Goal: Task Accomplishment & Management: Use online tool/utility

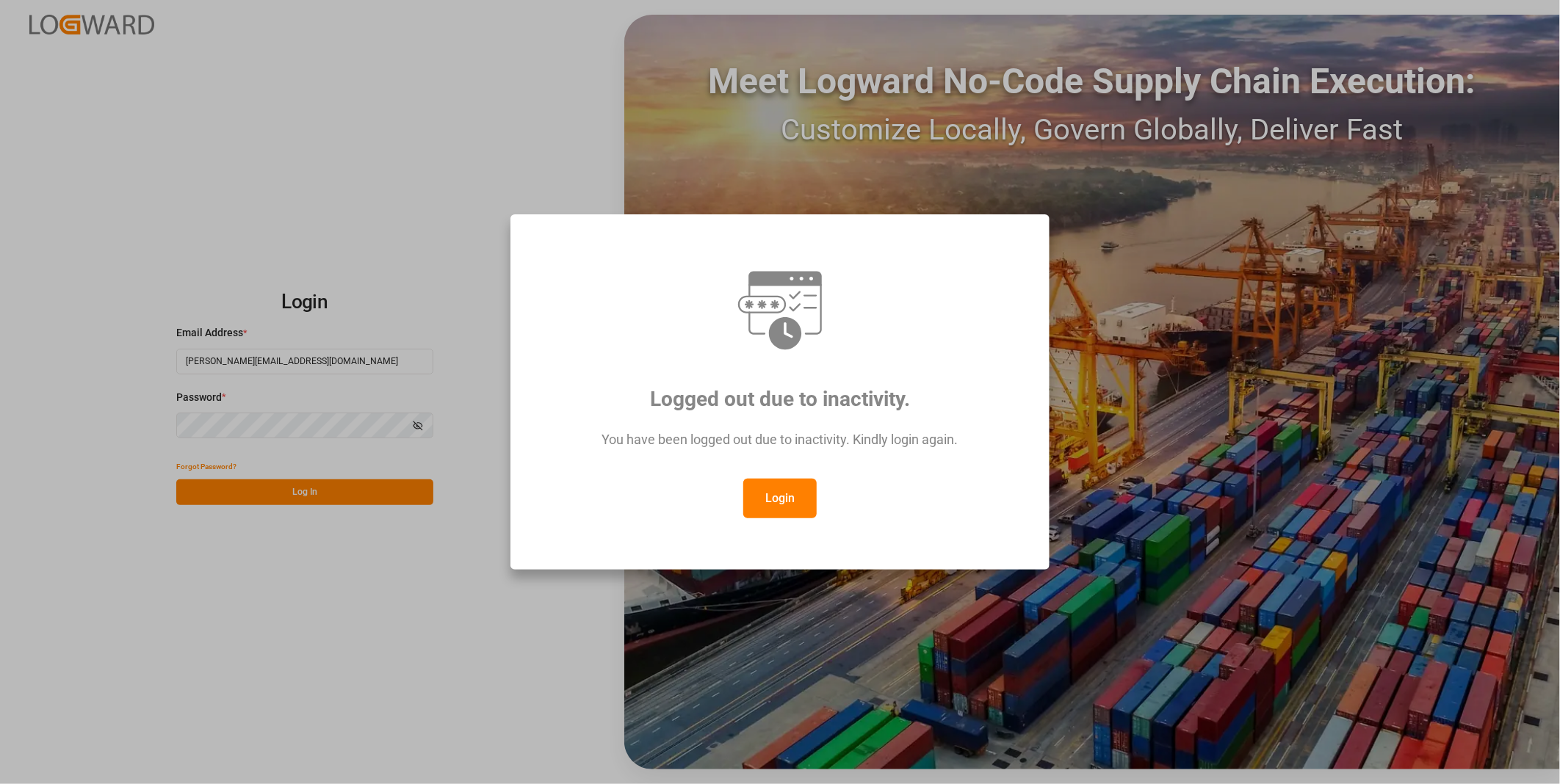
click at [782, 504] on button "Login" at bounding box center [780, 499] width 74 height 39
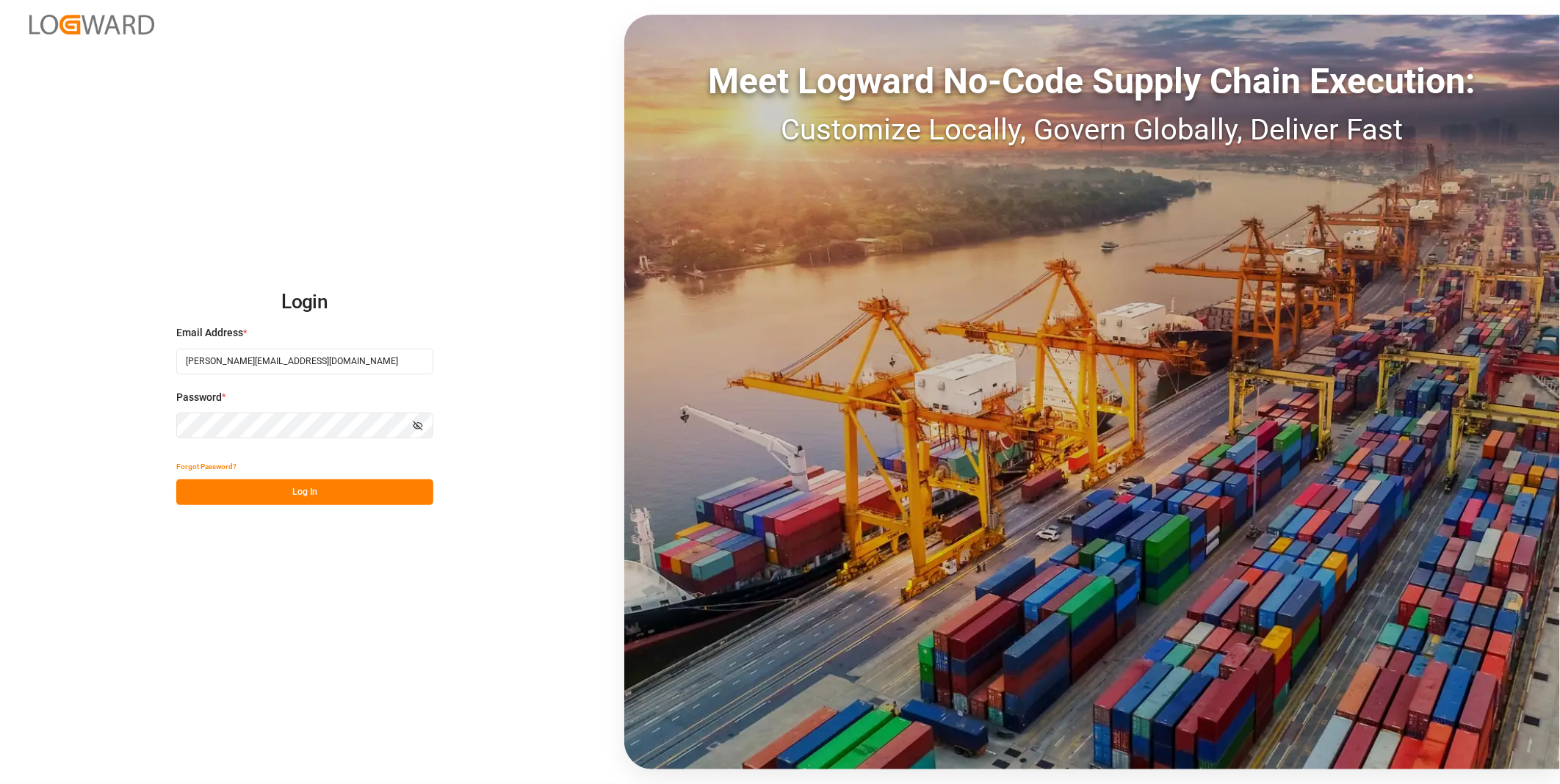
click at [333, 490] on button "Log In" at bounding box center [304, 492] width 257 height 25
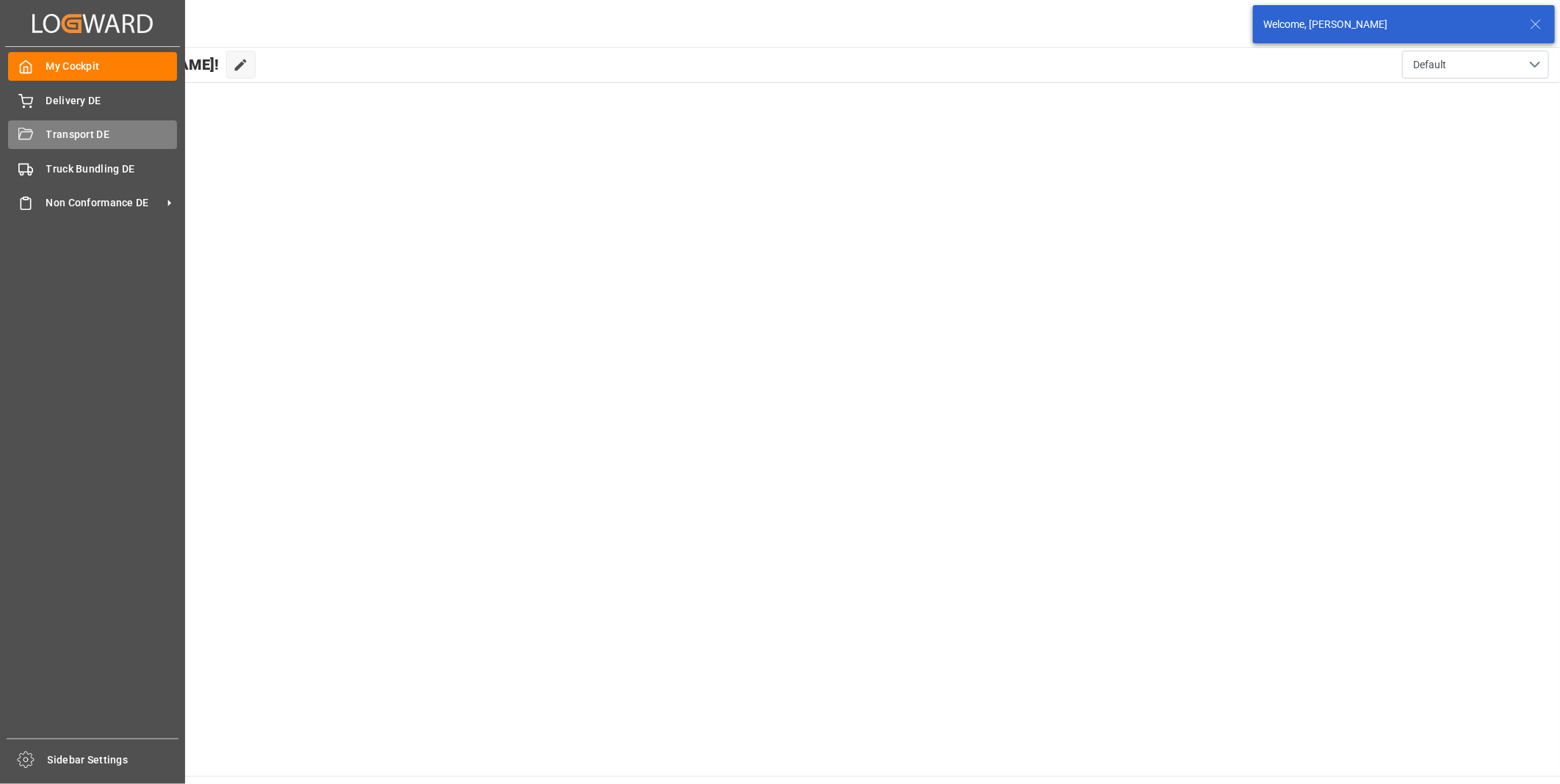
click at [47, 134] on span "Transport DE" at bounding box center [112, 134] width 131 height 16
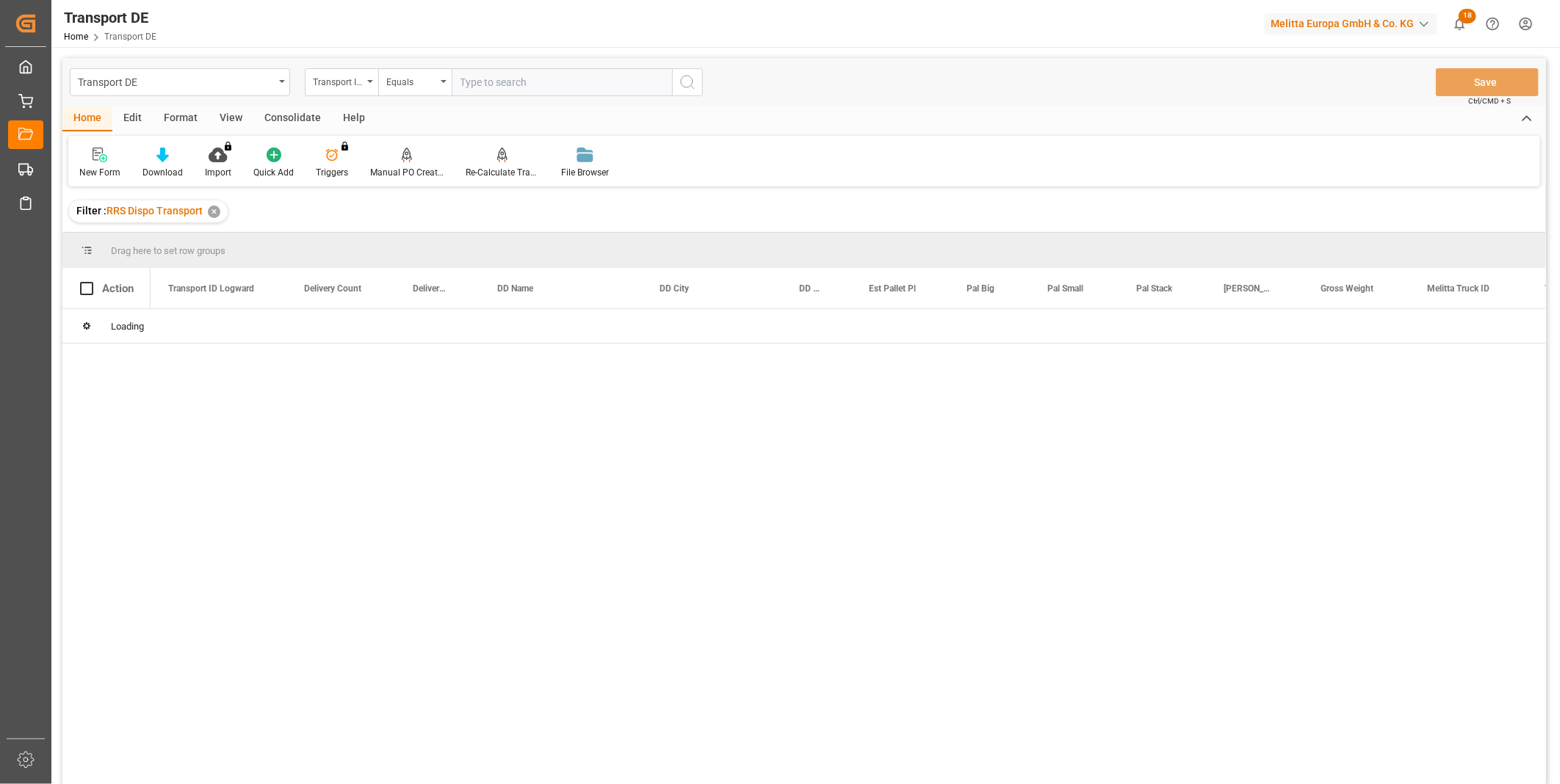
click at [276, 115] on div "Consolidate" at bounding box center [293, 119] width 79 height 25
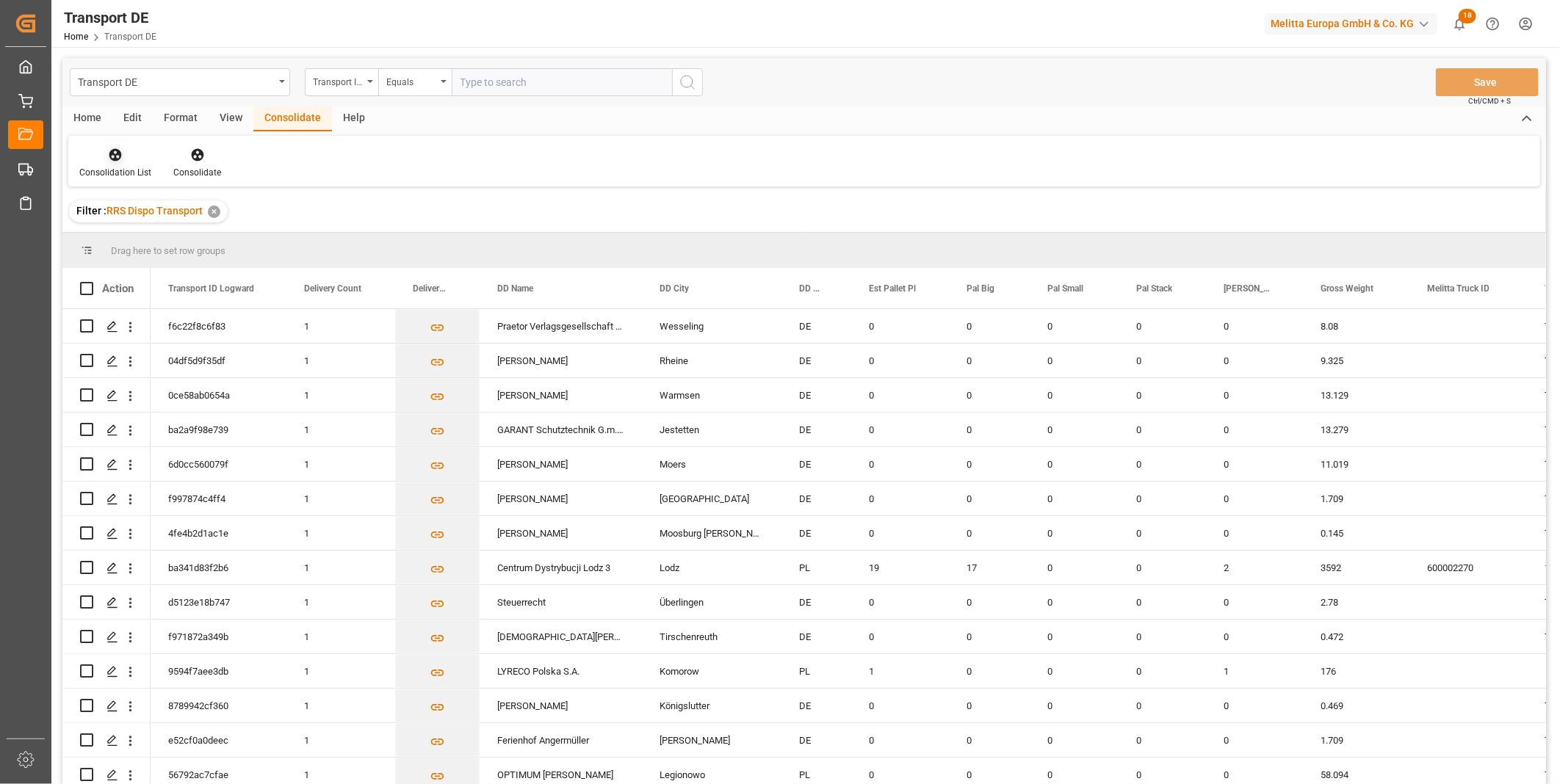
click at [99, 166] on div "Consolidation List" at bounding box center [116, 172] width 72 height 13
click at [154, 259] on div "Truck Bundling RRS Dispo Export" at bounding box center [194, 267] width 222 height 30
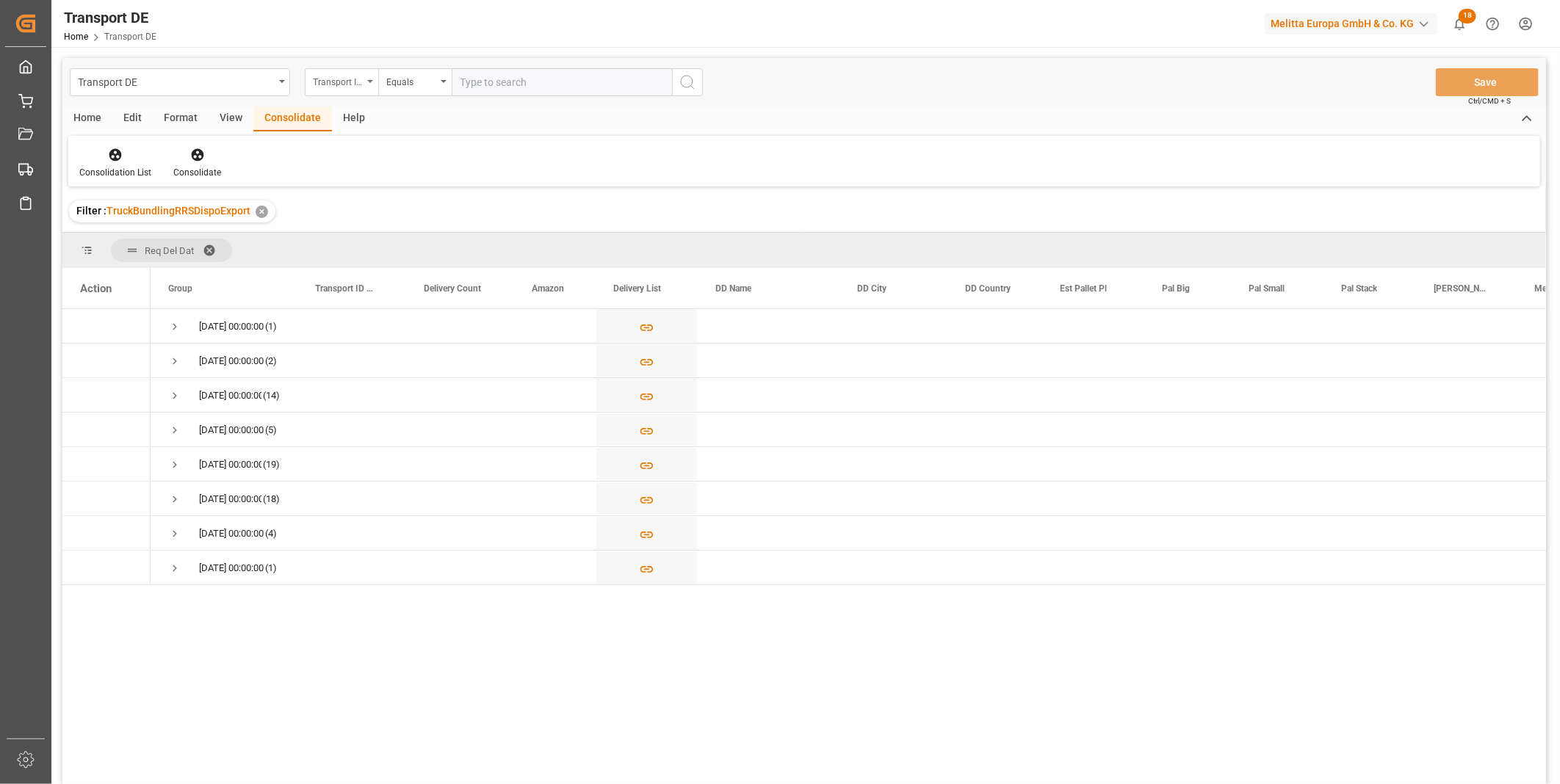
click at [339, 88] on div "Transport ID Logward" at bounding box center [337, 80] width 50 height 17
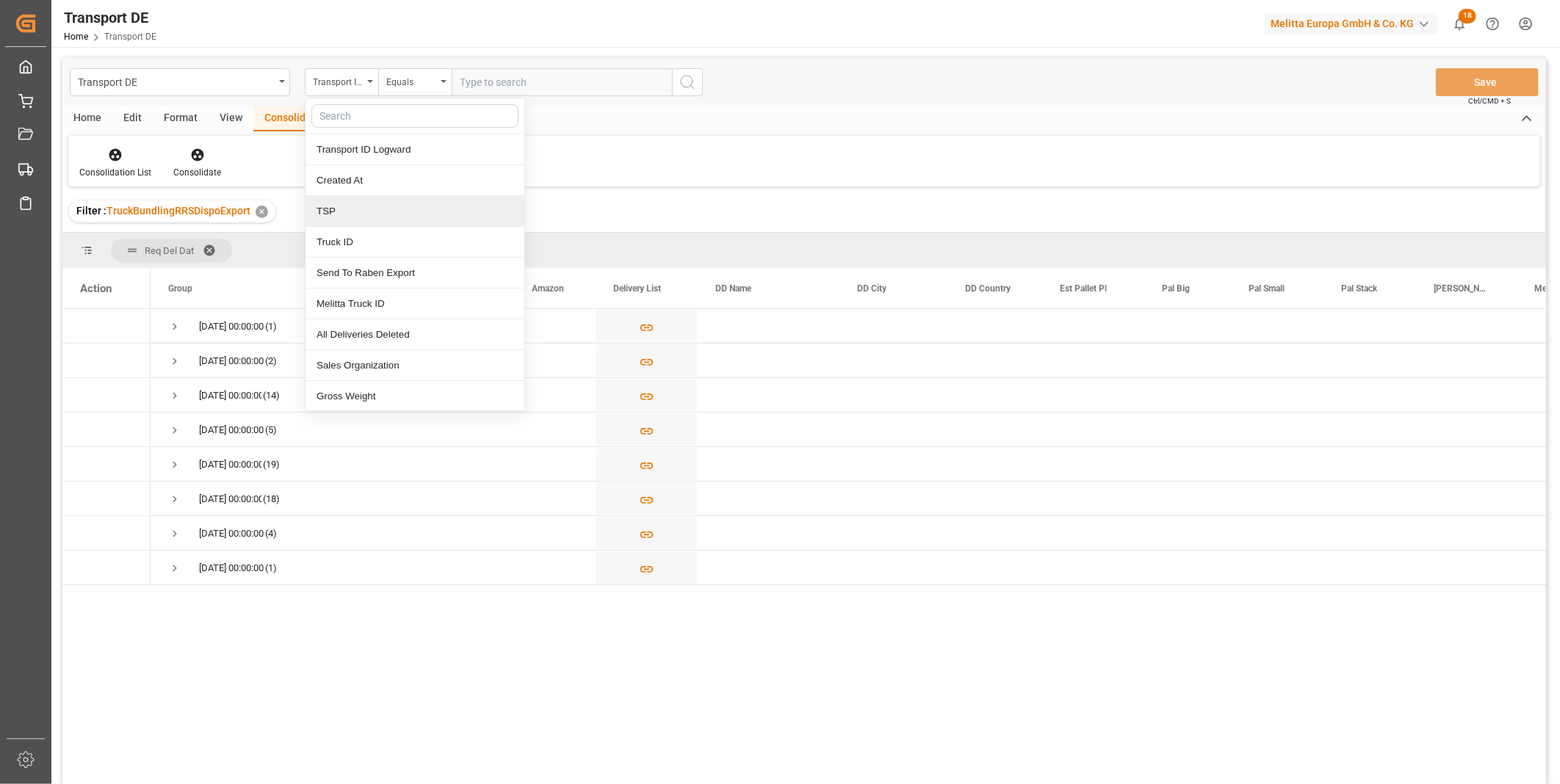
click at [355, 214] on div "TSP" at bounding box center [414, 212] width 219 height 31
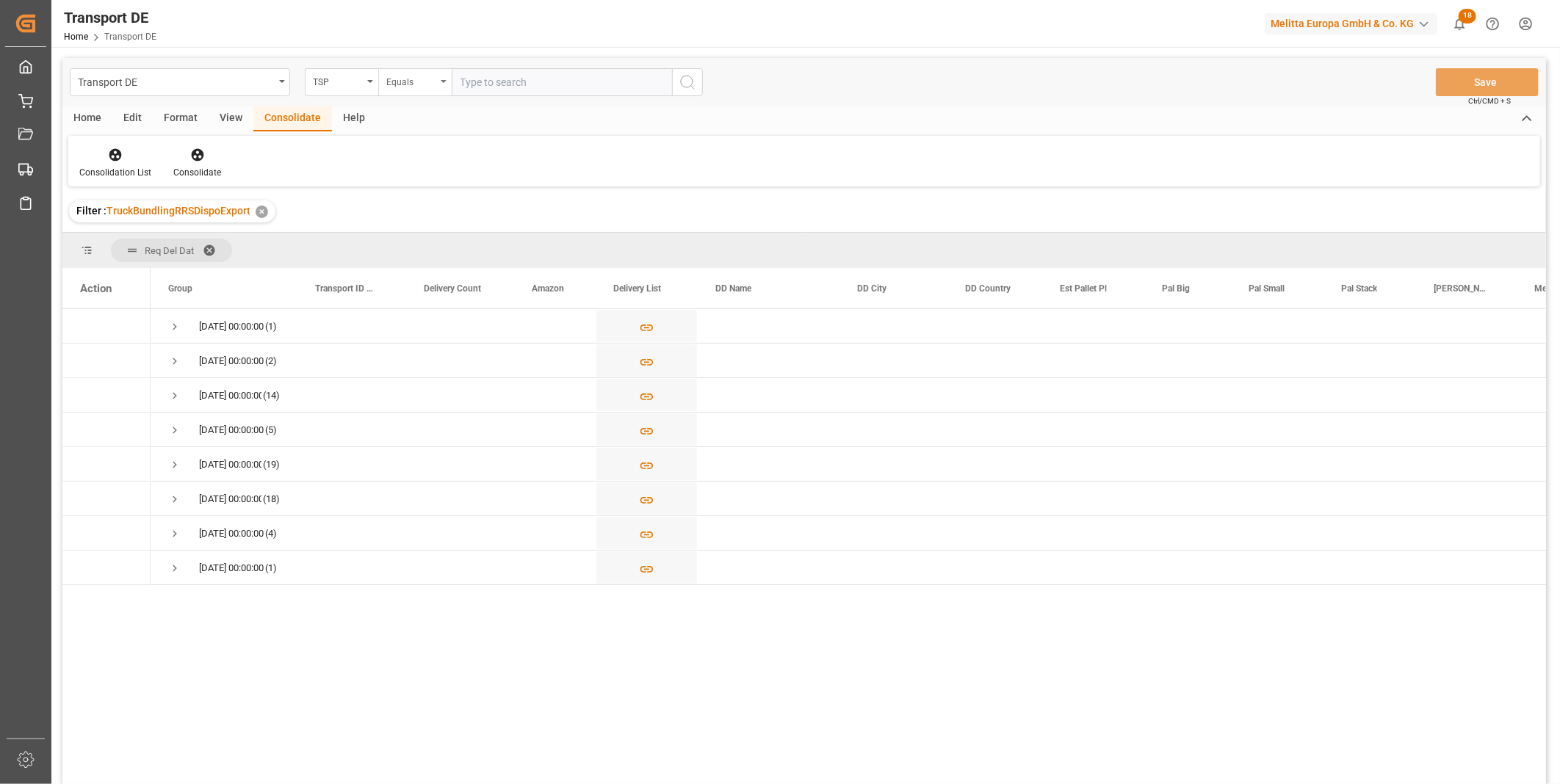
click at [403, 95] on div "Equals" at bounding box center [415, 82] width 74 height 28
click at [413, 236] on div "Starts with" at bounding box center [488, 243] width 219 height 31
type input "Van R"
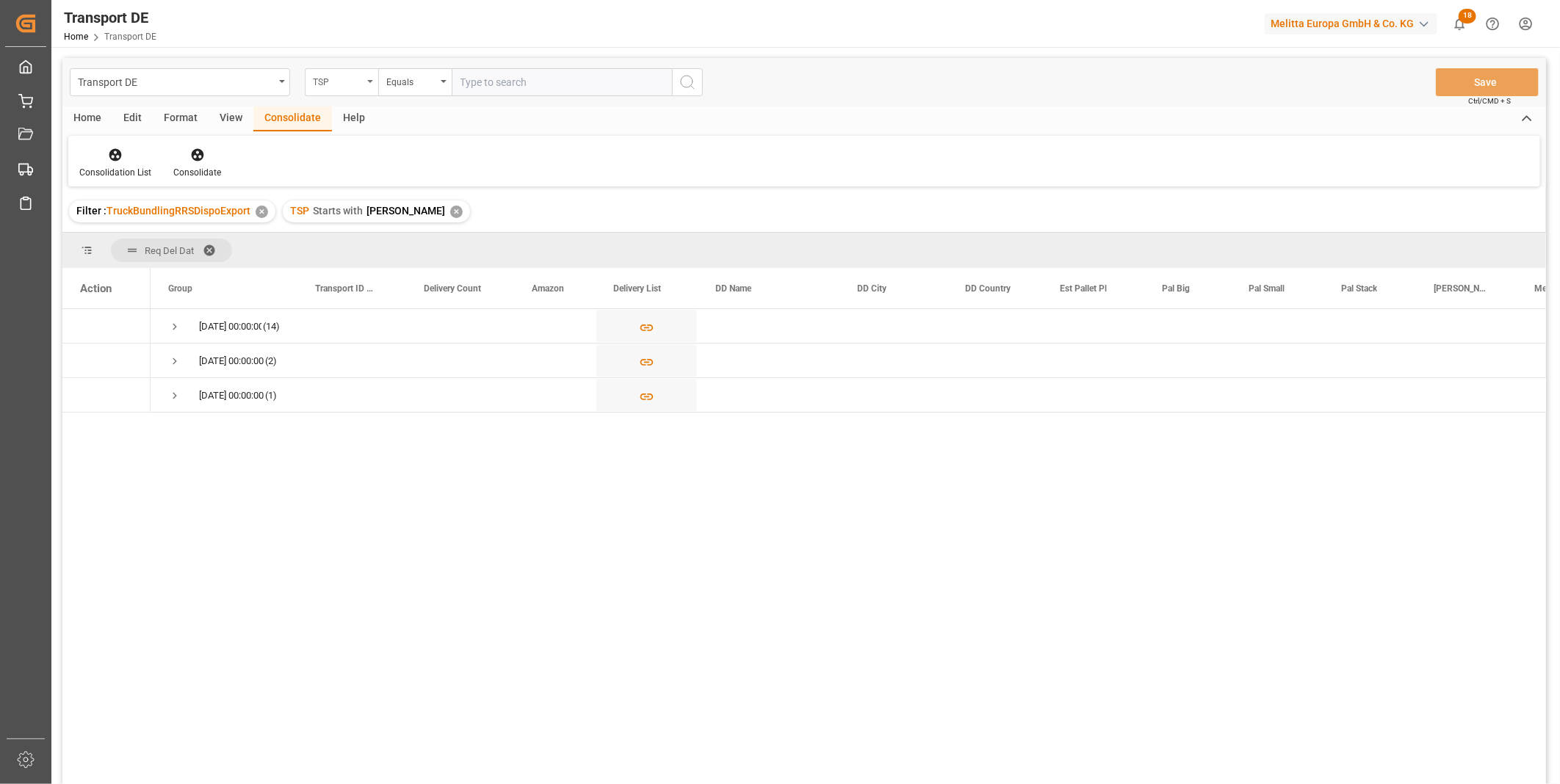
click at [329, 85] on div "TSP" at bounding box center [337, 80] width 50 height 17
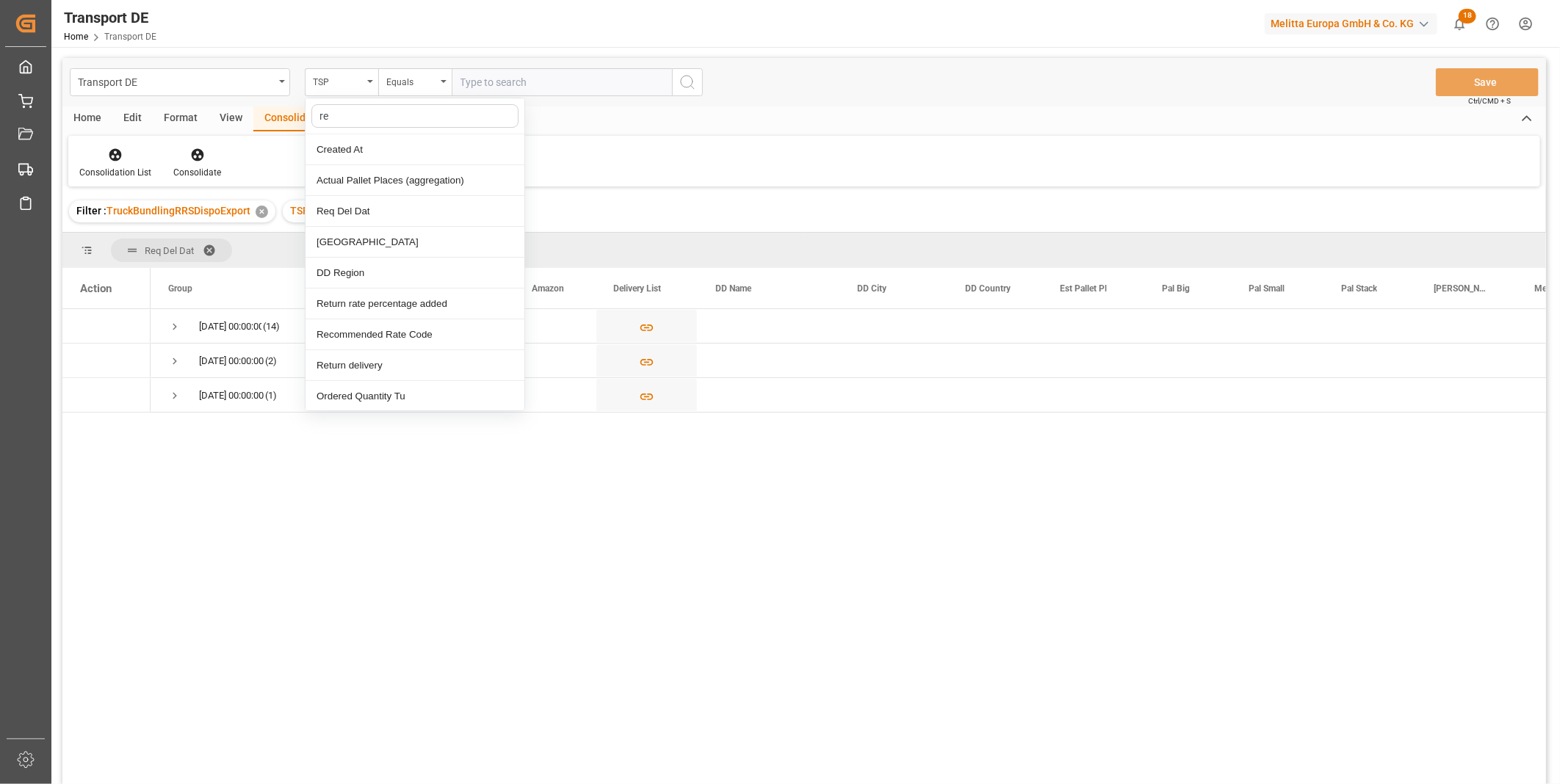
type input "req"
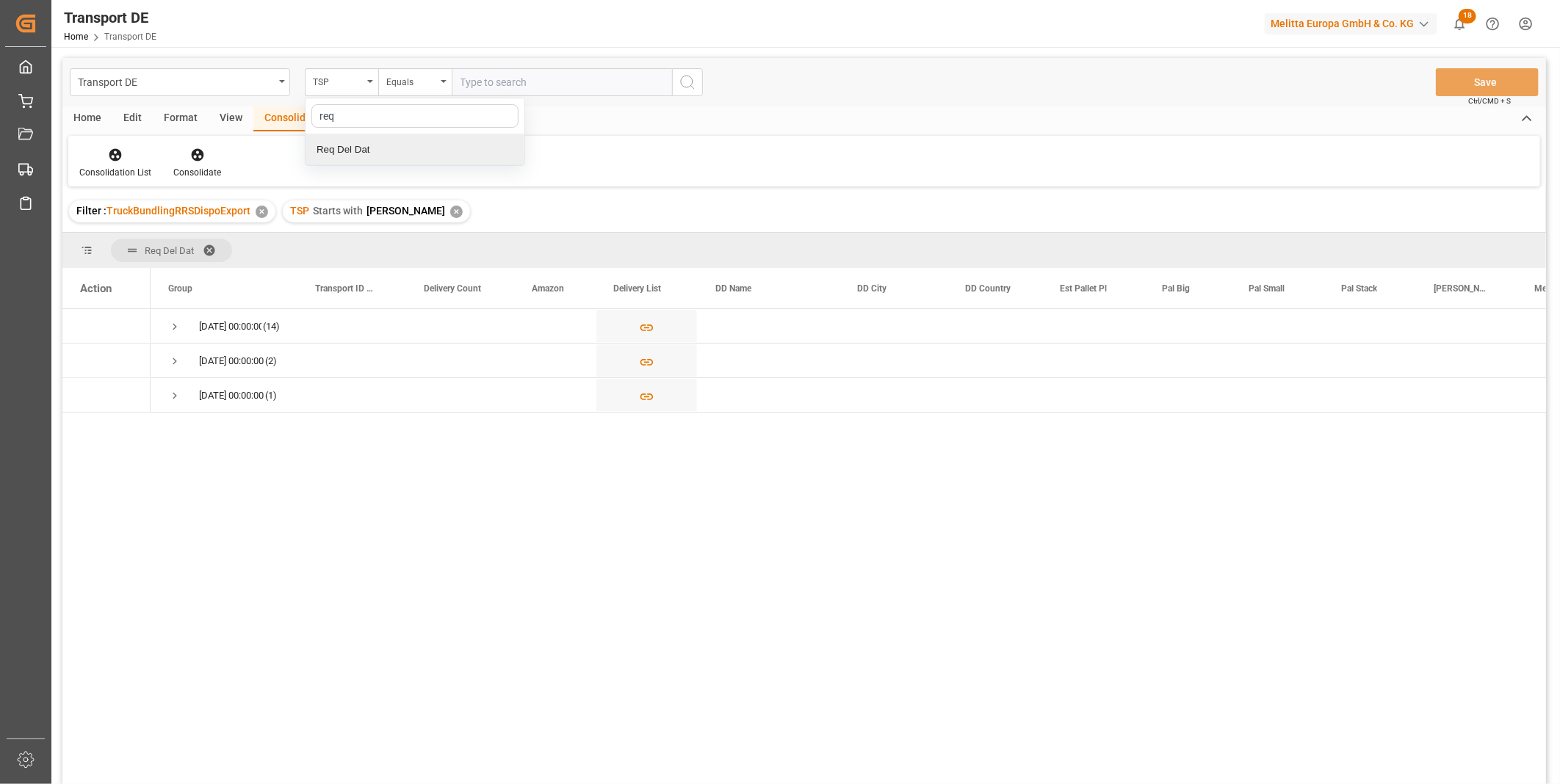
click at [368, 142] on div "Req Del Dat" at bounding box center [414, 150] width 219 height 31
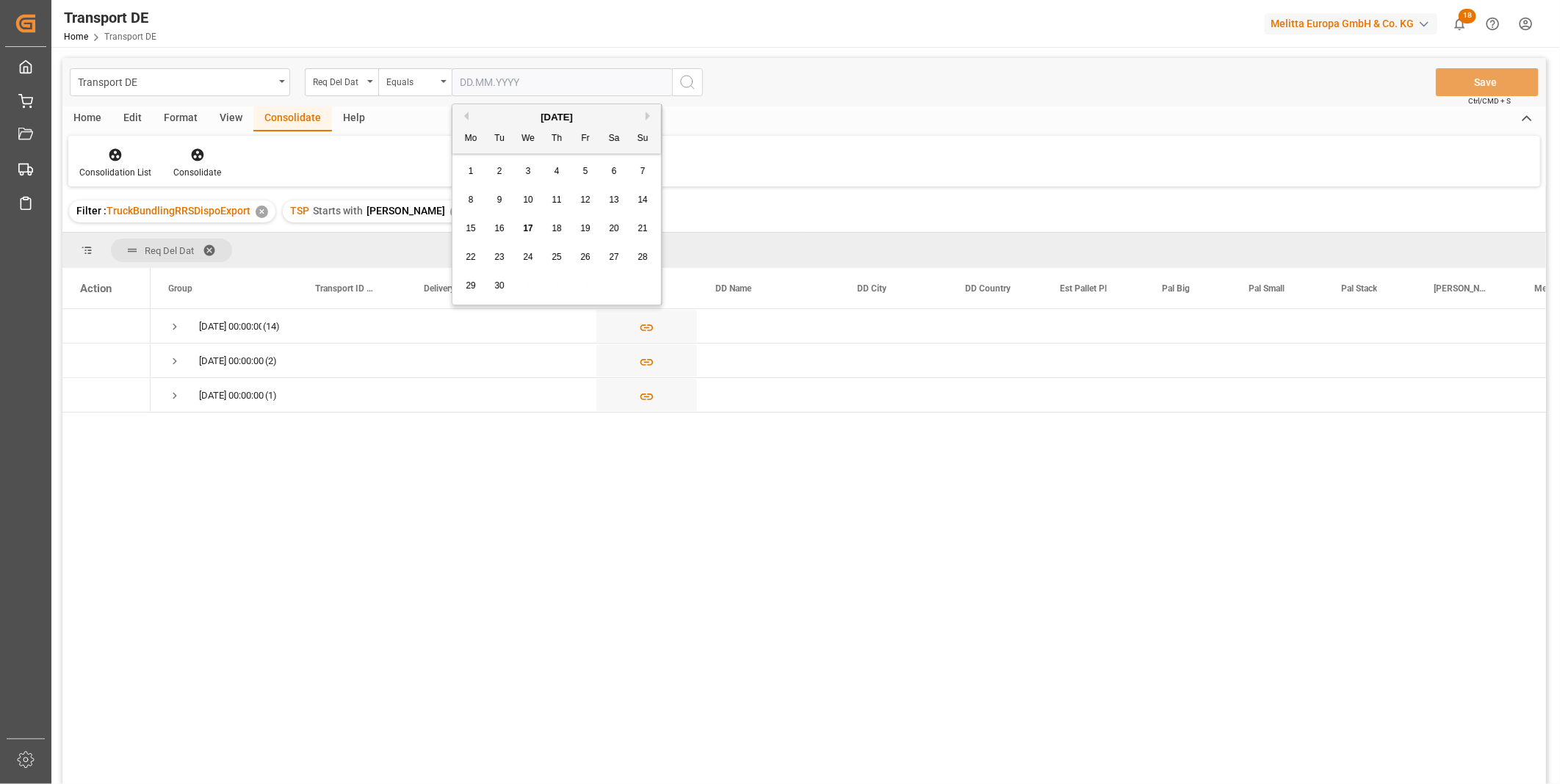
click at [486, 81] on input "text" at bounding box center [562, 82] width 221 height 28
click at [586, 221] on div "19" at bounding box center [586, 229] width 18 height 17
type input "[DATE]"
click at [688, 84] on icon "search button" at bounding box center [686, 82] width 17 height 17
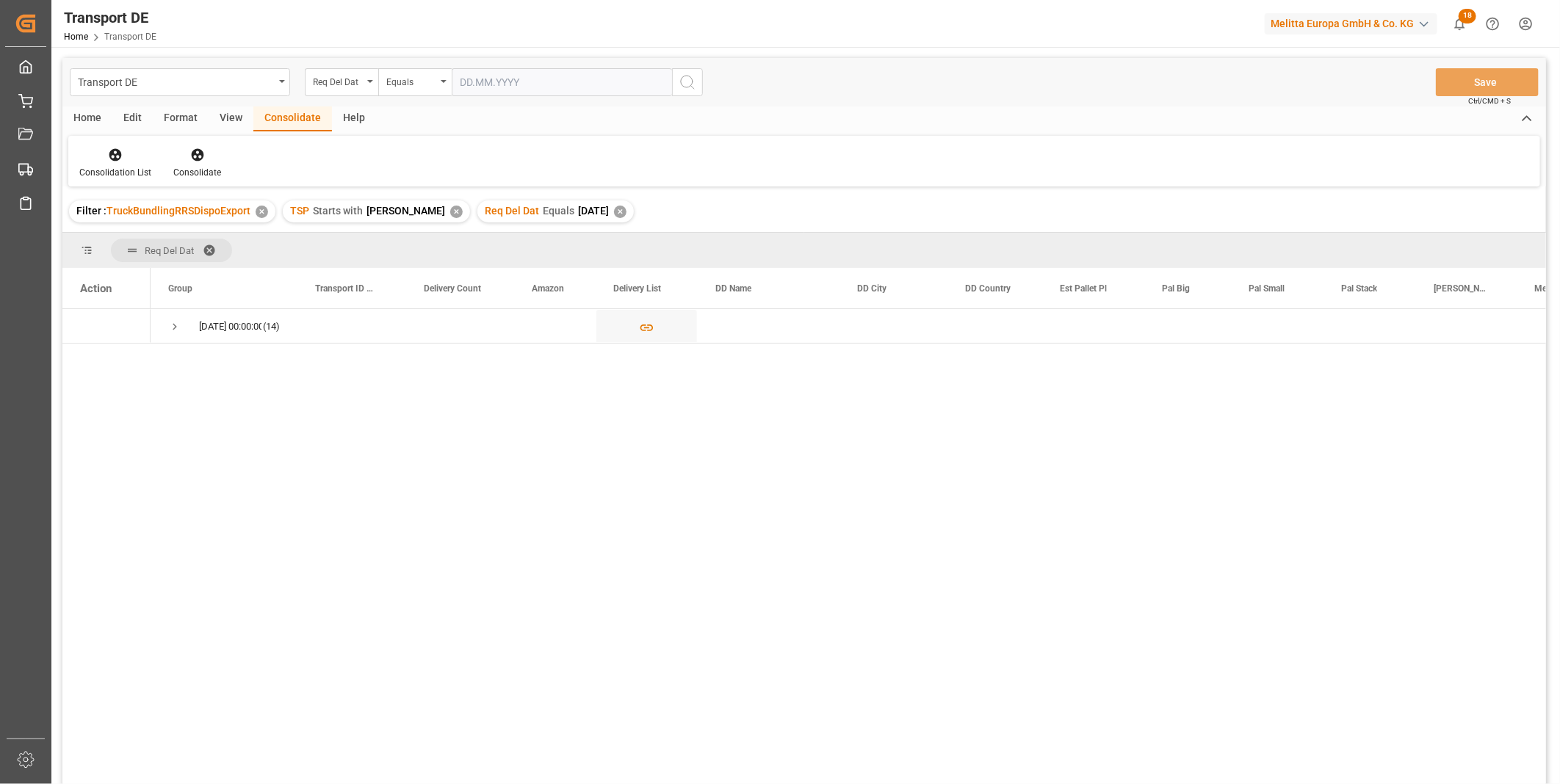
click at [125, 116] on div "Edit" at bounding box center [132, 119] width 40 height 25
click at [105, 115] on div "Home" at bounding box center [87, 119] width 50 height 25
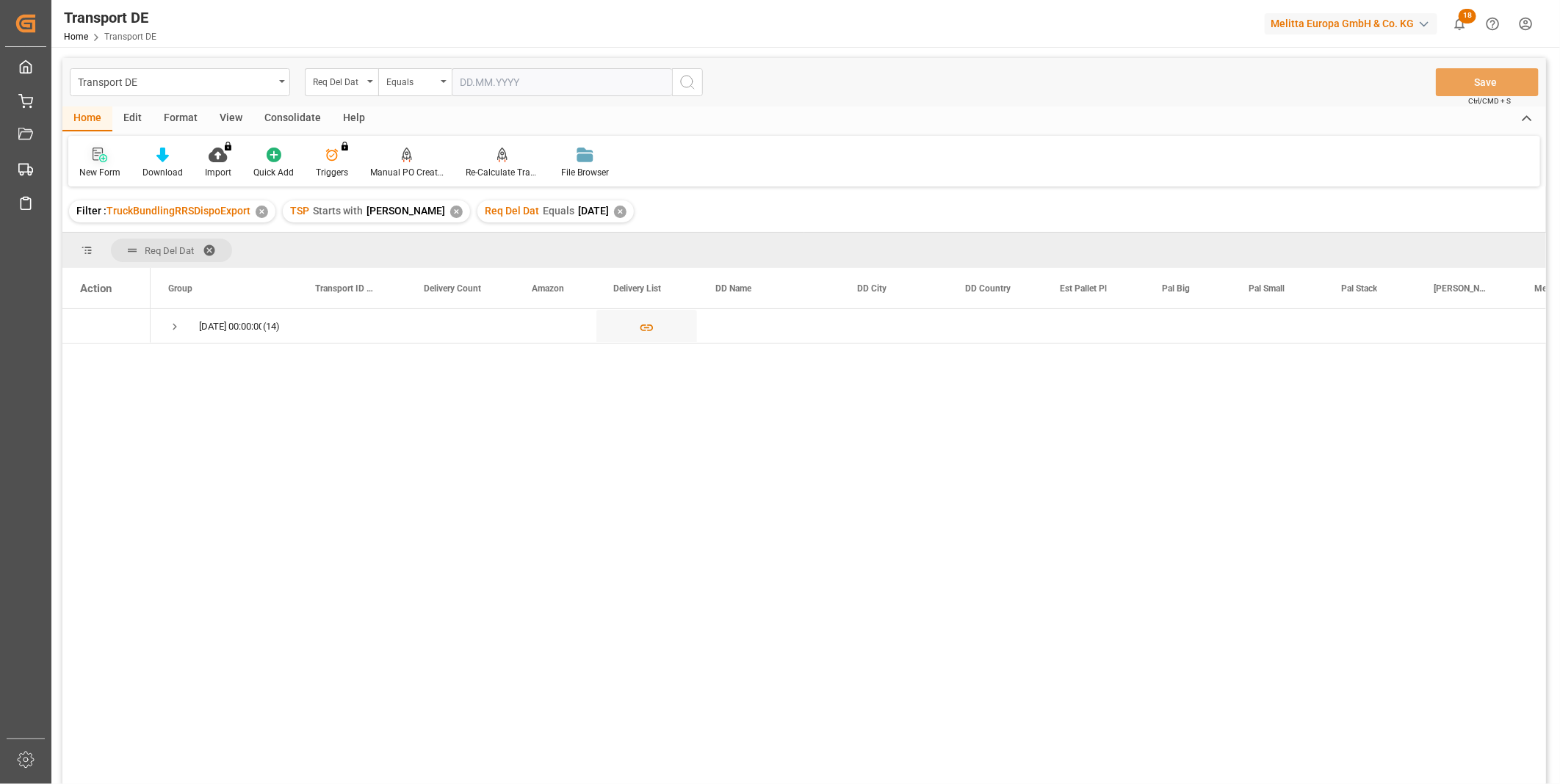
click at [112, 157] on div at bounding box center [100, 154] width 41 height 16
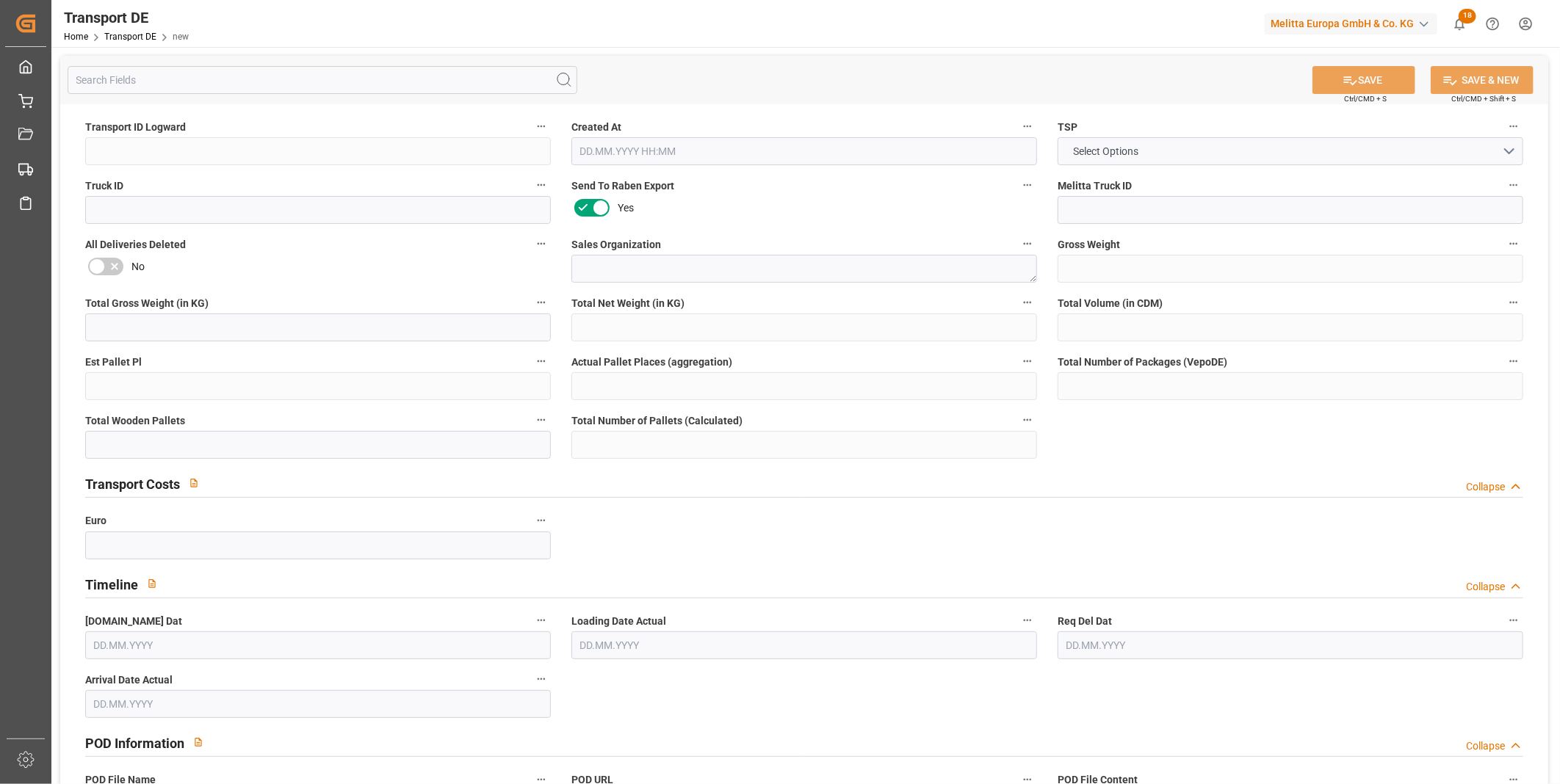
type input "0"
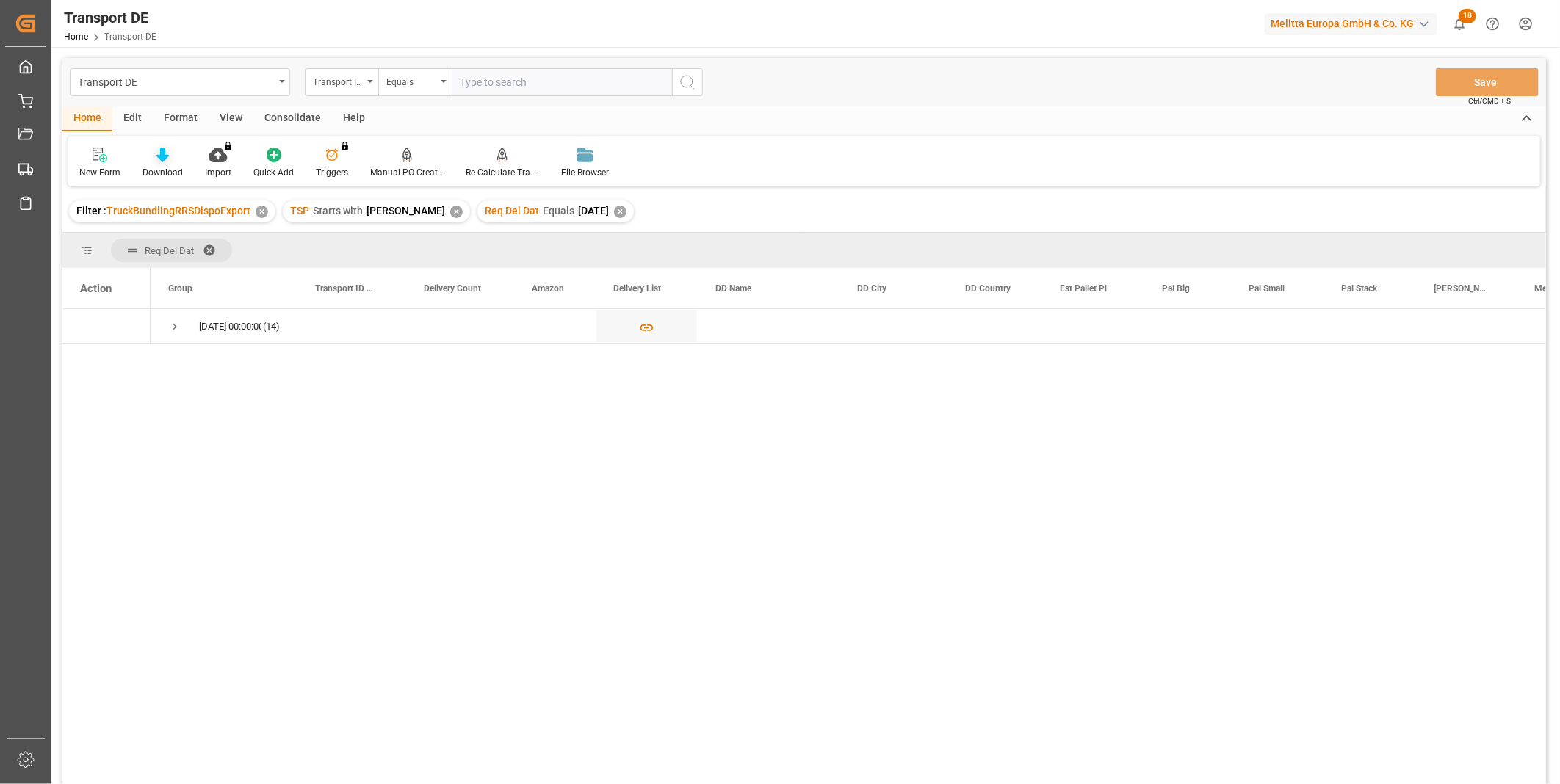
click at [158, 163] on div "Download" at bounding box center [162, 162] width 62 height 32
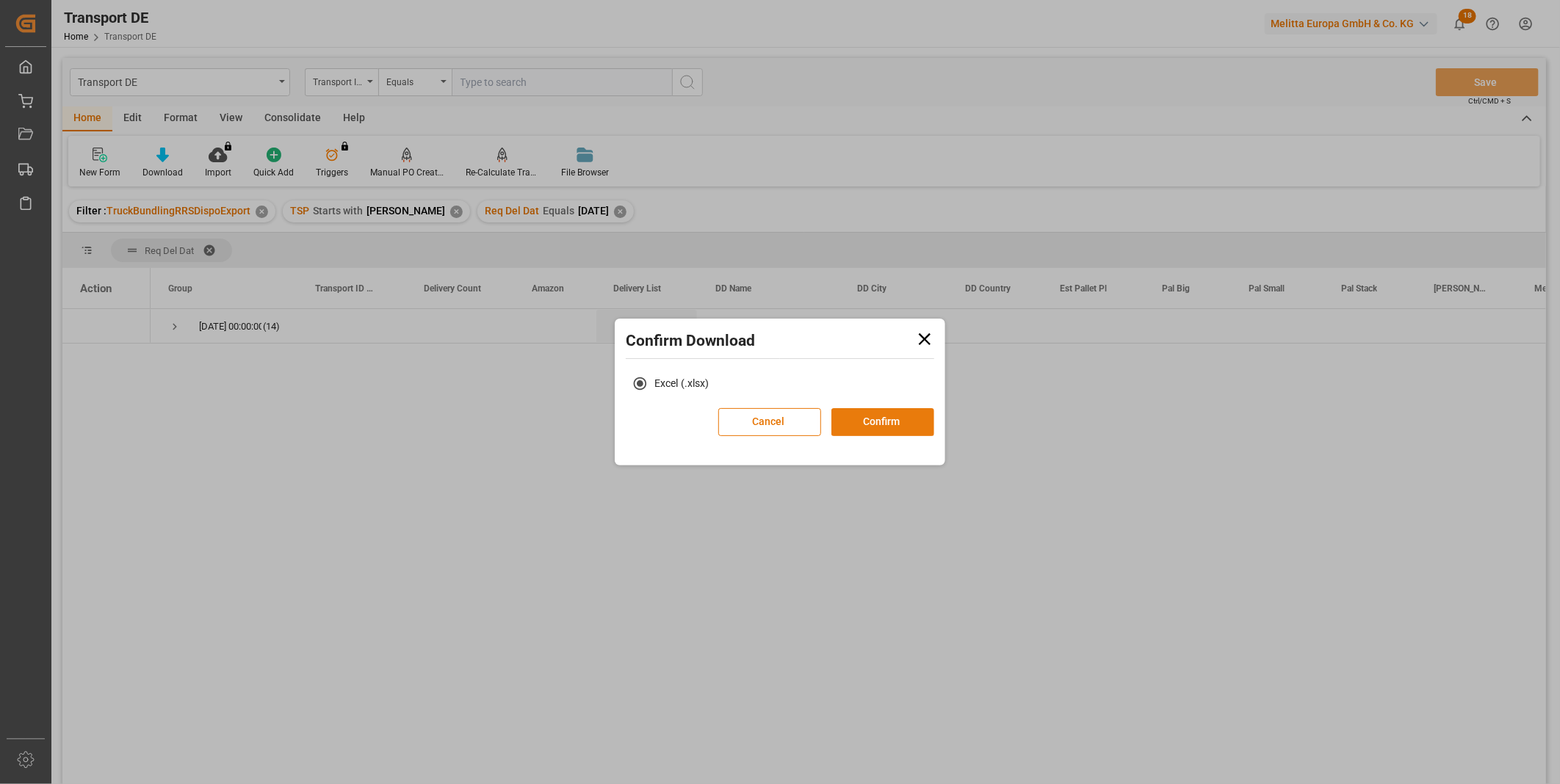
click at [879, 423] on button "Confirm" at bounding box center [883, 422] width 103 height 28
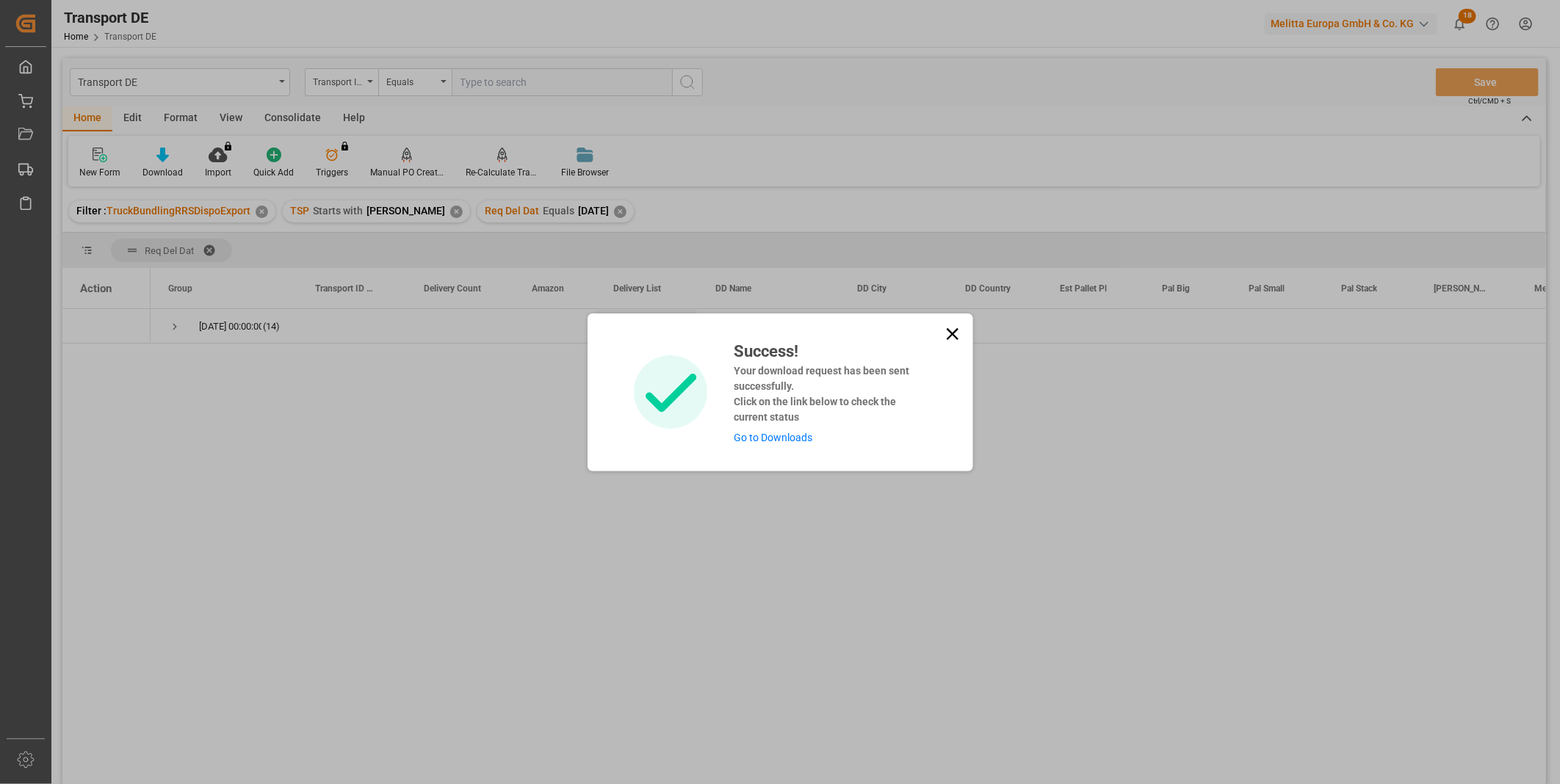
click at [965, 336] on div "Success! Your download request has been sent successfully. Click on the link be…" at bounding box center [780, 392] width 385 height 158
click at [946, 332] on icon at bounding box center [952, 334] width 21 height 21
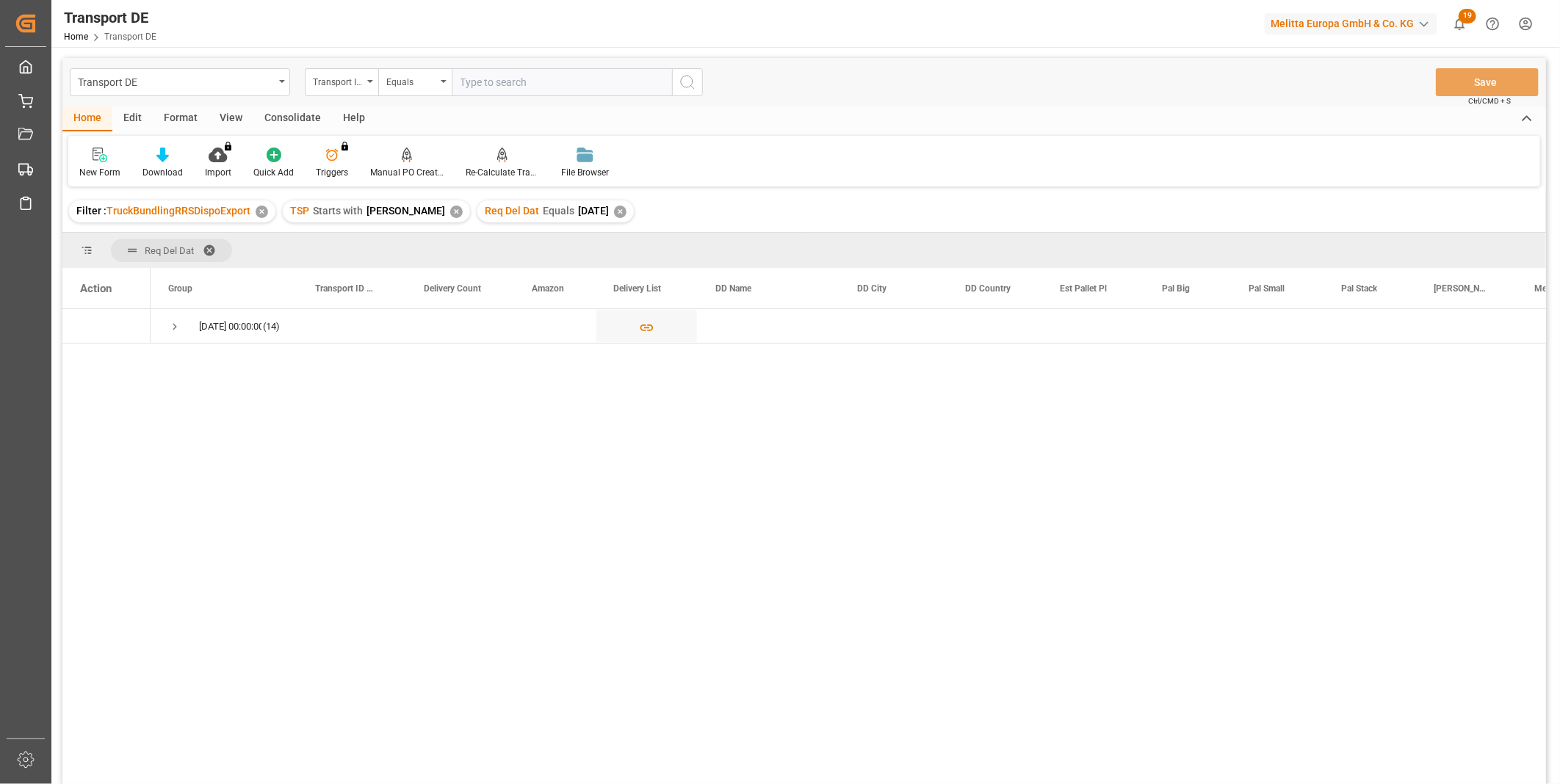
click at [290, 112] on div "Consolidate" at bounding box center [293, 119] width 79 height 25
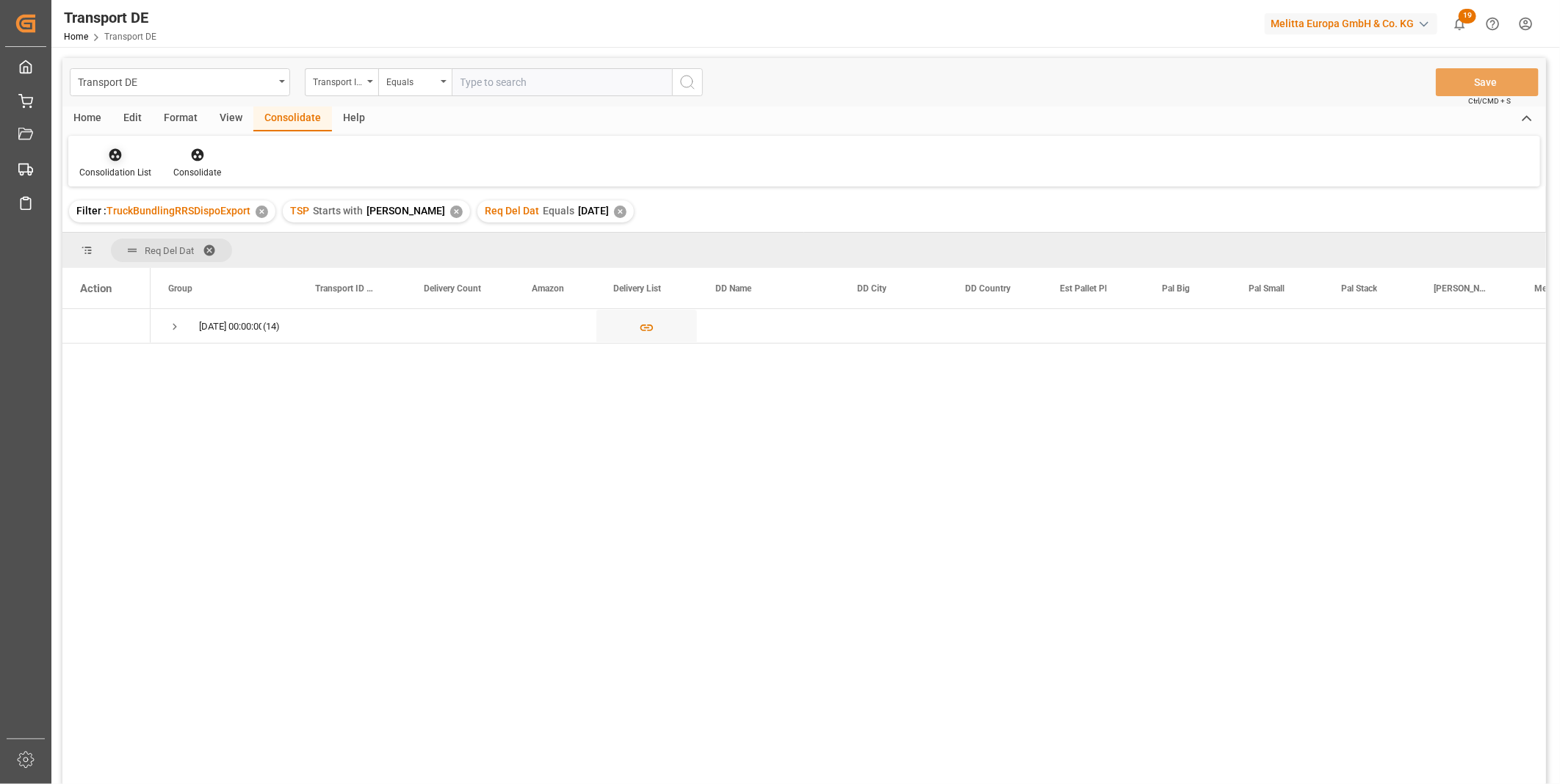
click at [122, 159] on div at bounding box center [116, 154] width 72 height 16
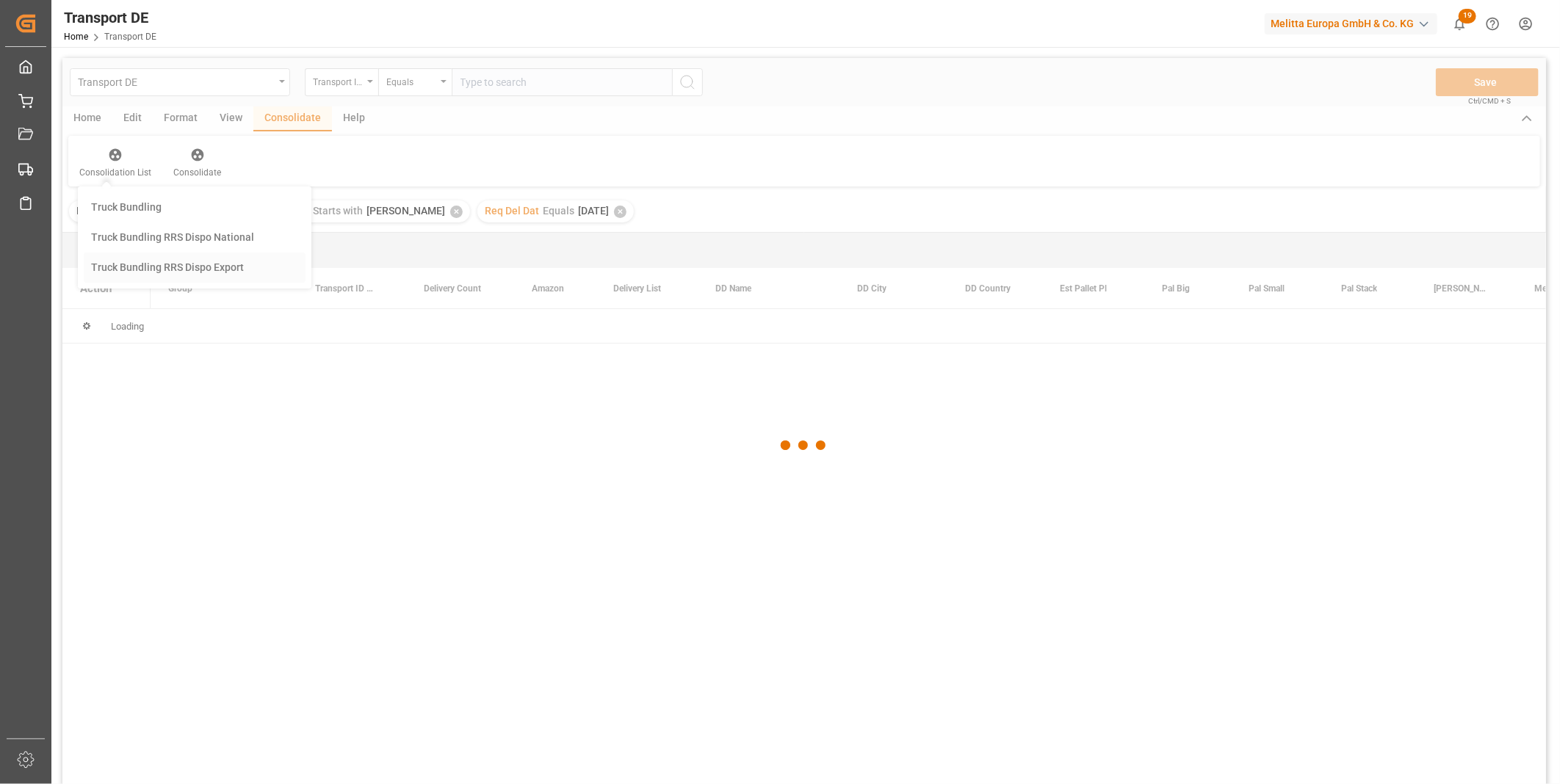
click at [185, 270] on div "Transport DE Transport ID Logward Equals Save Ctrl/CMD + S Home Edit Format Vie…" at bounding box center [804, 440] width 1484 height 765
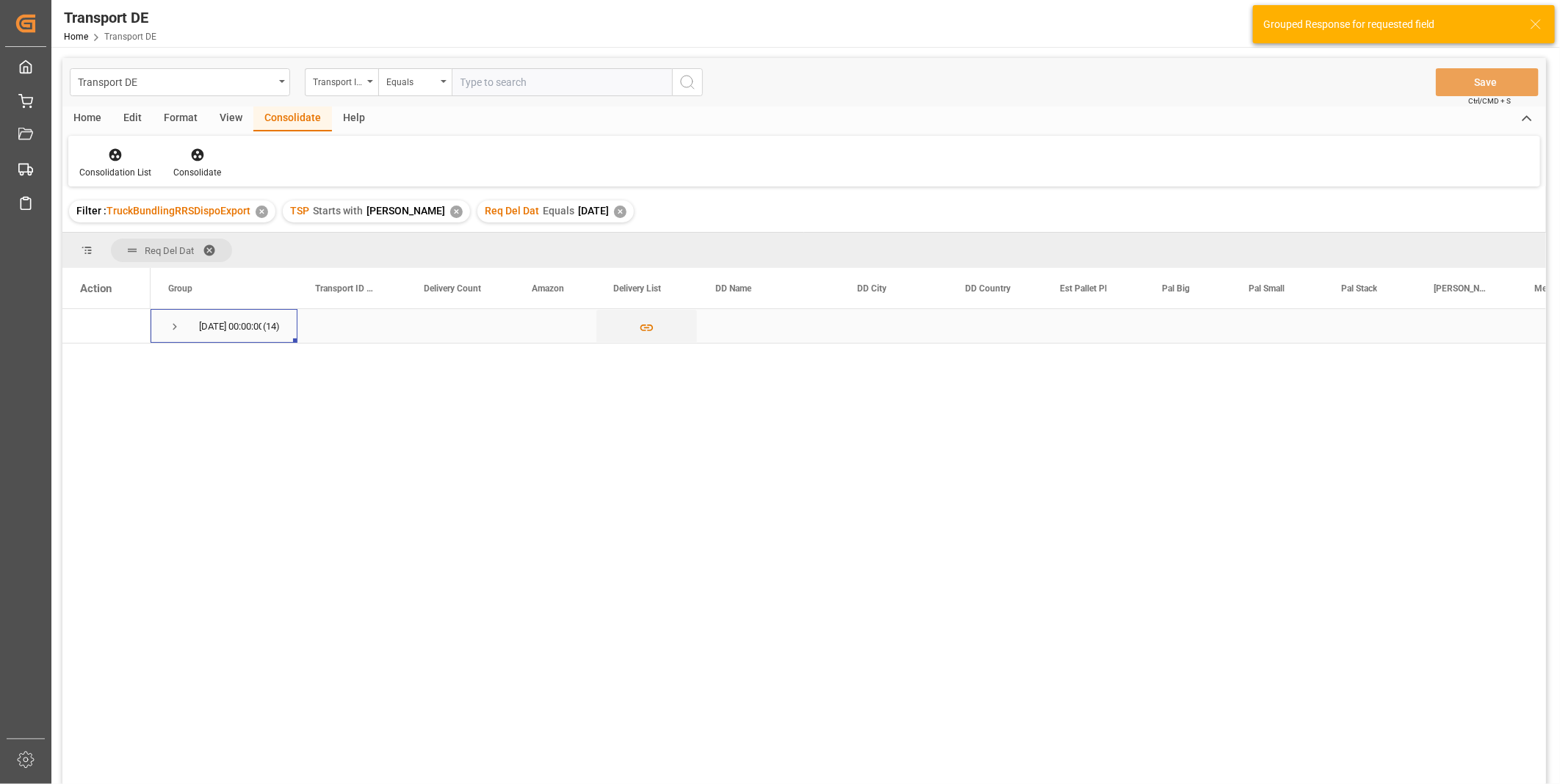
click at [172, 333] on span "Press SPACE to select this row." at bounding box center [175, 326] width 13 height 34
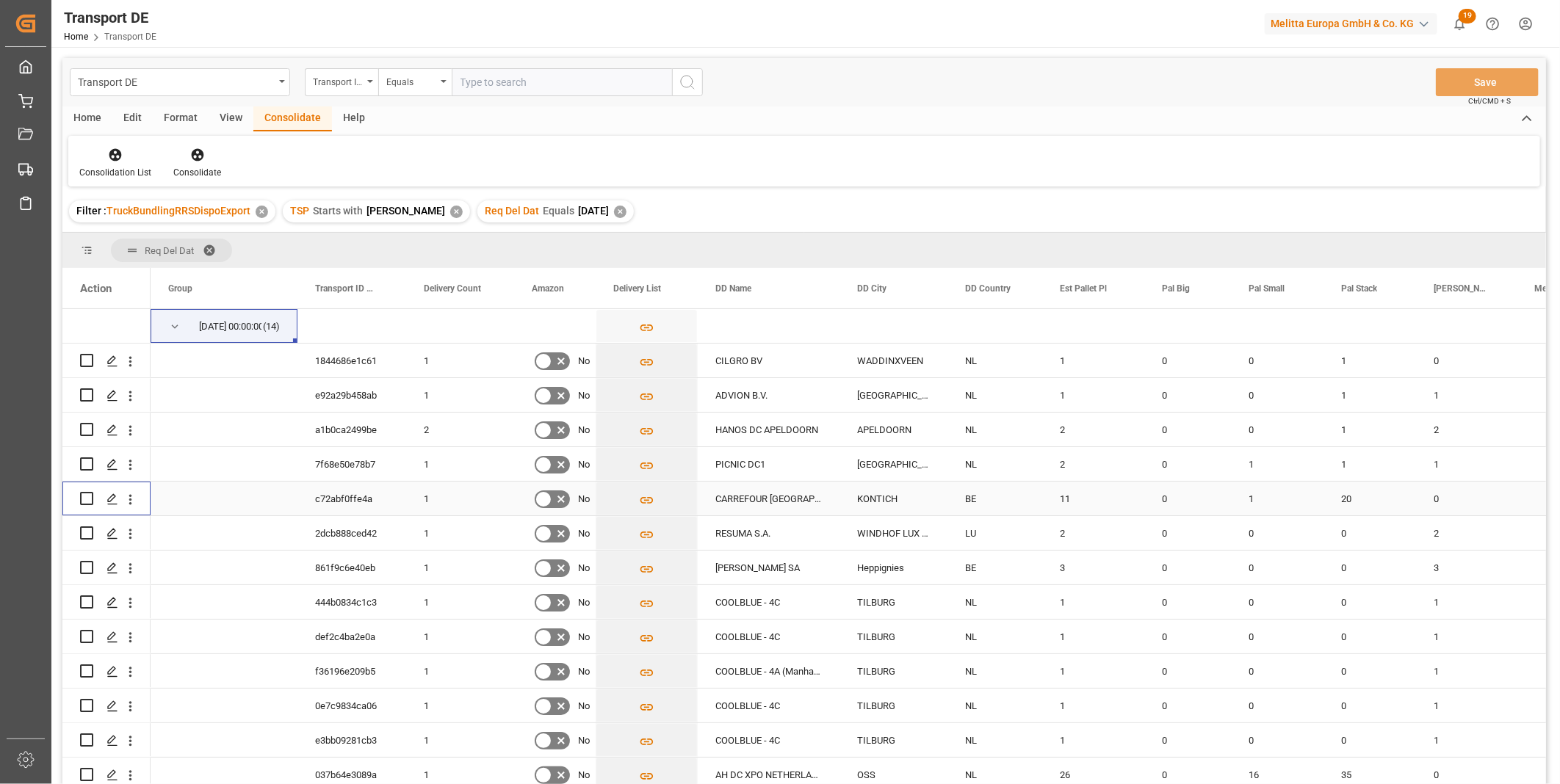
click at [80, 495] on input "Press Space to toggle row selection (unchecked)" at bounding box center [87, 499] width 13 height 13
checkbox input "true"
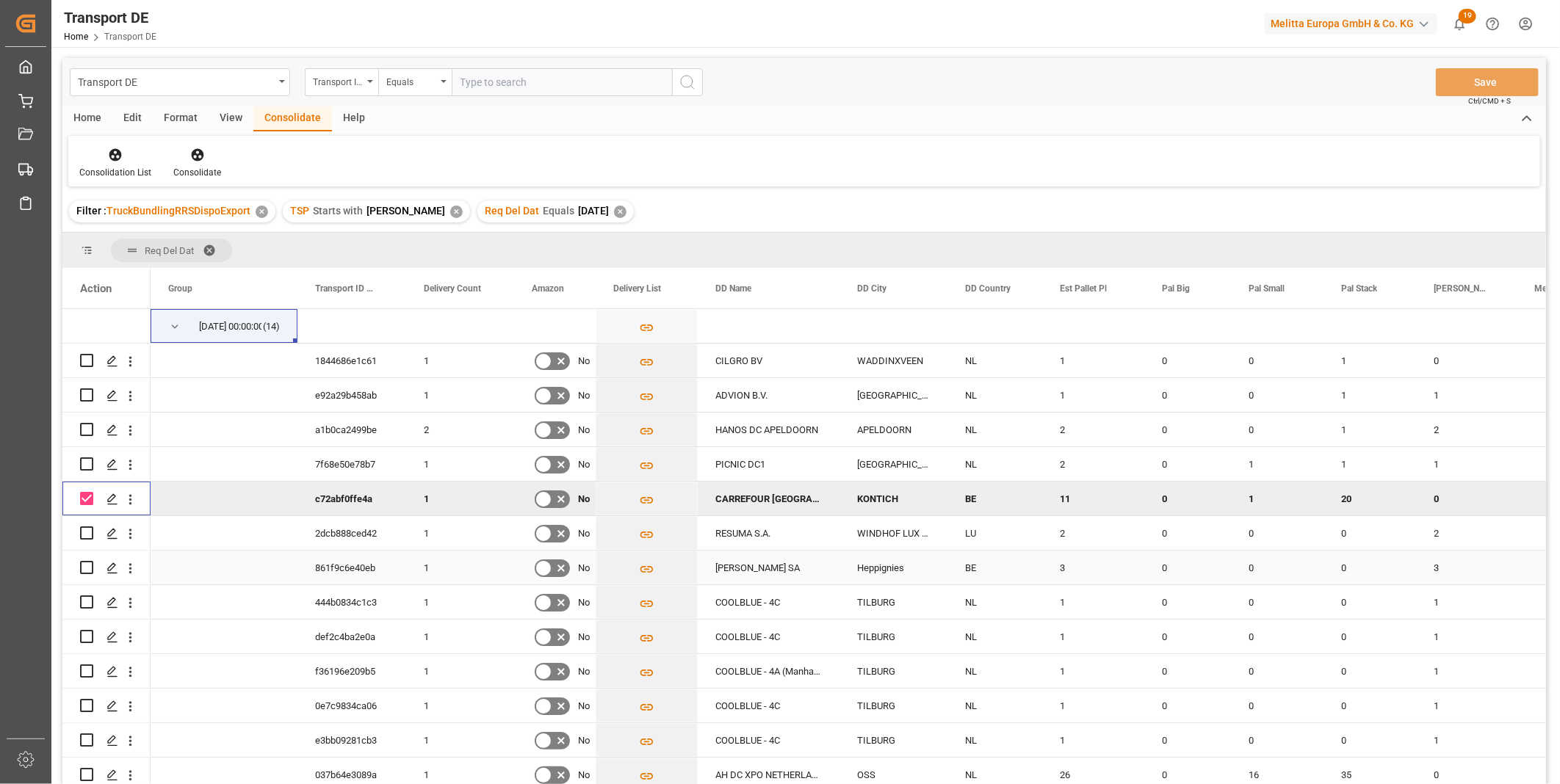
click at [88, 571] on input "Press Space to toggle row selection (unchecked)" at bounding box center [87, 567] width 13 height 13
checkbox input "true"
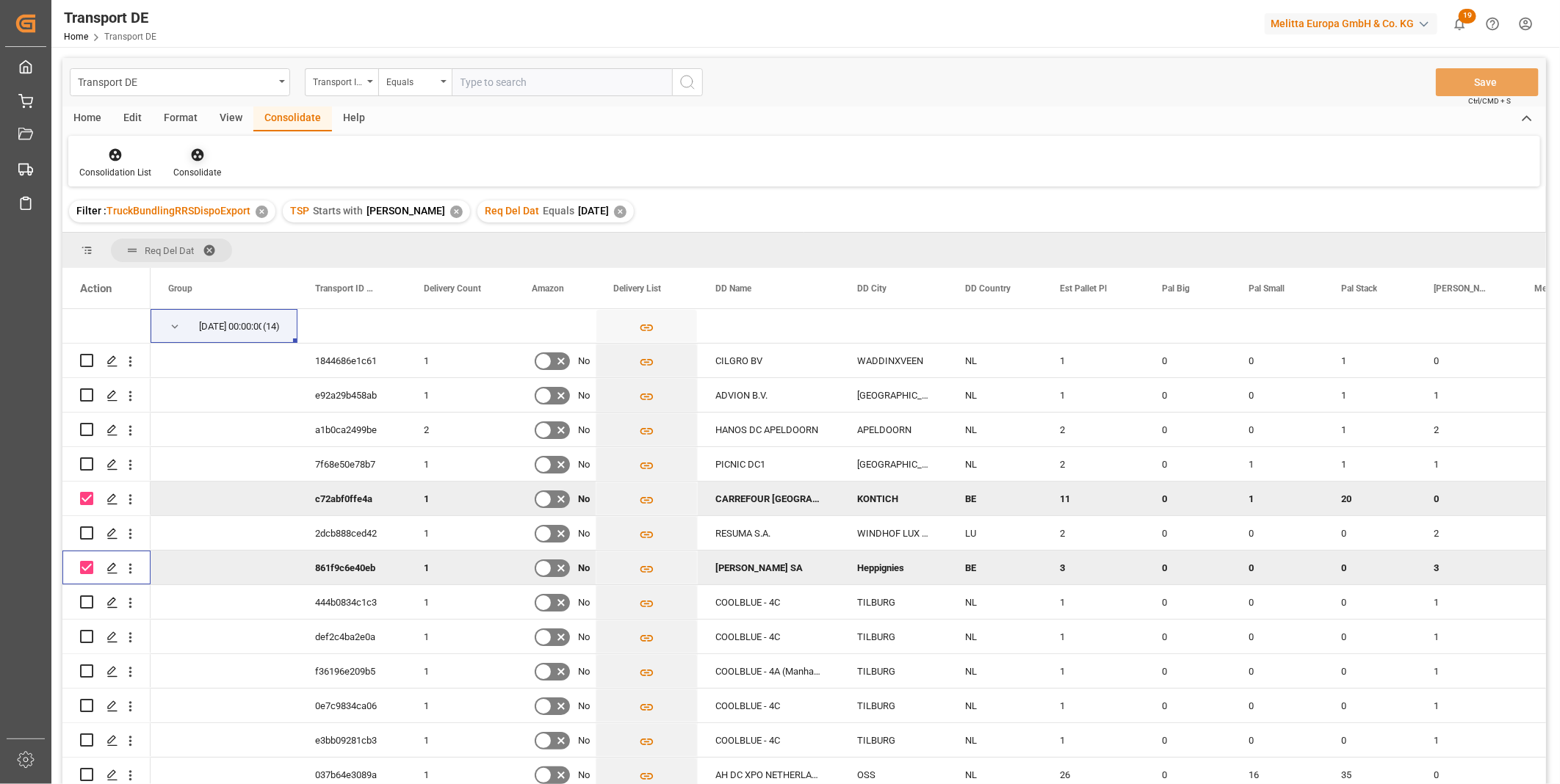
click at [206, 157] on div at bounding box center [197, 154] width 48 height 16
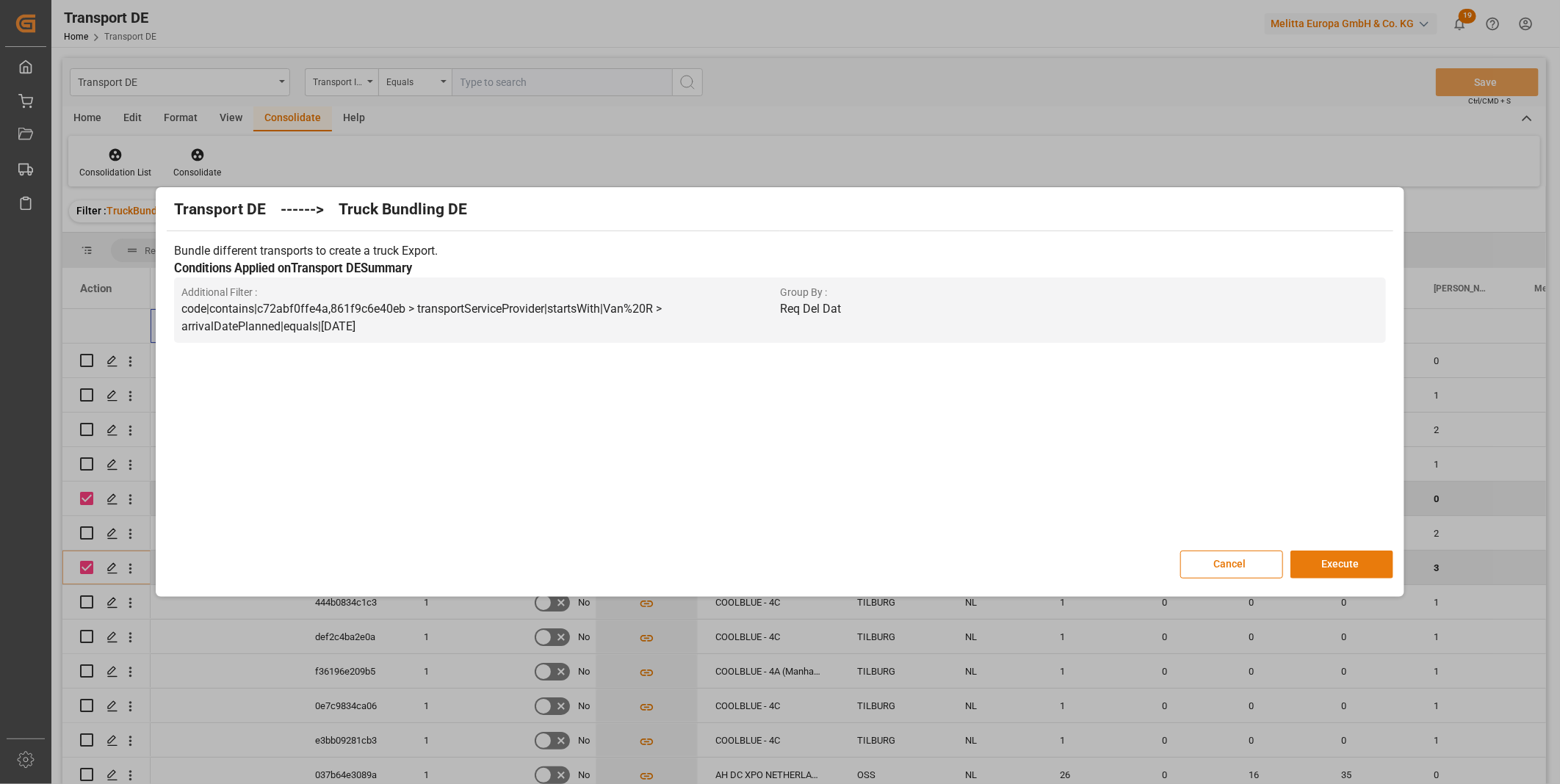
click at [1323, 572] on button "Execute" at bounding box center [1341, 565] width 103 height 28
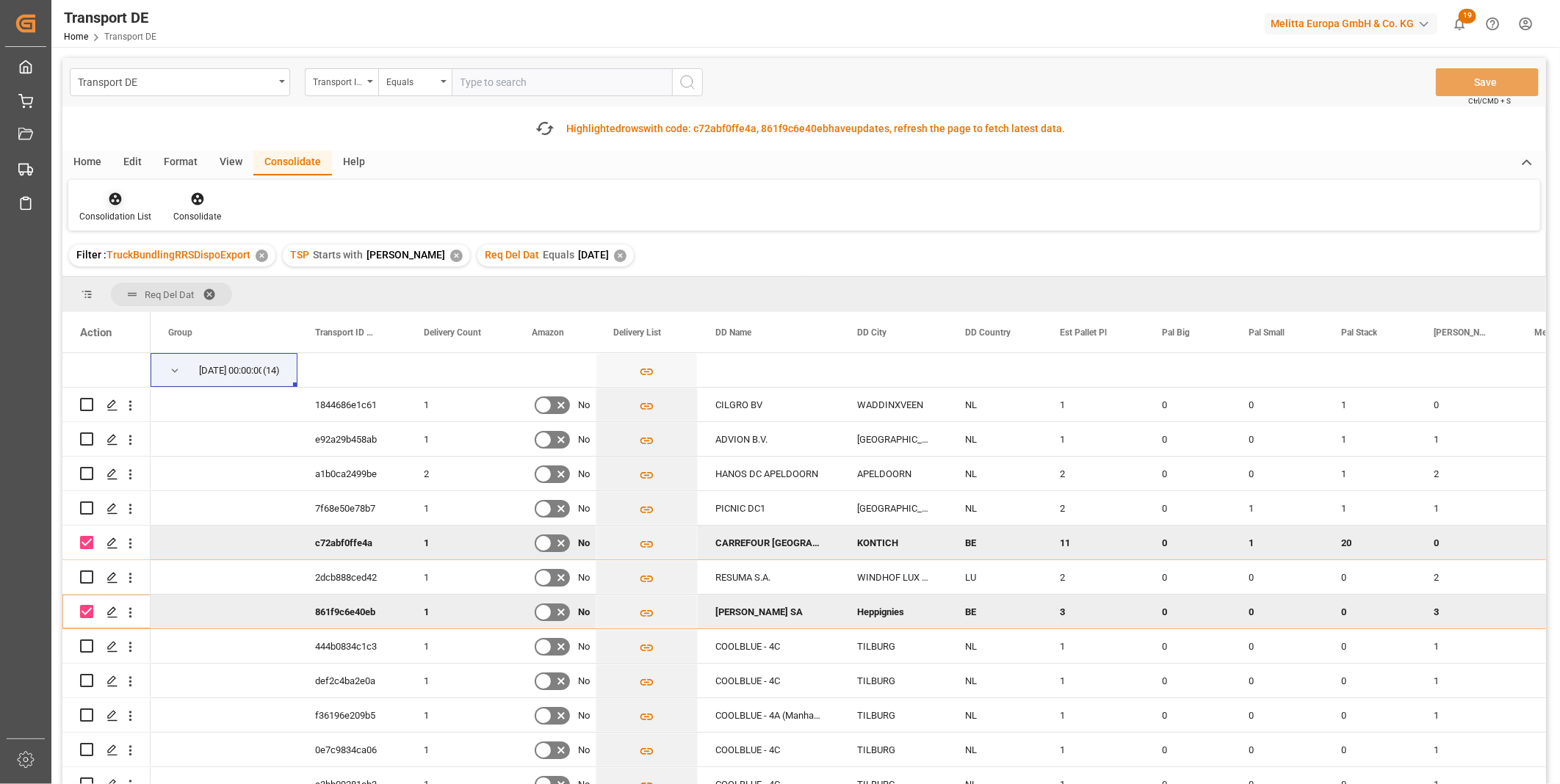
click at [137, 221] on div "Consolidation List" at bounding box center [116, 217] width 72 height 13
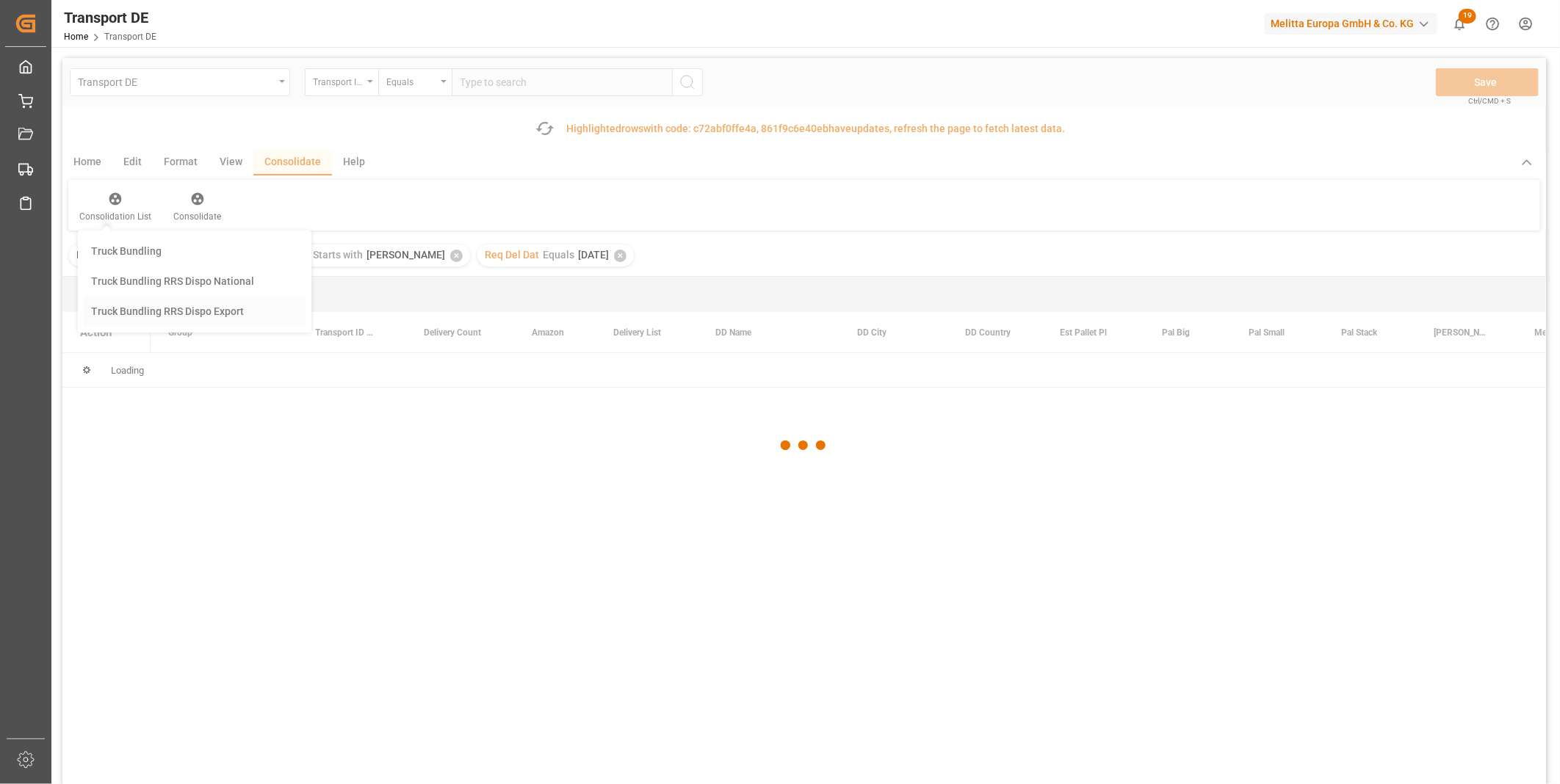
click at [185, 309] on div "Transport DE Transport ID Logward Equals Save Ctrl/CMD + S Fetch latest updates…" at bounding box center [804, 463] width 1484 height 809
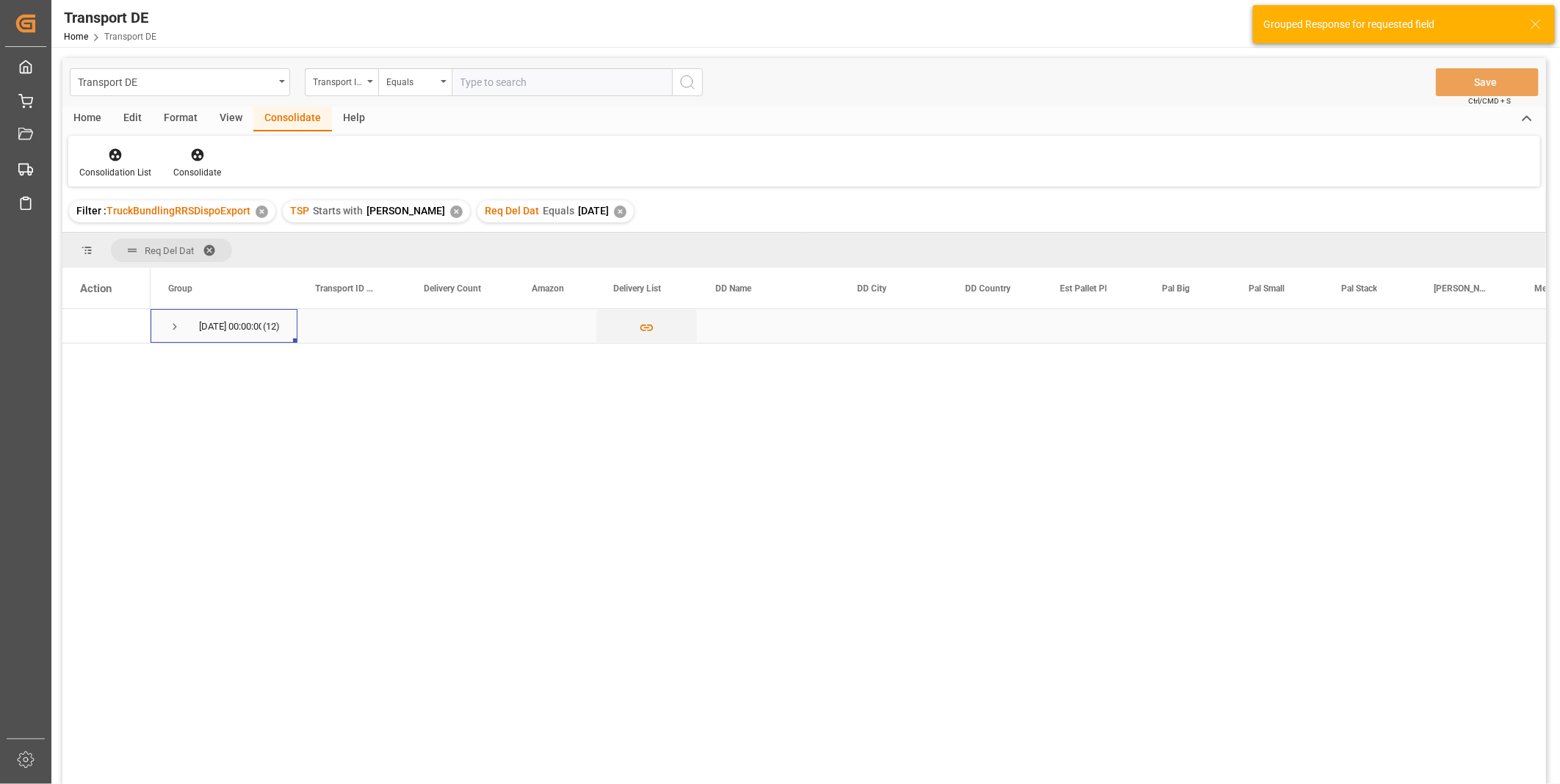
click at [172, 333] on span "Press SPACE to select this row." at bounding box center [175, 326] width 13 height 13
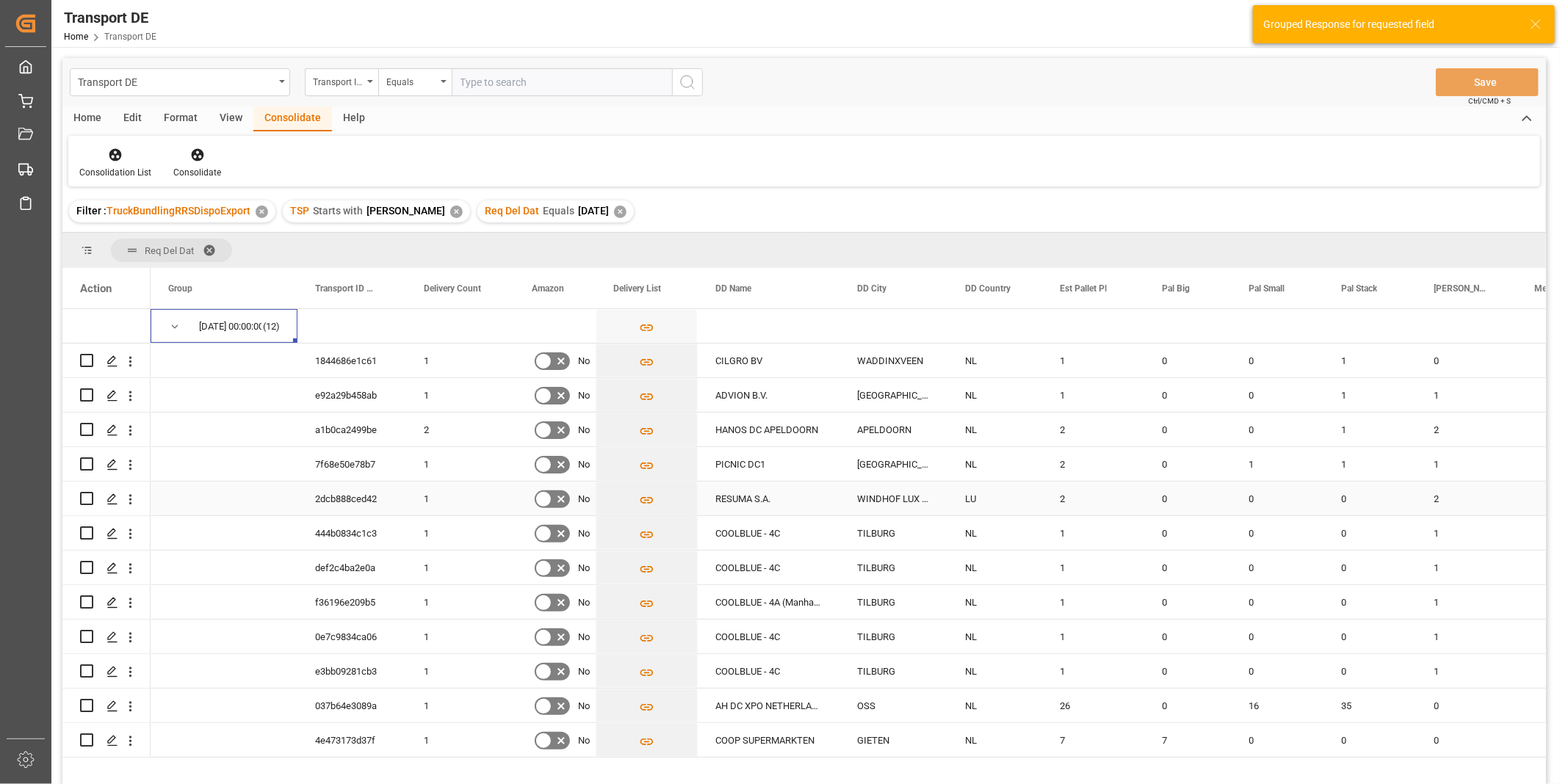
click at [79, 496] on div "Press SPACE to select this row." at bounding box center [106, 498] width 88 height 34
click at [84, 497] on input "Press Space to toggle row selection (unchecked)" at bounding box center [87, 499] width 13 height 13
checkbox input "true"
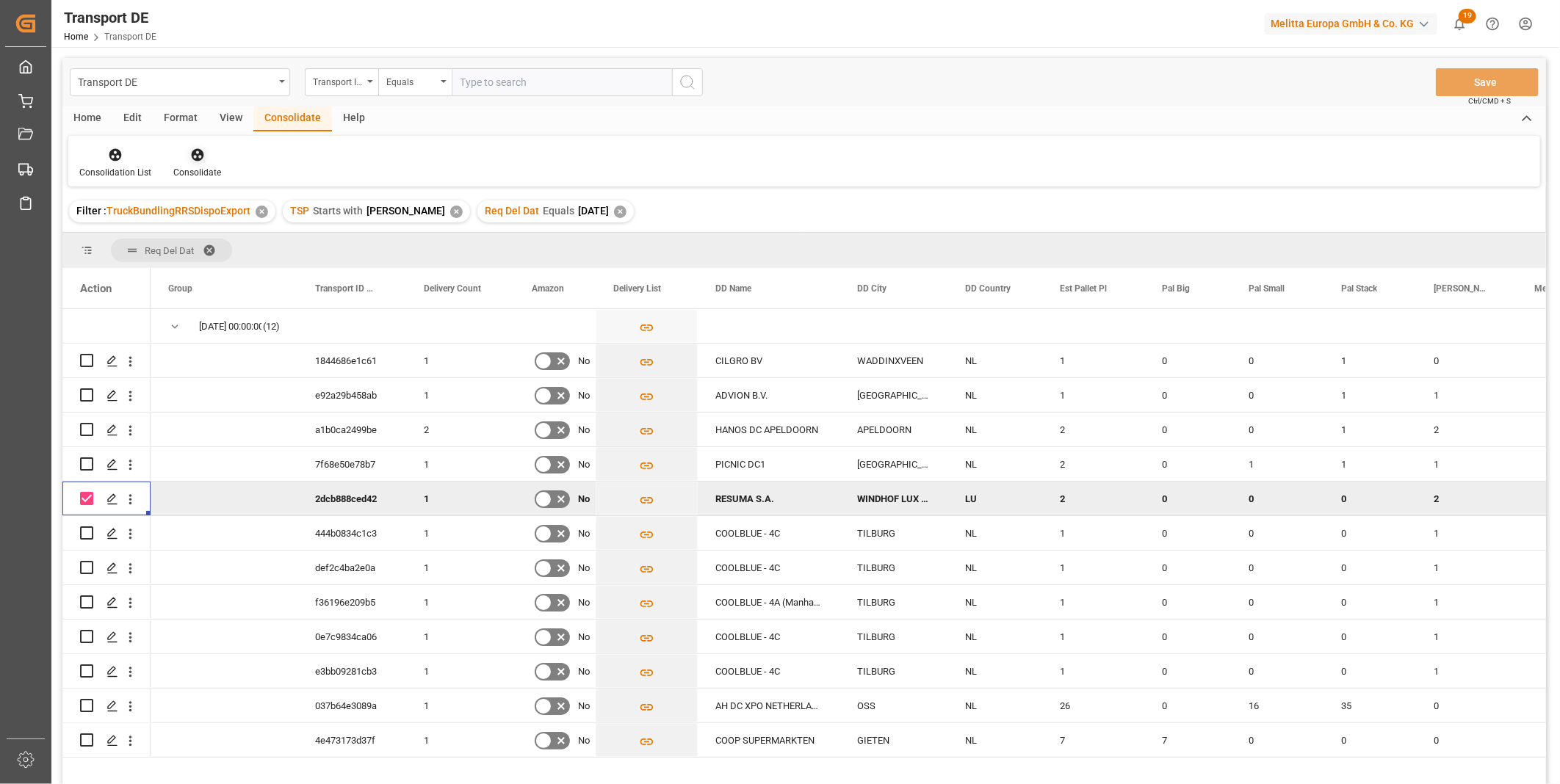
click at [202, 172] on div "Consolidate" at bounding box center [197, 172] width 48 height 13
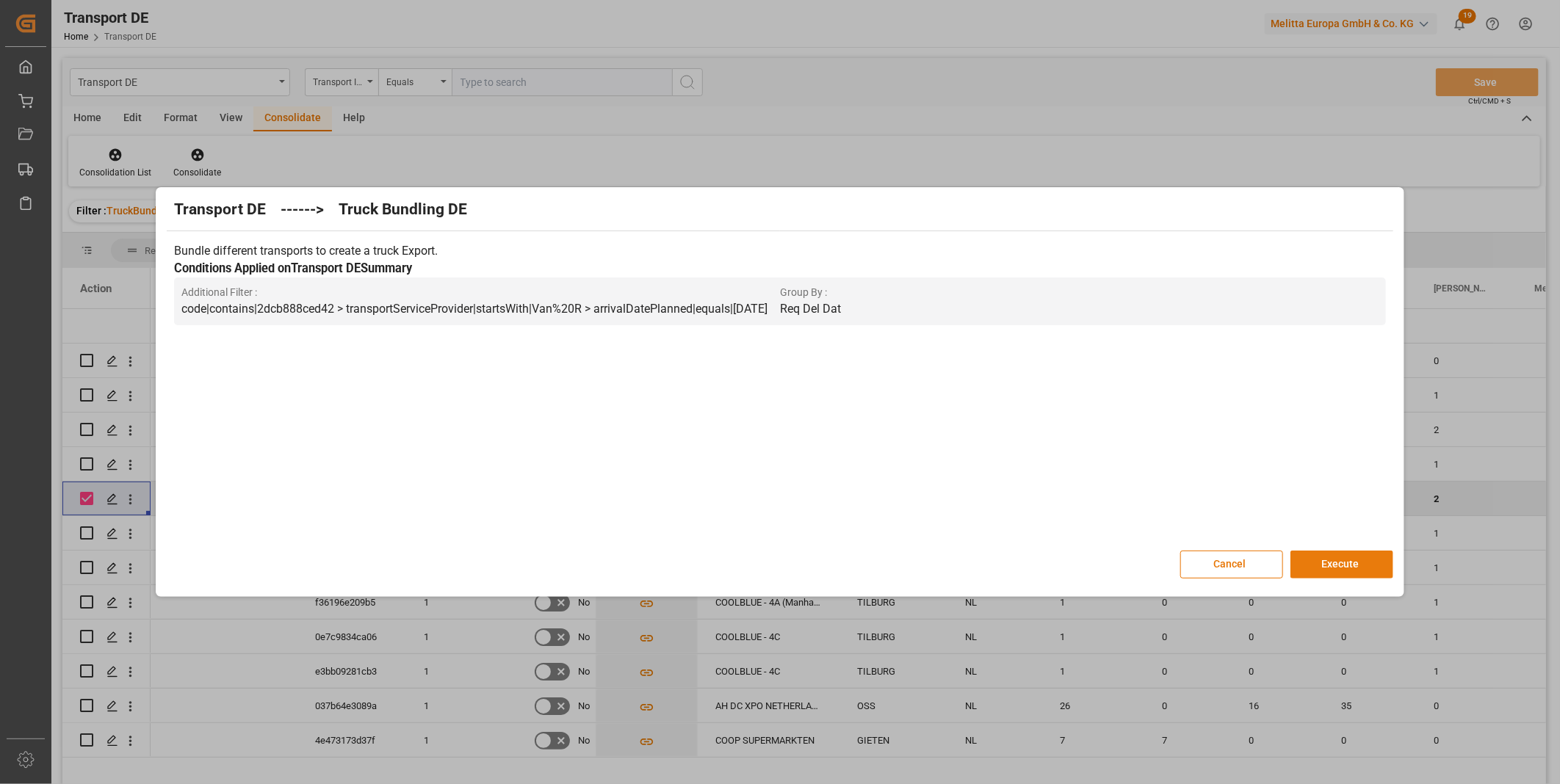
click at [1350, 572] on button "Execute" at bounding box center [1341, 565] width 103 height 28
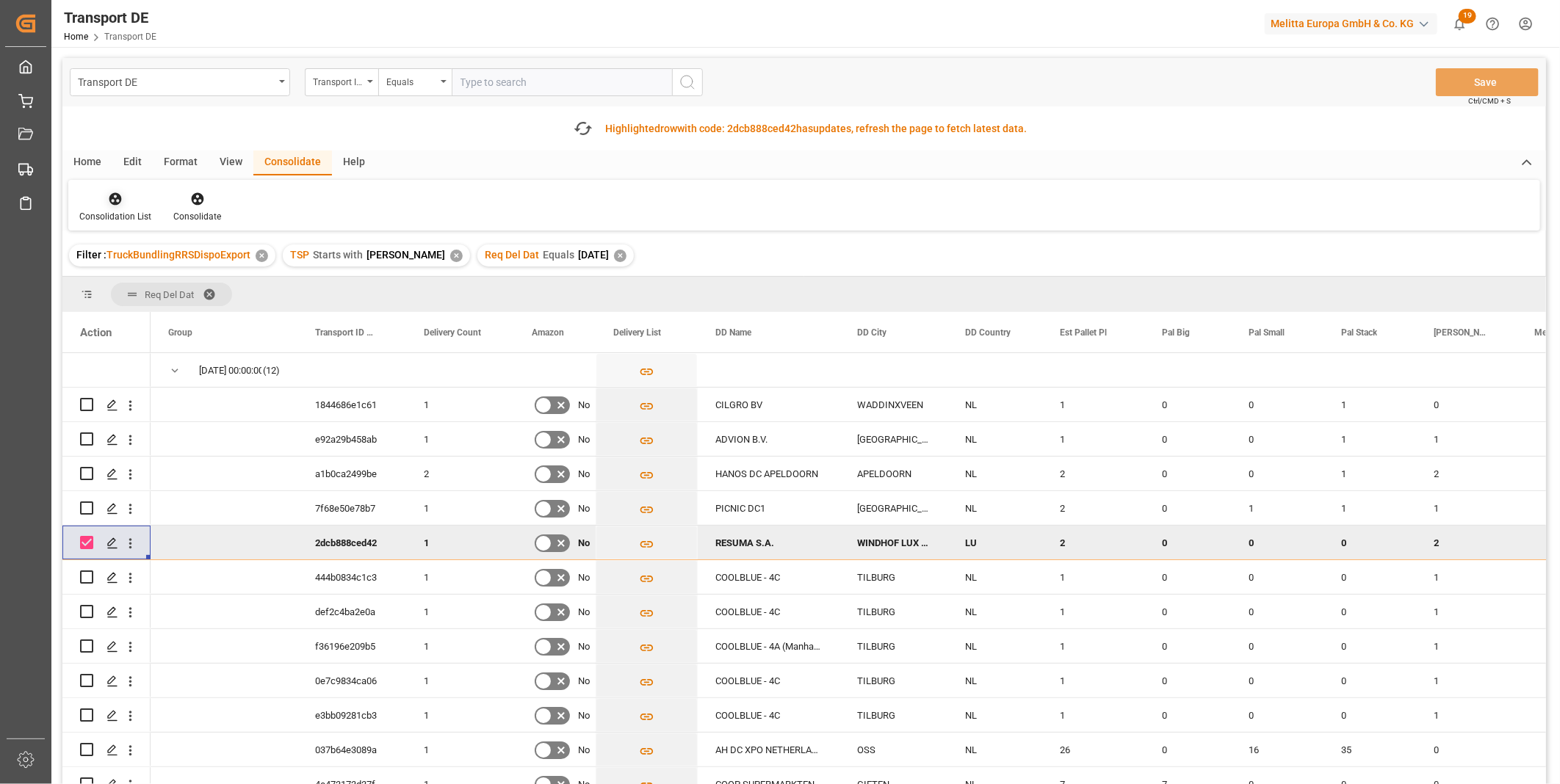
click at [95, 206] on div at bounding box center [116, 198] width 72 height 16
click at [193, 314] on div "Transport DE Transport ID Logward Equals Save Ctrl/CMD + S Fetch latest updates…" at bounding box center [804, 463] width 1484 height 809
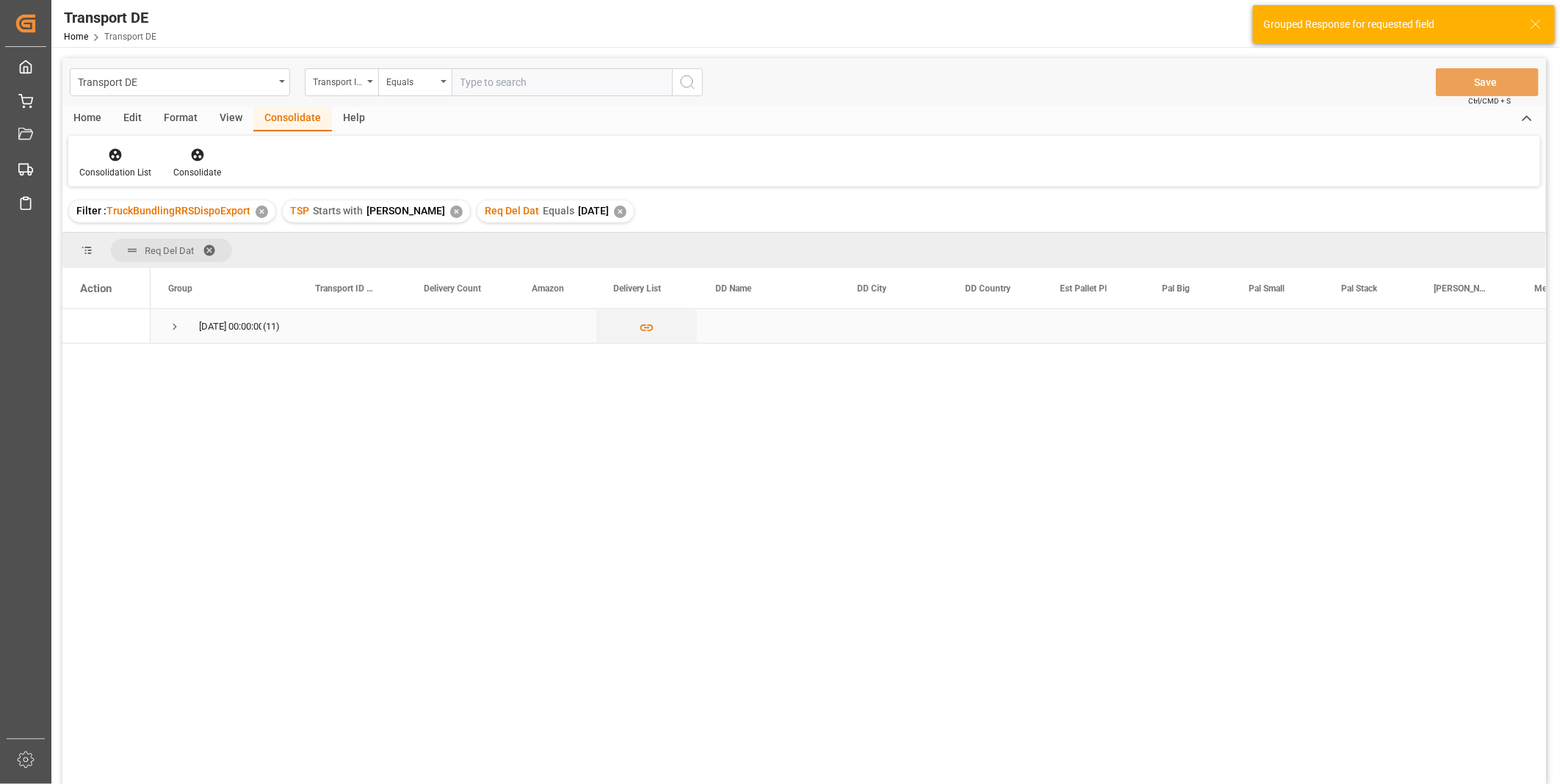
click at [166, 333] on div "19.09.2025 00:00:00 (11)" at bounding box center [224, 326] width 147 height 34
click at [178, 330] on span "Press SPACE to select this row." at bounding box center [175, 326] width 13 height 13
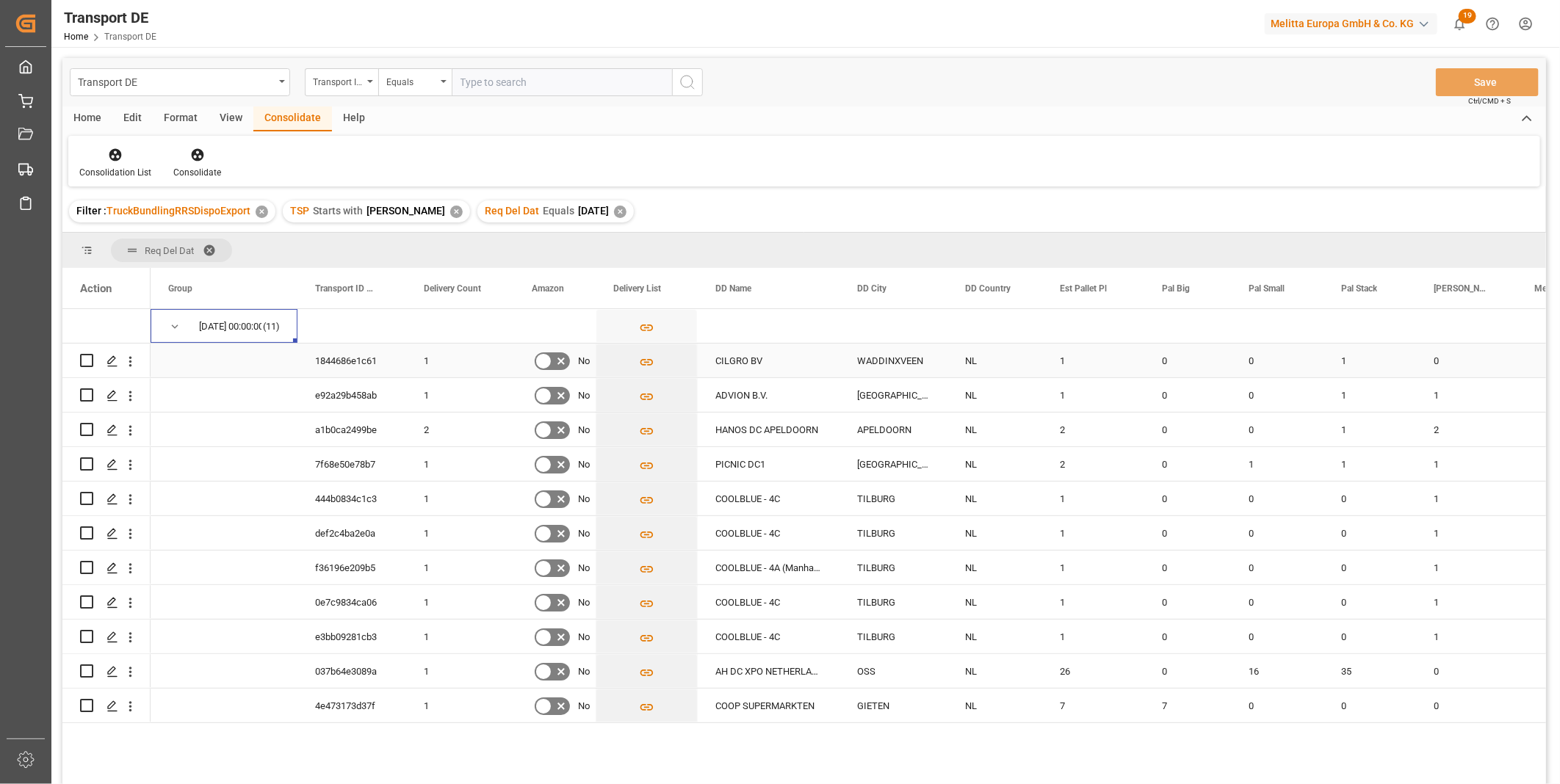
click at [87, 362] on input "Press Space to toggle row selection (unchecked)" at bounding box center [87, 361] width 13 height 13
checkbox input "true"
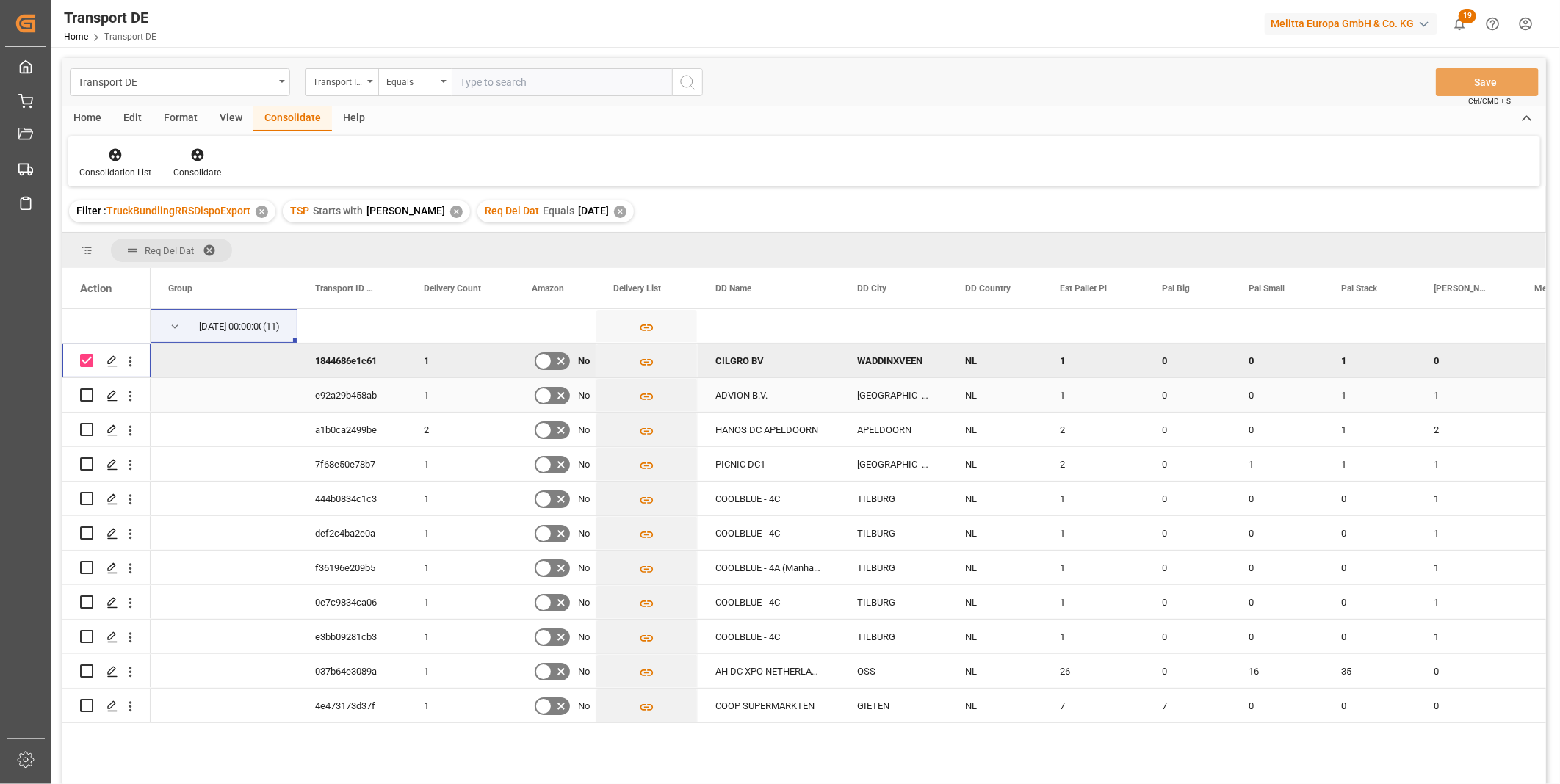
click at [85, 399] on input "Press Space to toggle row selection (unchecked)" at bounding box center [87, 395] width 13 height 13
checkbox input "true"
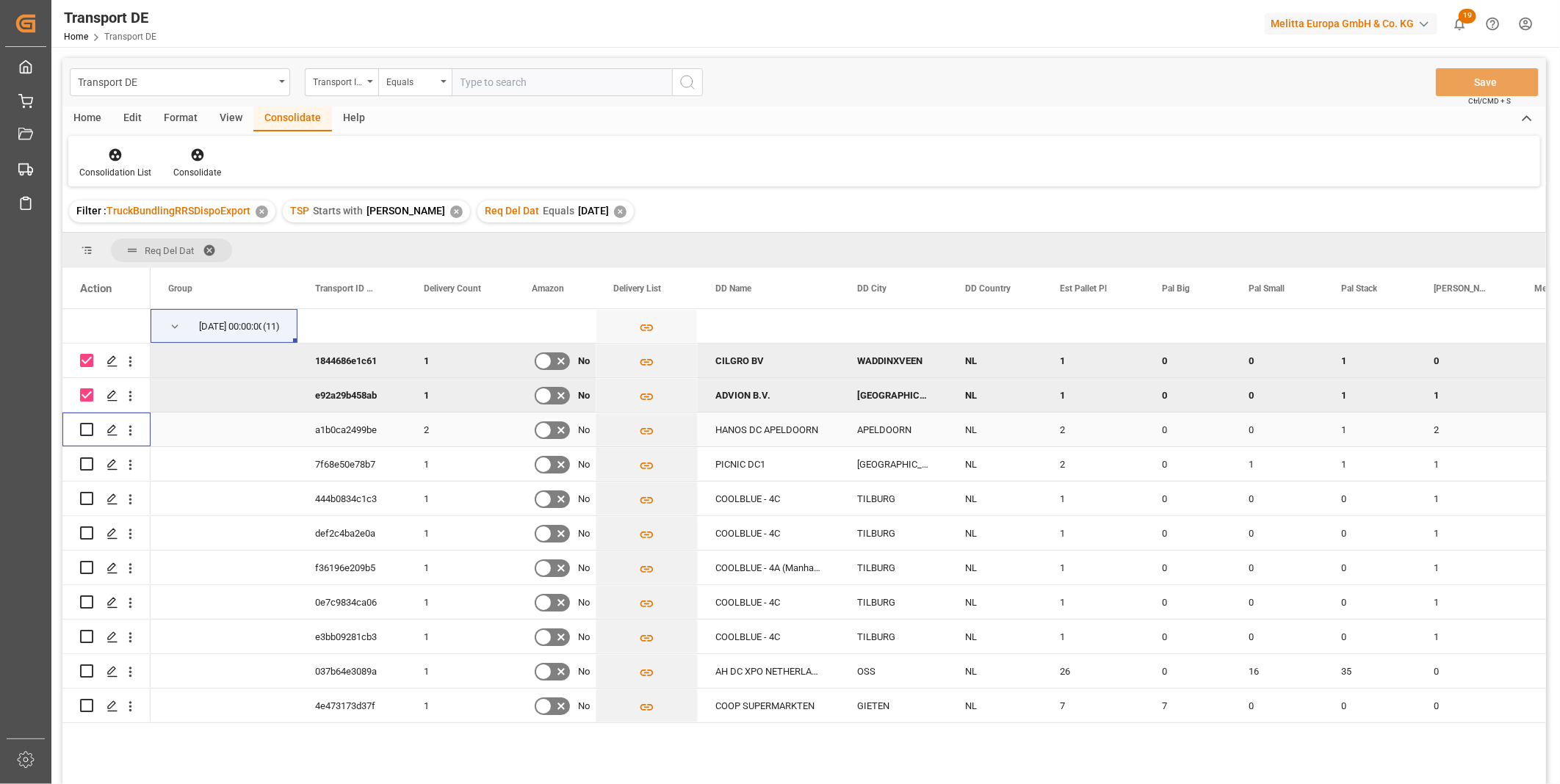
click at [88, 427] on input "Press Space to toggle row selection (unchecked)" at bounding box center [87, 430] width 13 height 13
checkbox input "true"
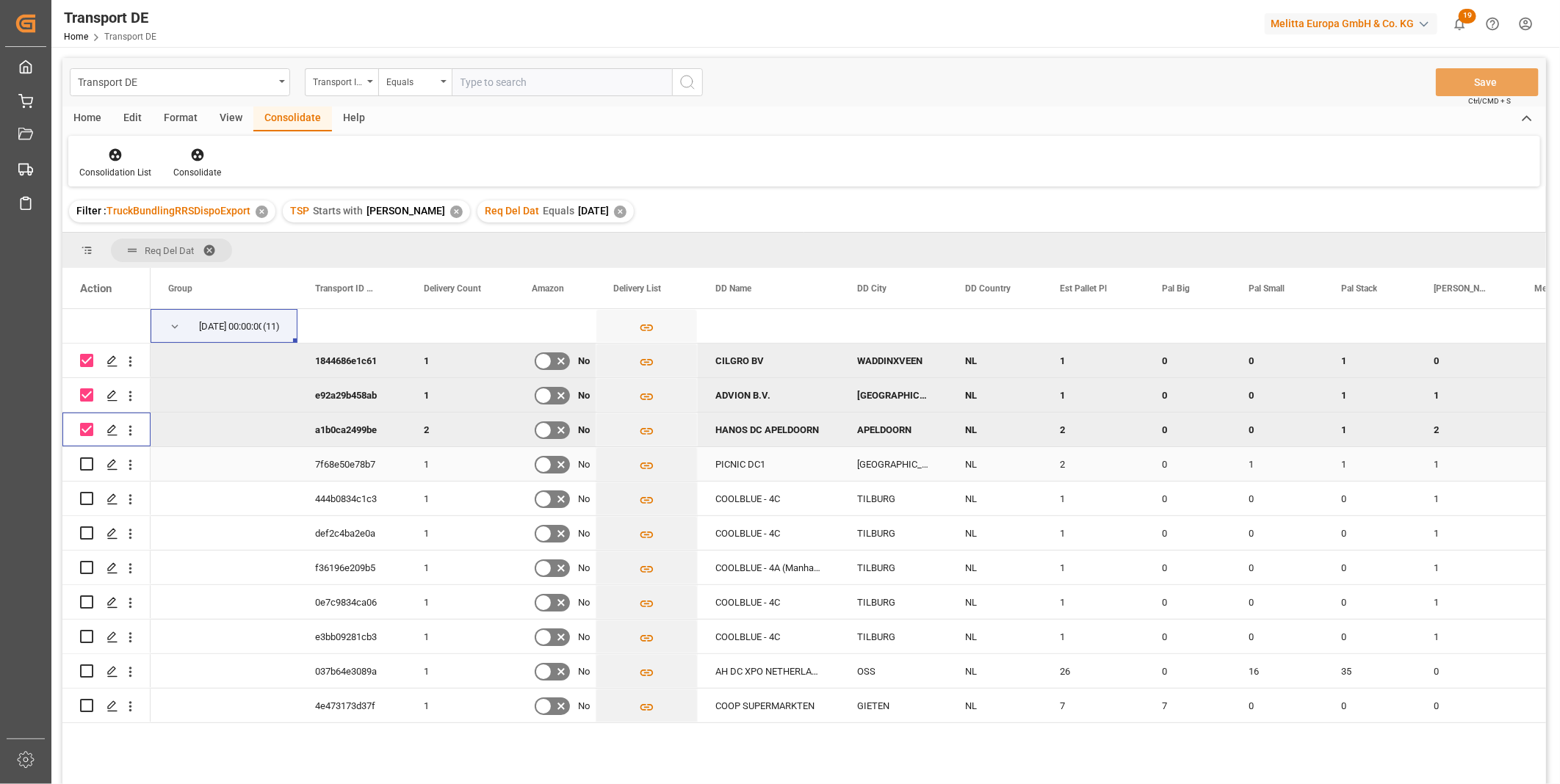
click at [88, 461] on input "Press Space to toggle row selection (unchecked)" at bounding box center [87, 464] width 13 height 13
checkbox input "true"
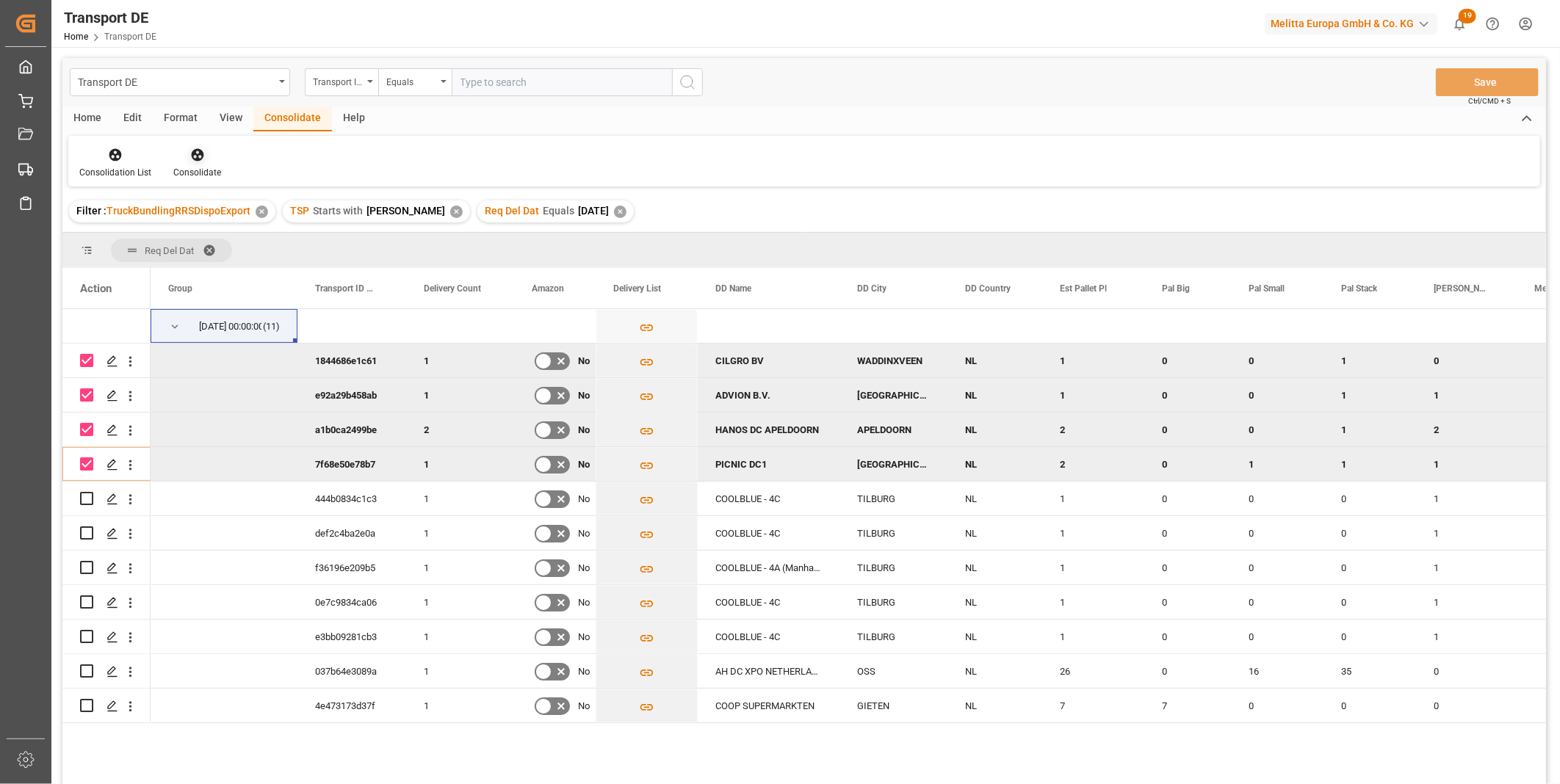
click at [175, 176] on div "Consolidate" at bounding box center [197, 172] width 48 height 13
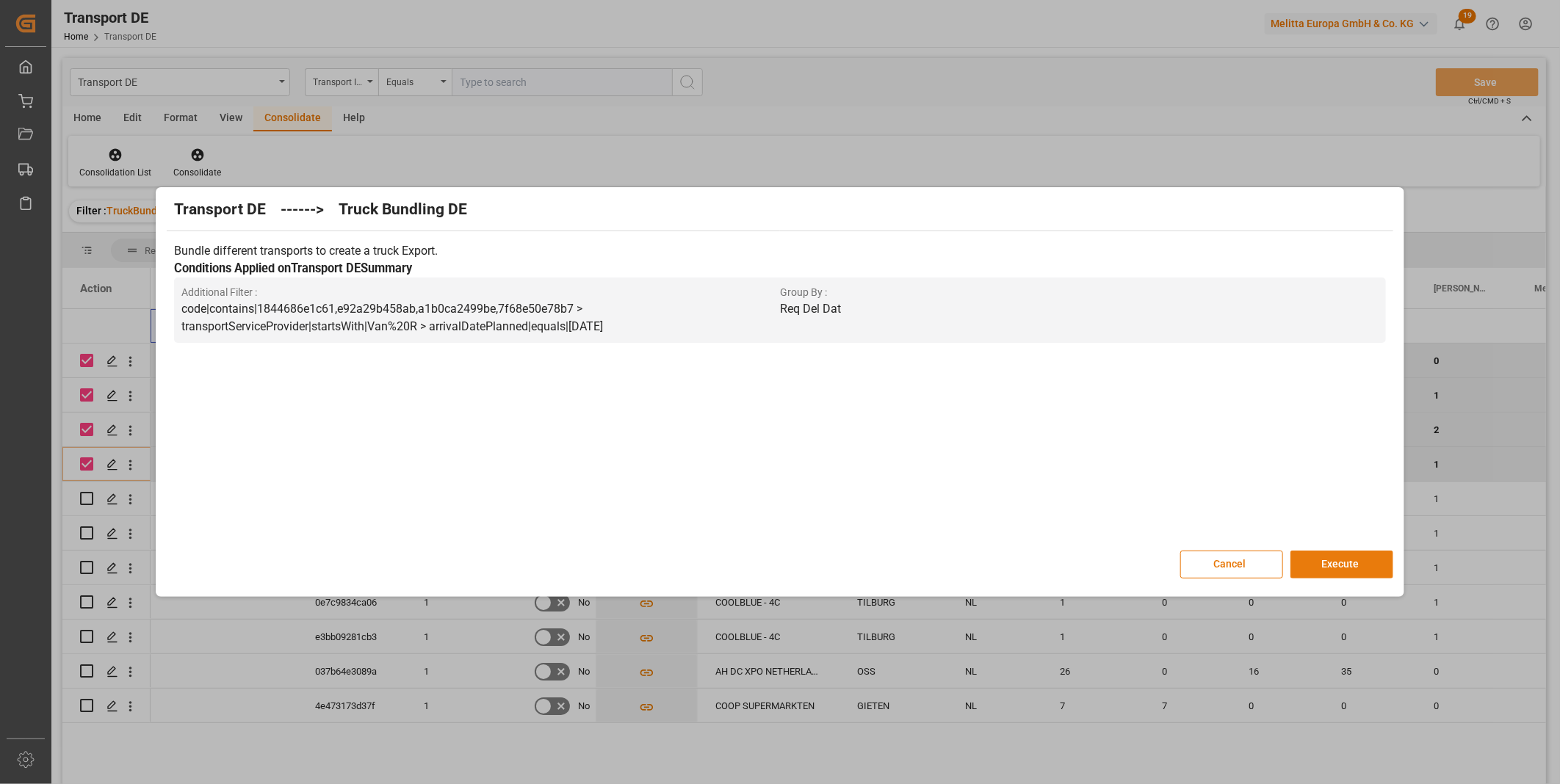
click at [1357, 567] on button "Execute" at bounding box center [1341, 565] width 103 height 28
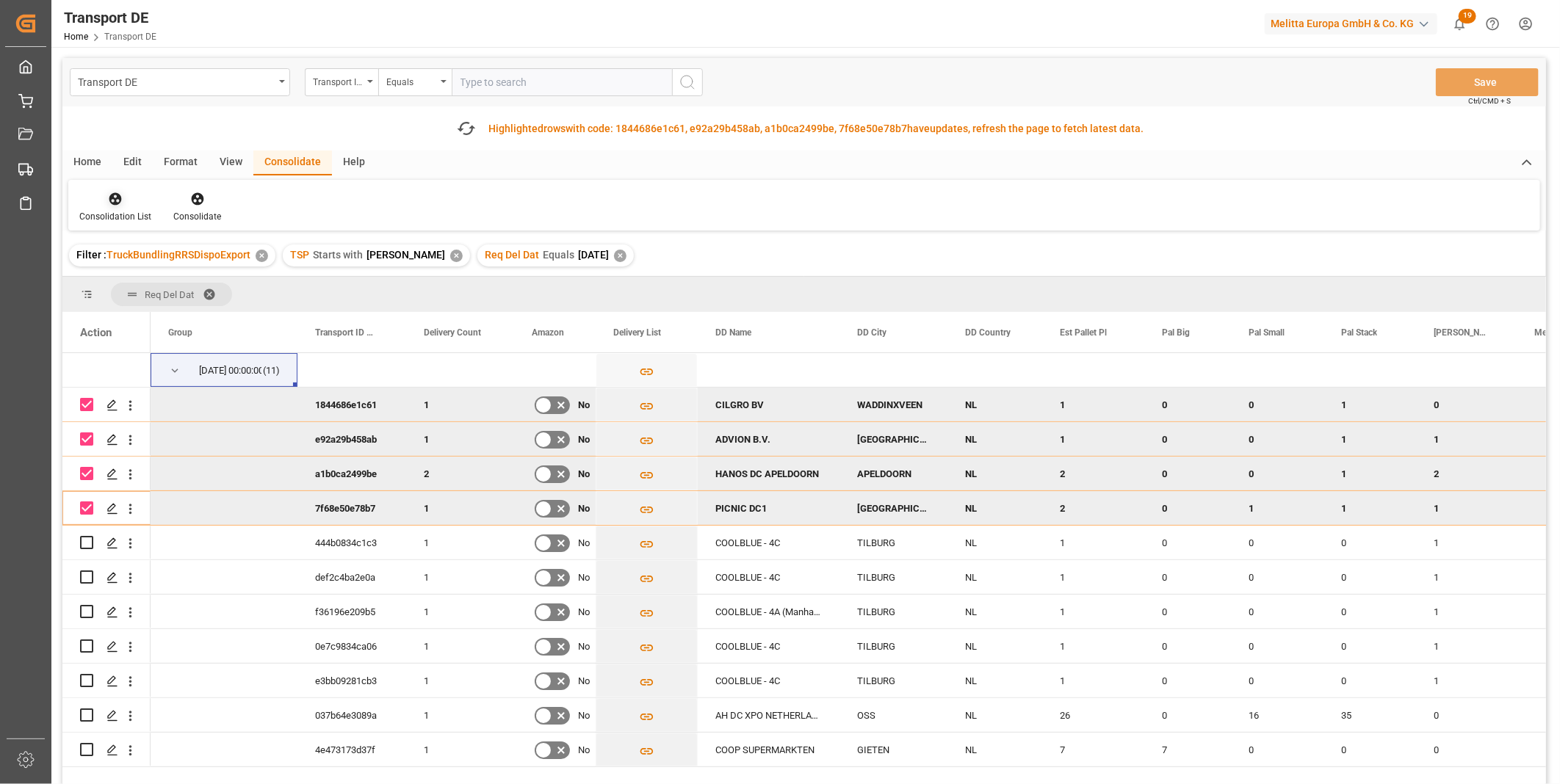
click at [110, 200] on icon at bounding box center [115, 198] width 12 height 12
click at [142, 313] on div "Transport DE Transport ID Logward Equals Save Ctrl/CMD + S Fetch latest updates…" at bounding box center [804, 463] width 1484 height 809
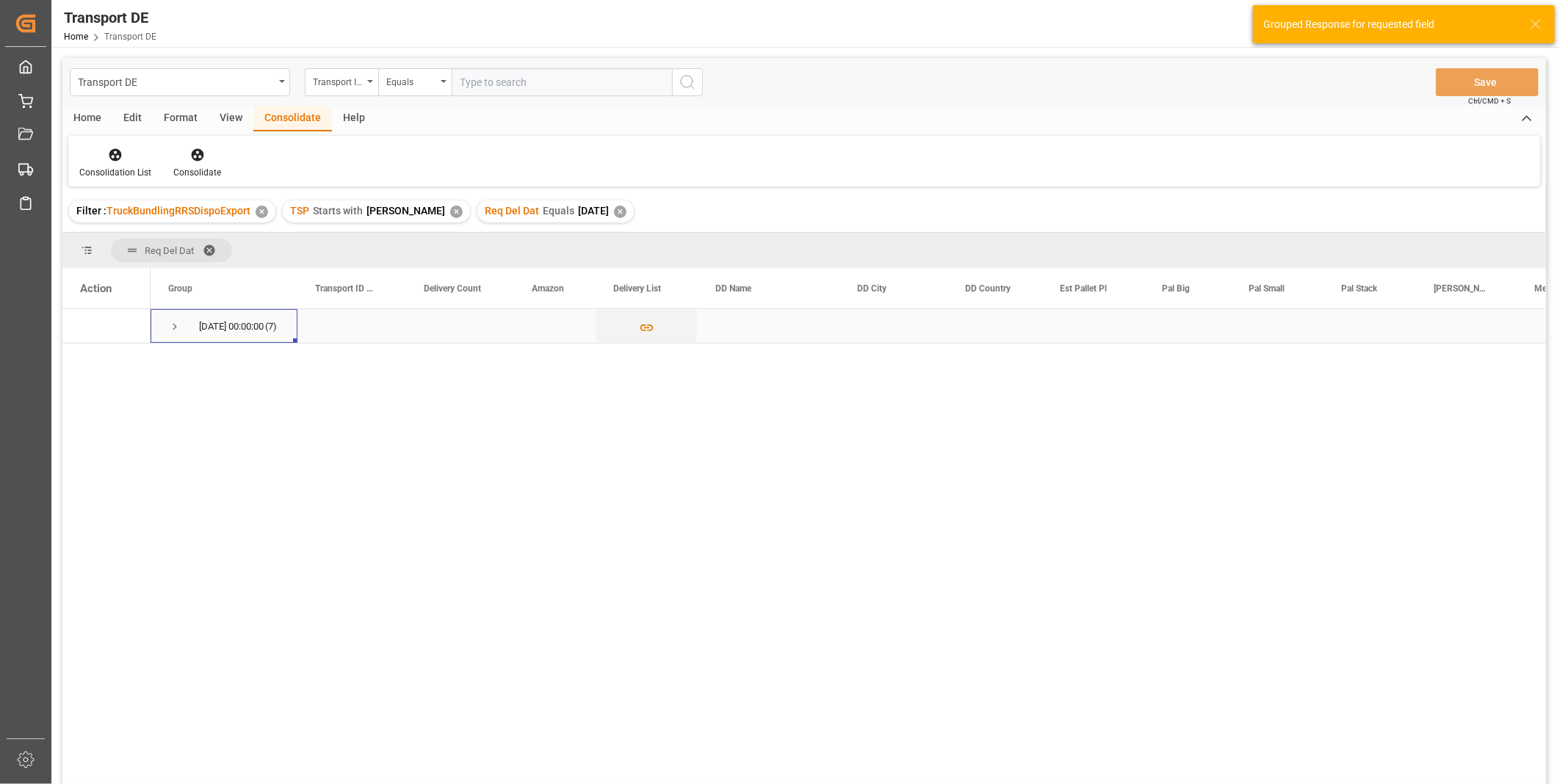
click at [180, 326] on span "Press SPACE to select this row." at bounding box center [175, 326] width 13 height 13
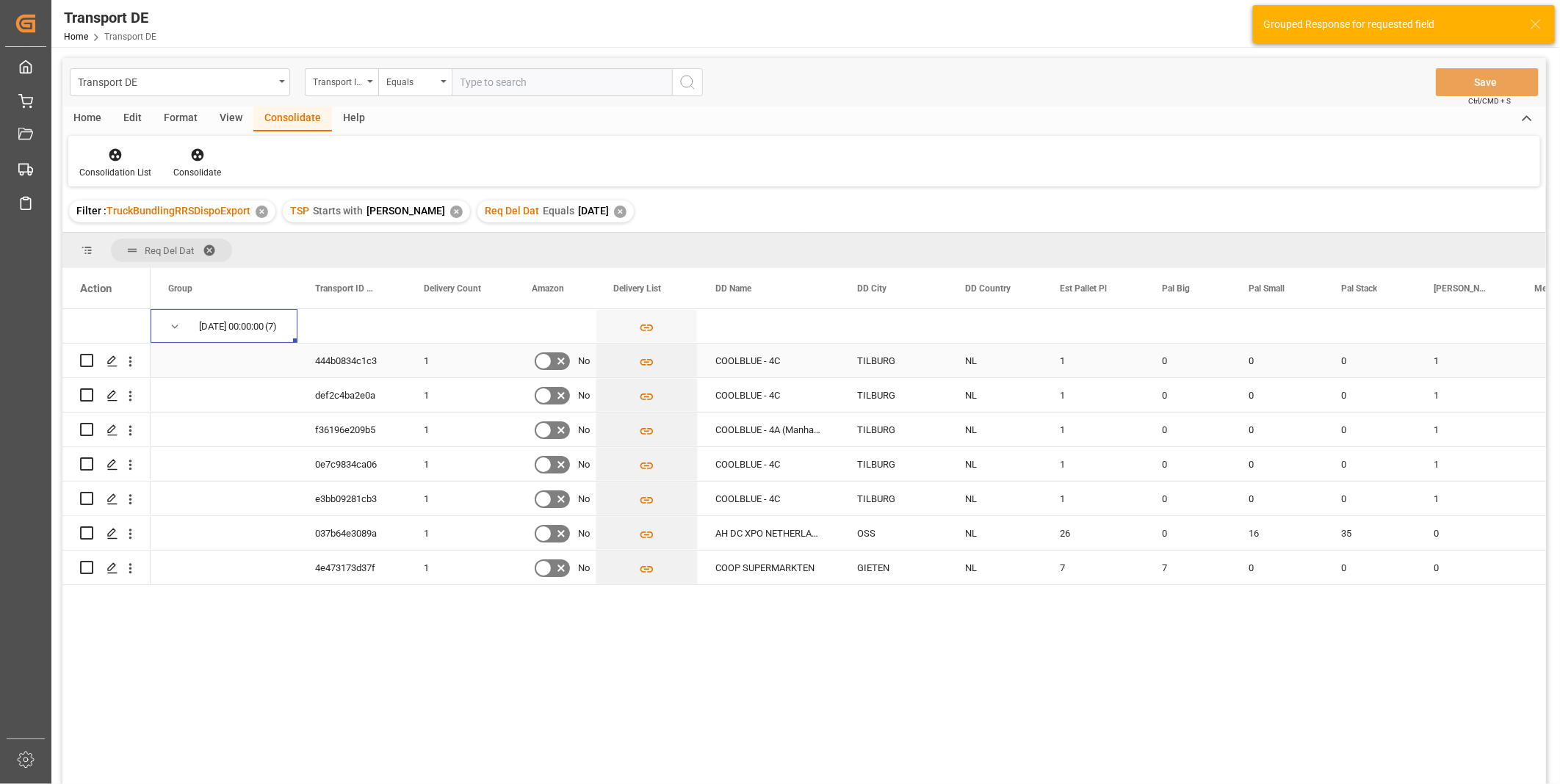
click at [90, 355] on input "Press Space to toggle row selection (unchecked)" at bounding box center [87, 361] width 13 height 13
checkbox input "true"
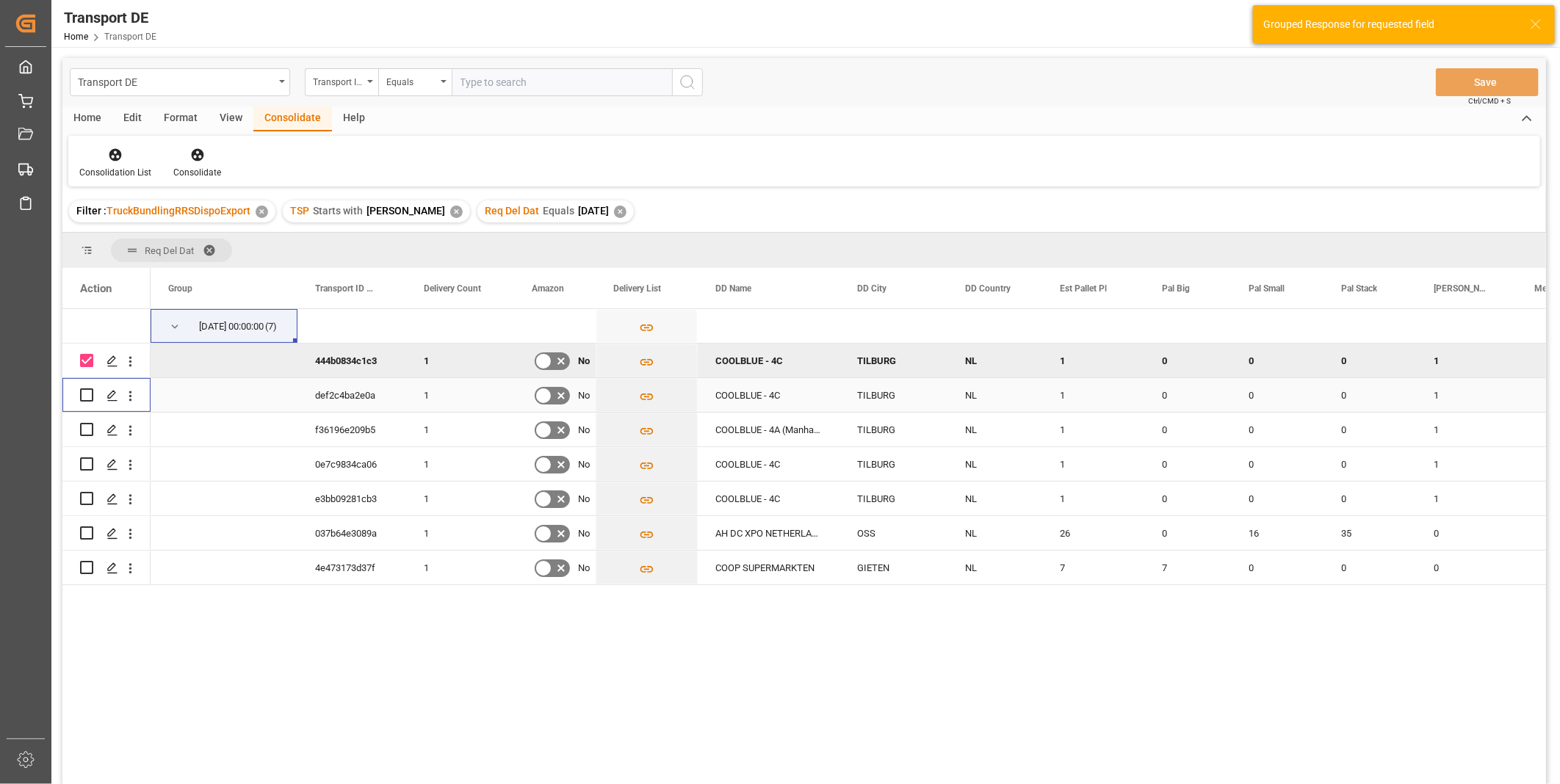
click at [84, 394] on input "Press Space to toggle row selection (unchecked)" at bounding box center [87, 395] width 13 height 13
checkbox input "true"
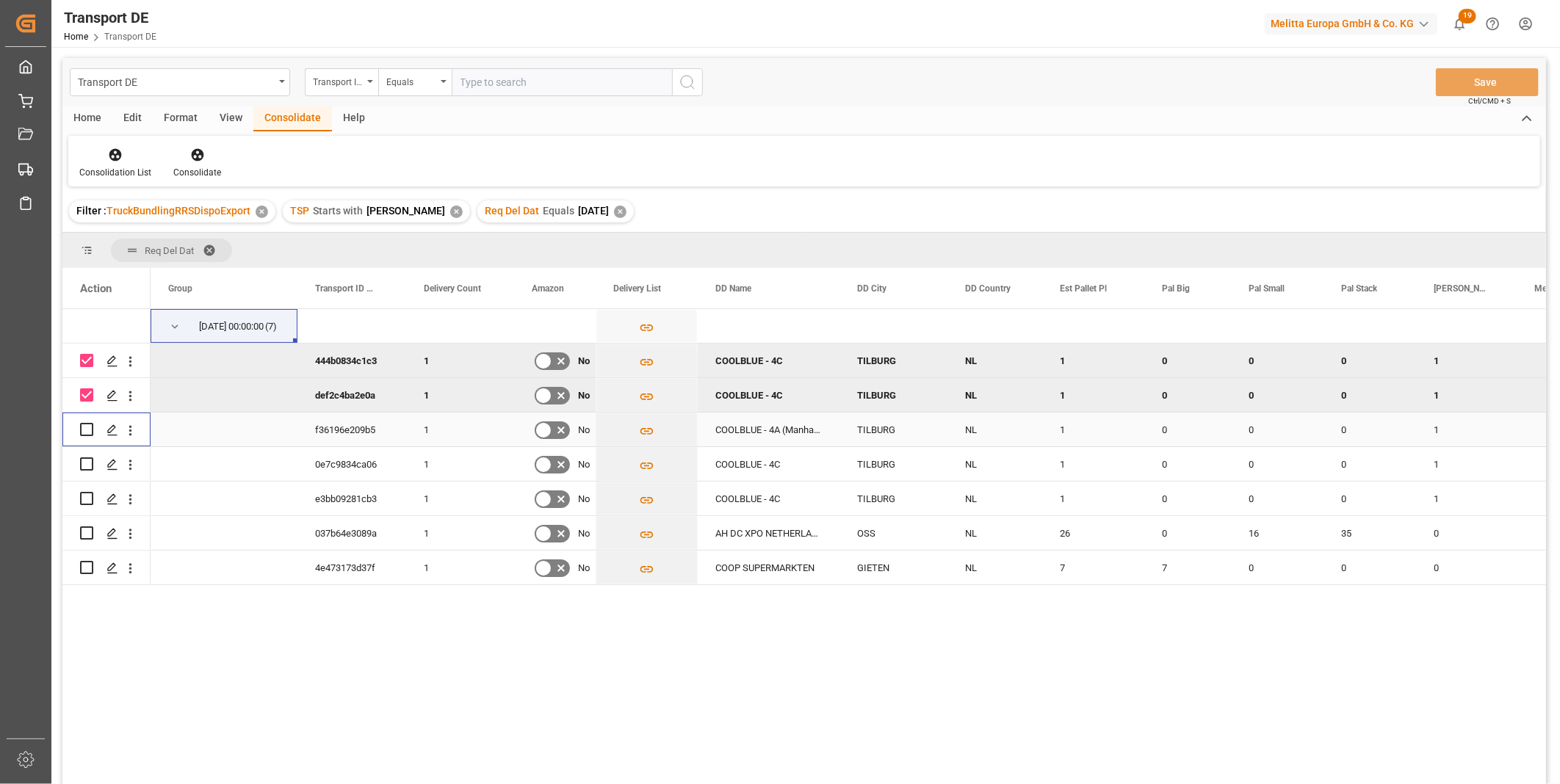
click at [88, 423] on input "Press Space to toggle row selection (unchecked)" at bounding box center [87, 430] width 13 height 13
checkbox input "true"
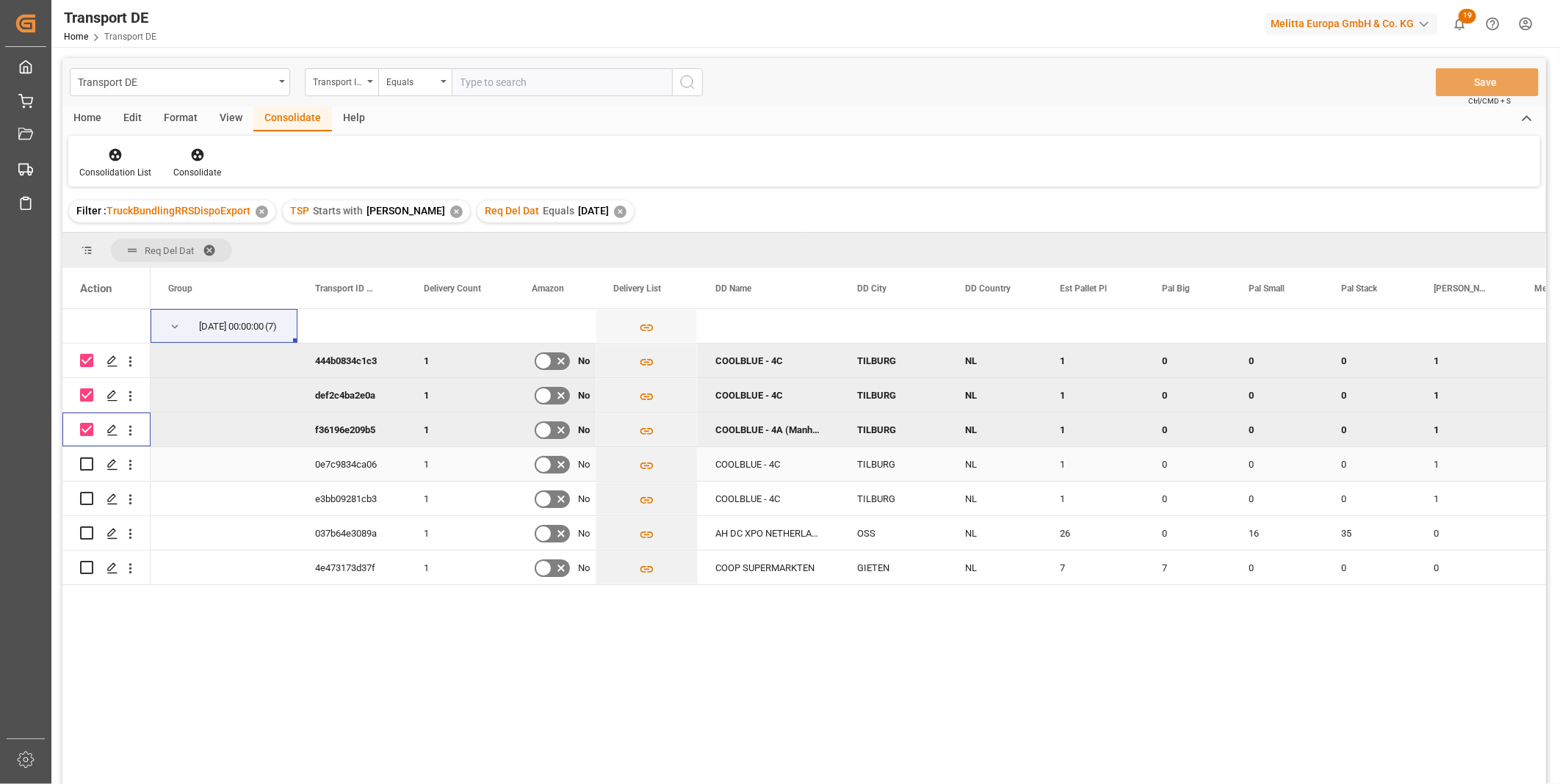
click at [83, 467] on input "Press Space to toggle row selection (unchecked)" at bounding box center [87, 464] width 13 height 13
checkbox input "true"
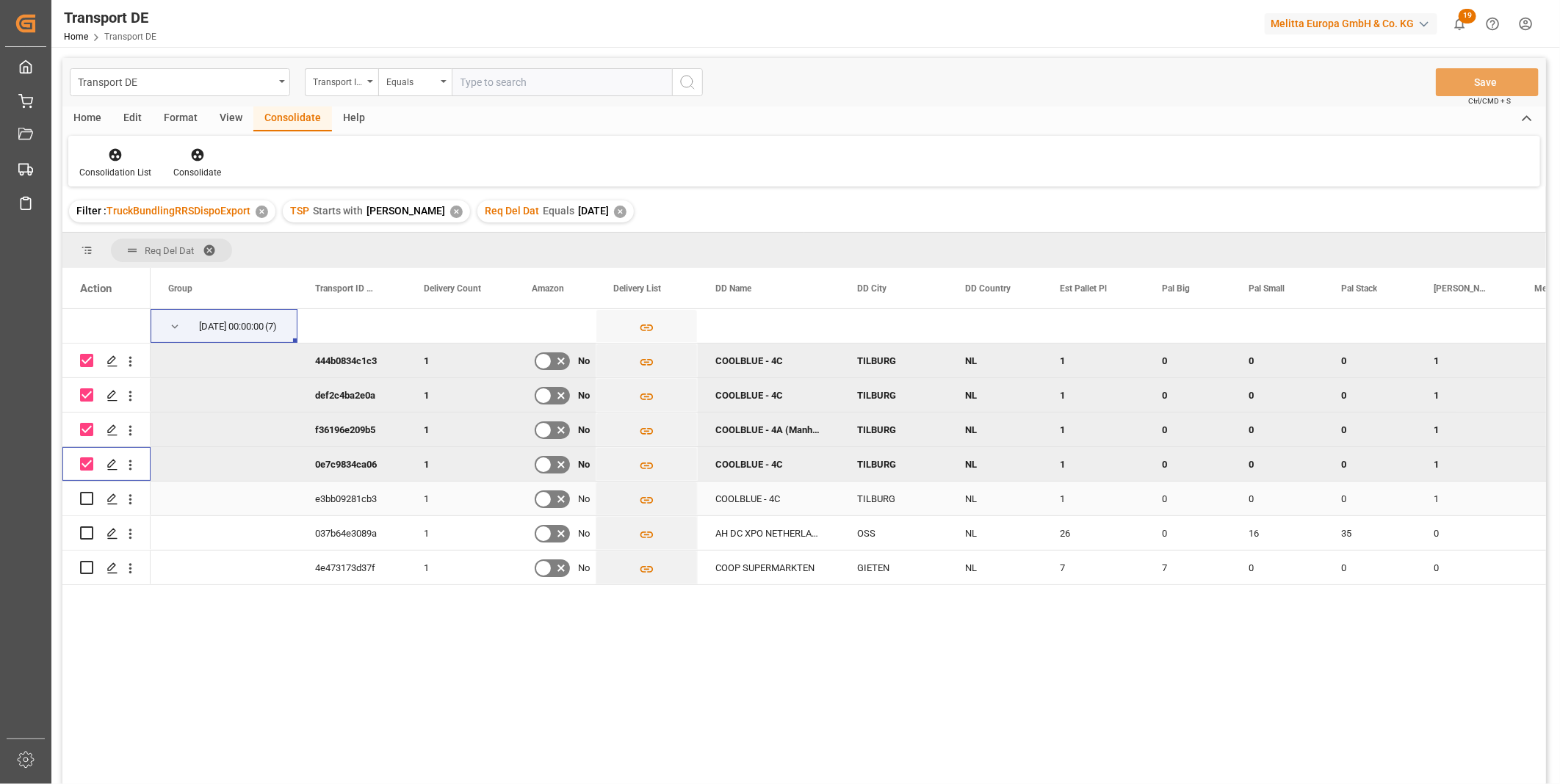
click at [82, 494] on input "Press Space to toggle row selection (unchecked)" at bounding box center [87, 499] width 13 height 13
checkbox input "true"
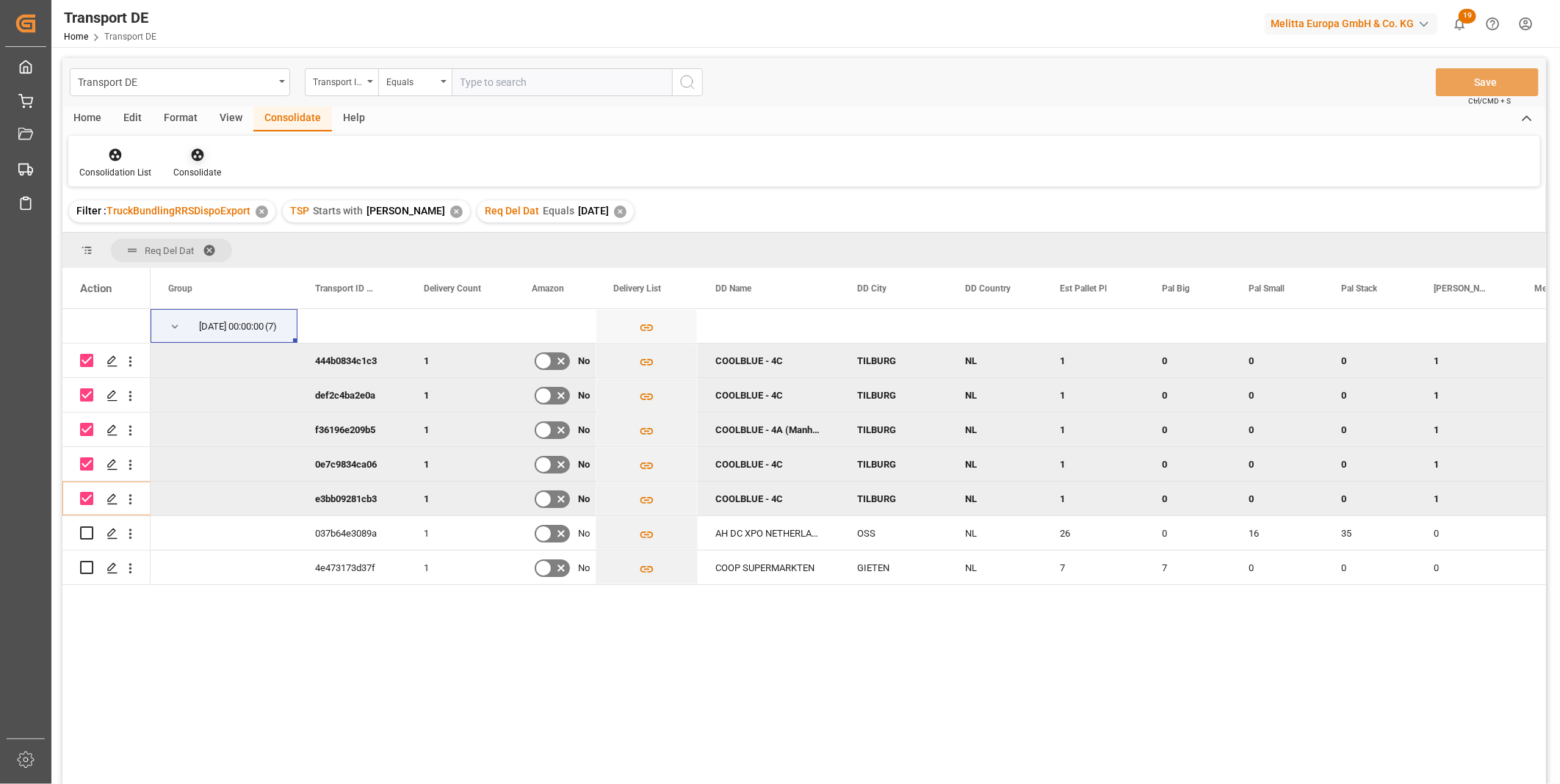
click at [194, 149] on icon at bounding box center [197, 155] width 12 height 12
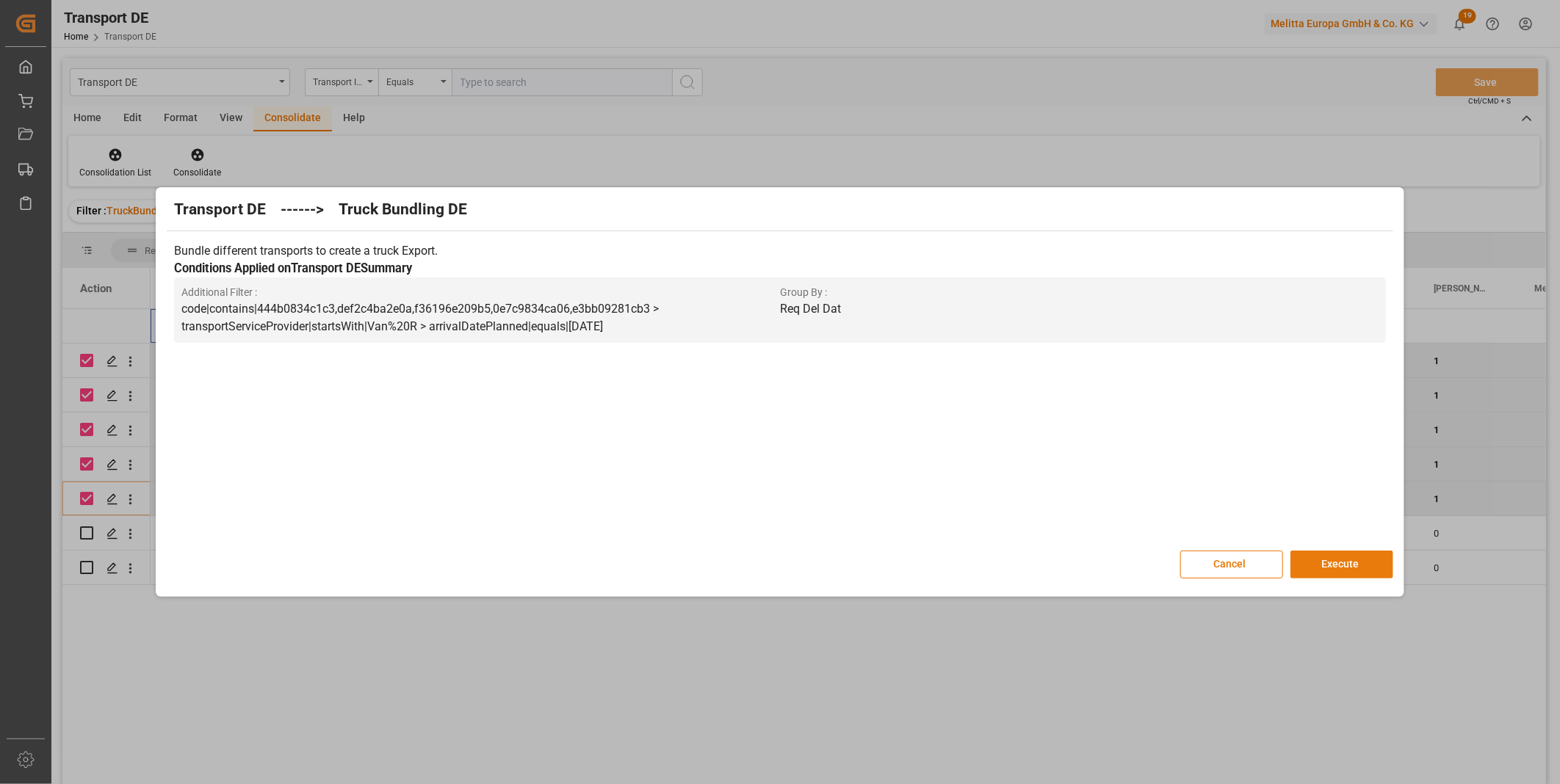
click at [1330, 554] on button "Execute" at bounding box center [1341, 565] width 103 height 28
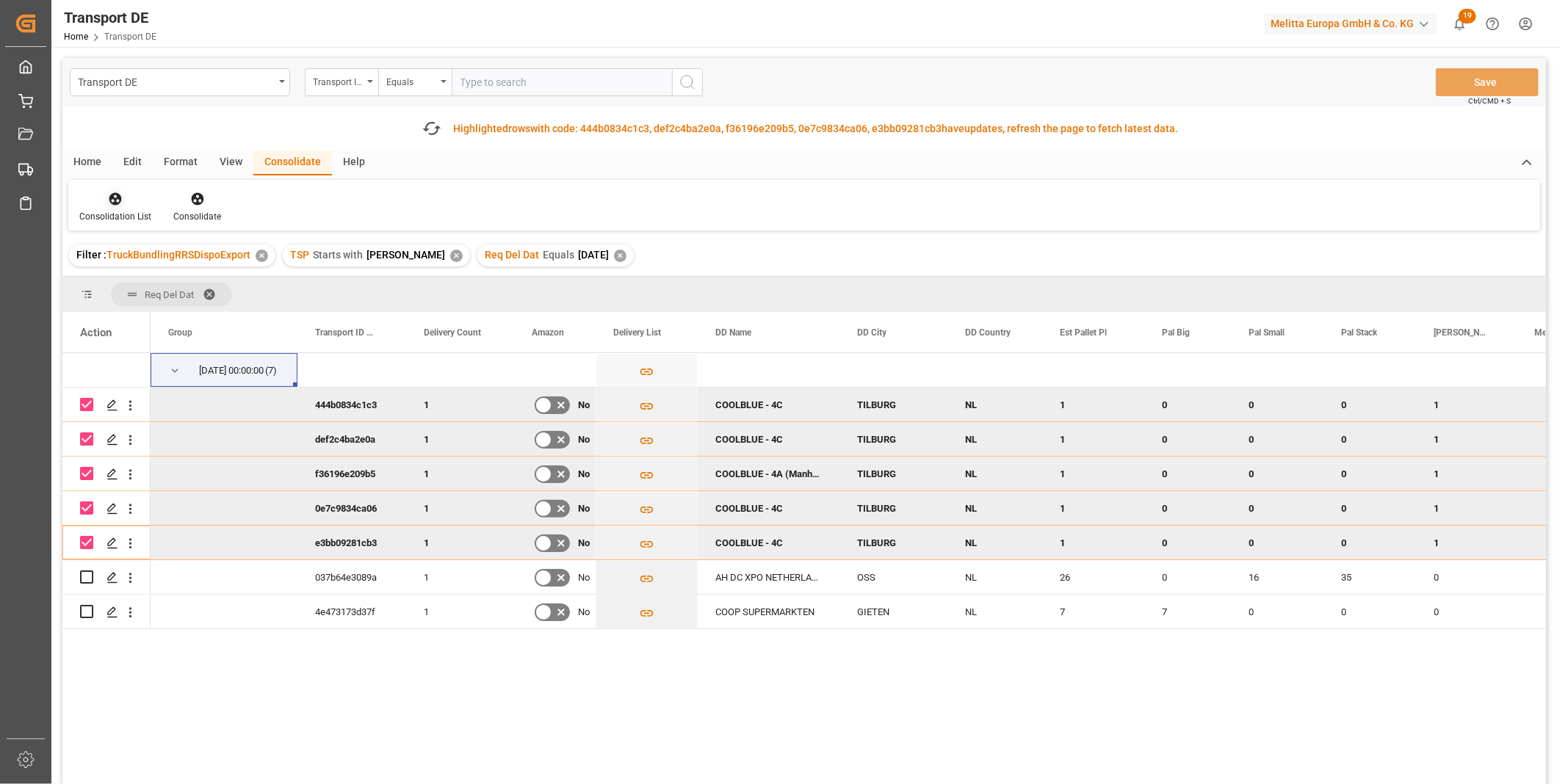
click at [130, 199] on div at bounding box center [116, 198] width 72 height 16
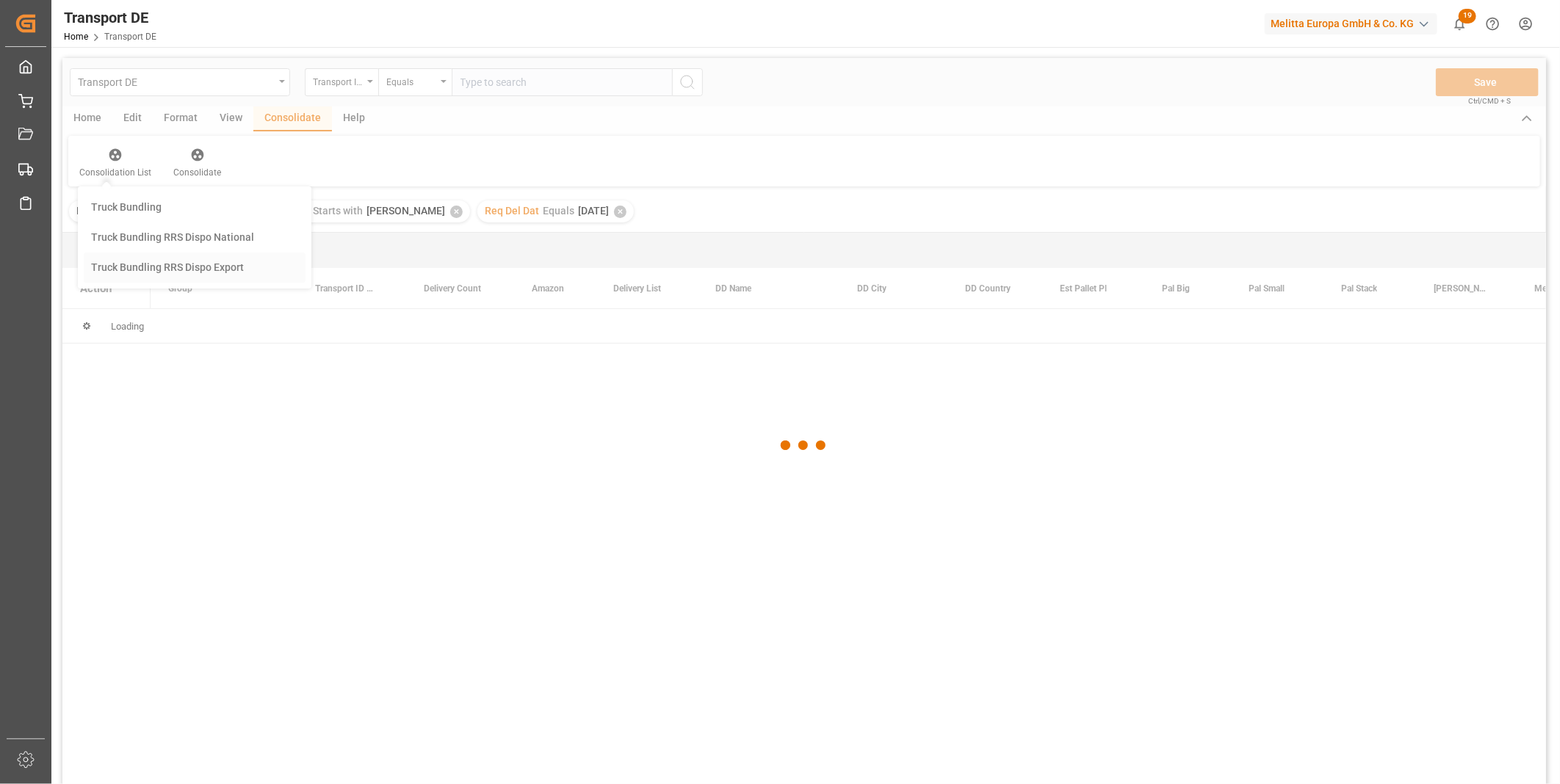
click at [203, 304] on div "Transport DE Transport ID Logward Equals Save Ctrl/CMD + S Home Edit Format Vie…" at bounding box center [804, 440] width 1484 height 765
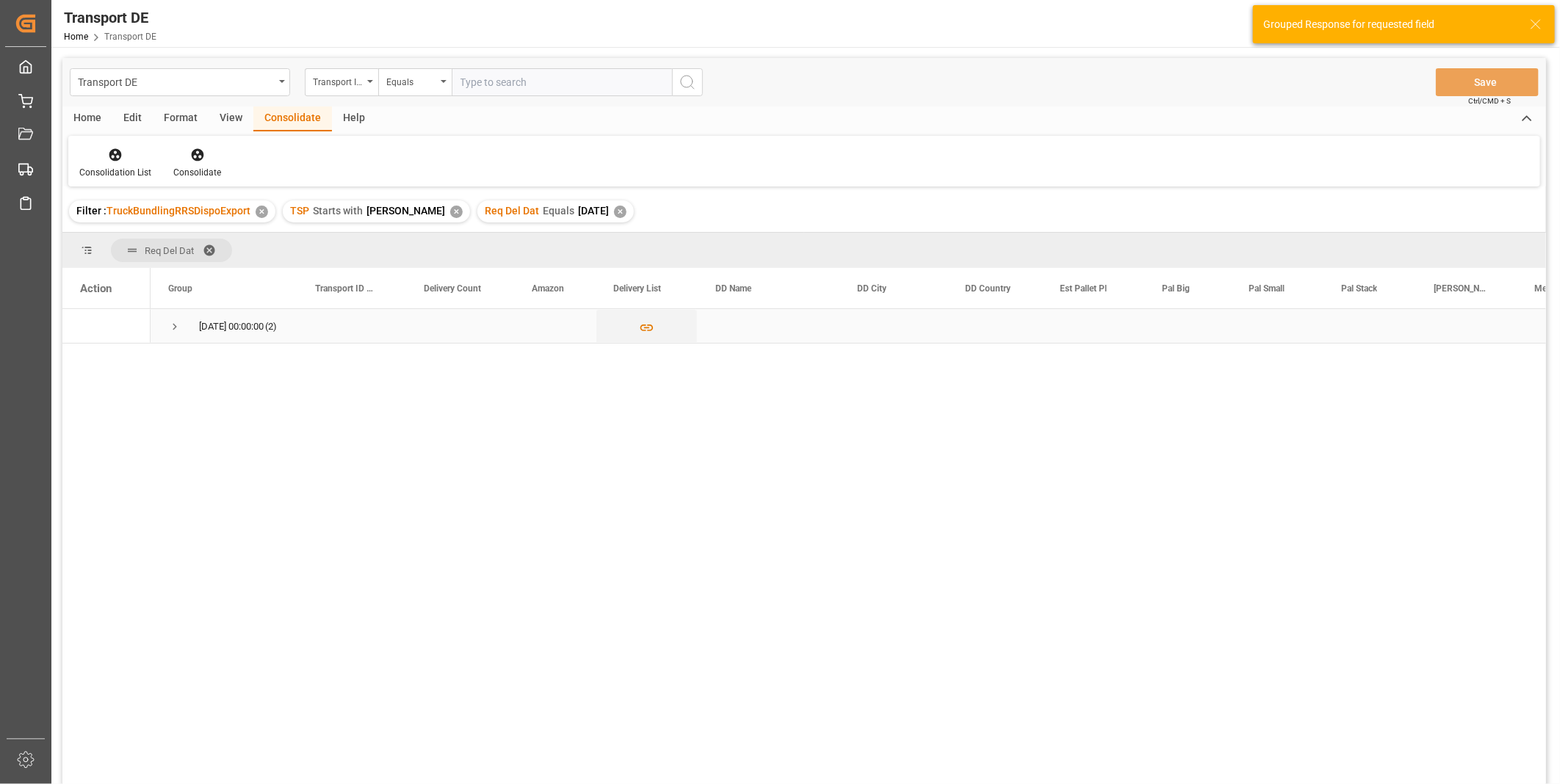
click at [171, 328] on span "Press SPACE to select this row." at bounding box center [175, 326] width 13 height 13
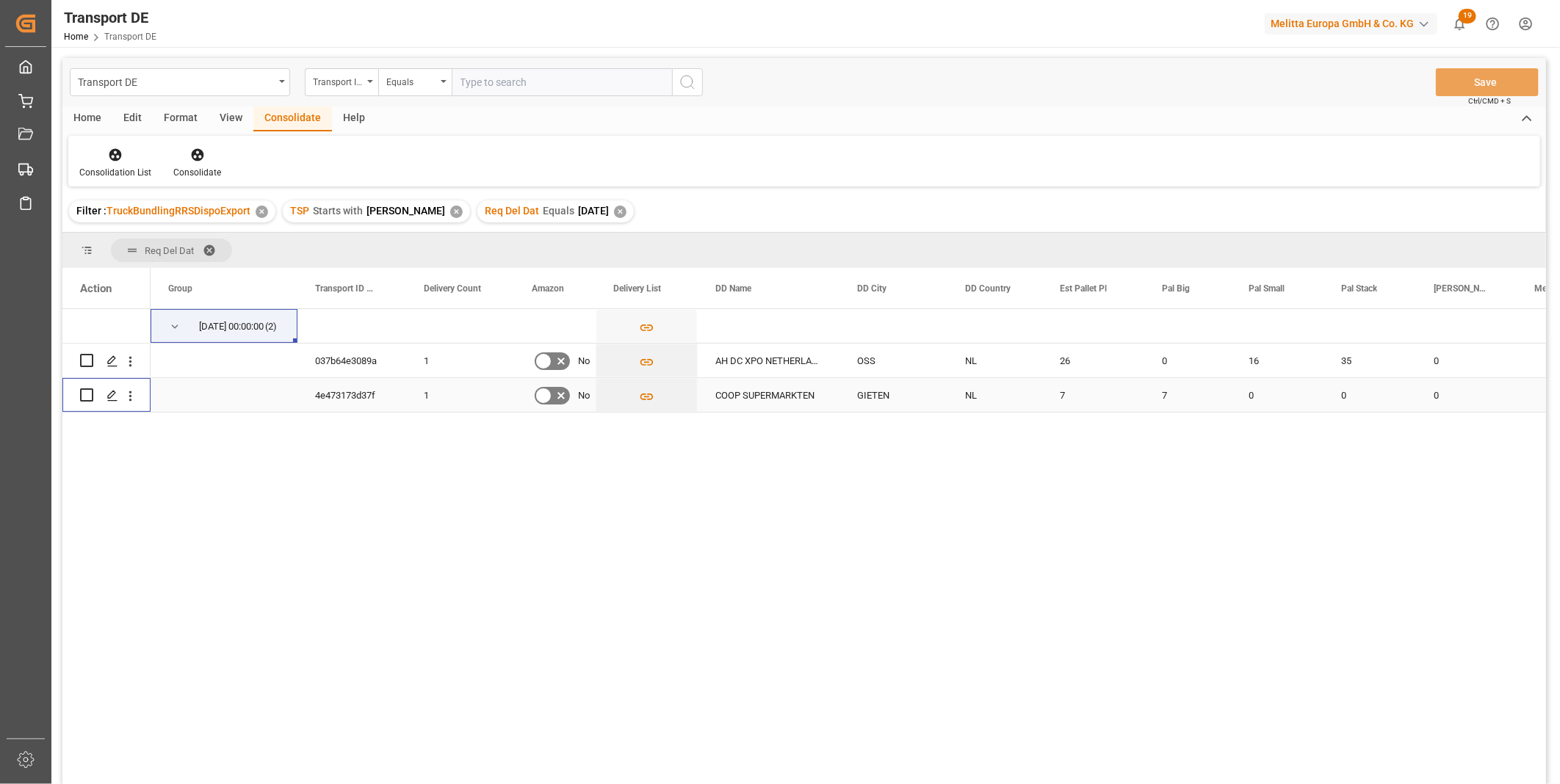
click at [91, 396] on input "Press Space to toggle row selection (unchecked)" at bounding box center [87, 395] width 13 height 13
checkbox input "true"
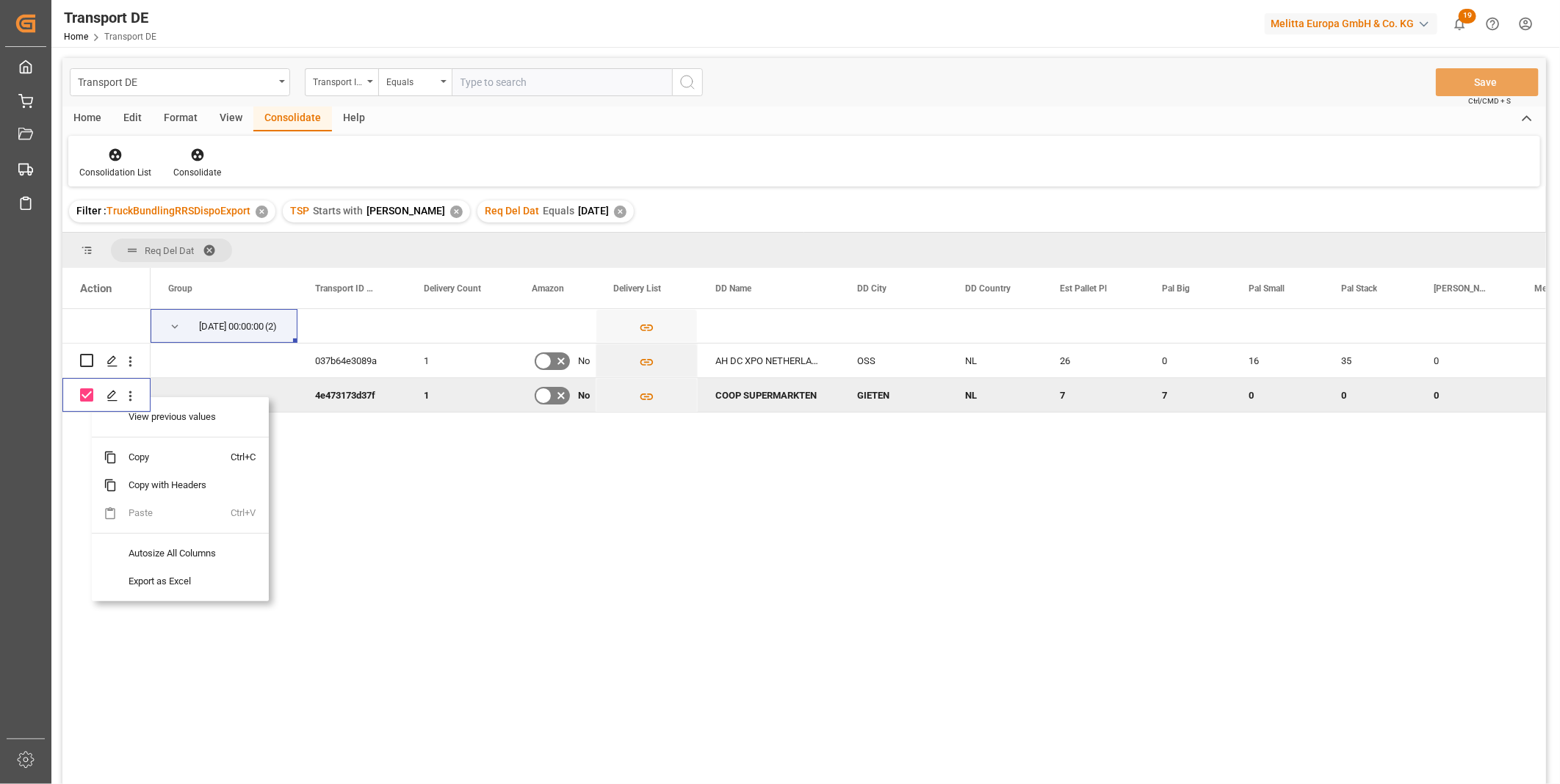
click at [373, 485] on div "19.09.2025 00:00:00 (2) 037b64e3089a 1 No AH DC XPO NETHERLANDS II BV OSS NL 26…" at bounding box center [848, 551] width 1395 height 485
click at [204, 156] on div at bounding box center [197, 154] width 48 height 16
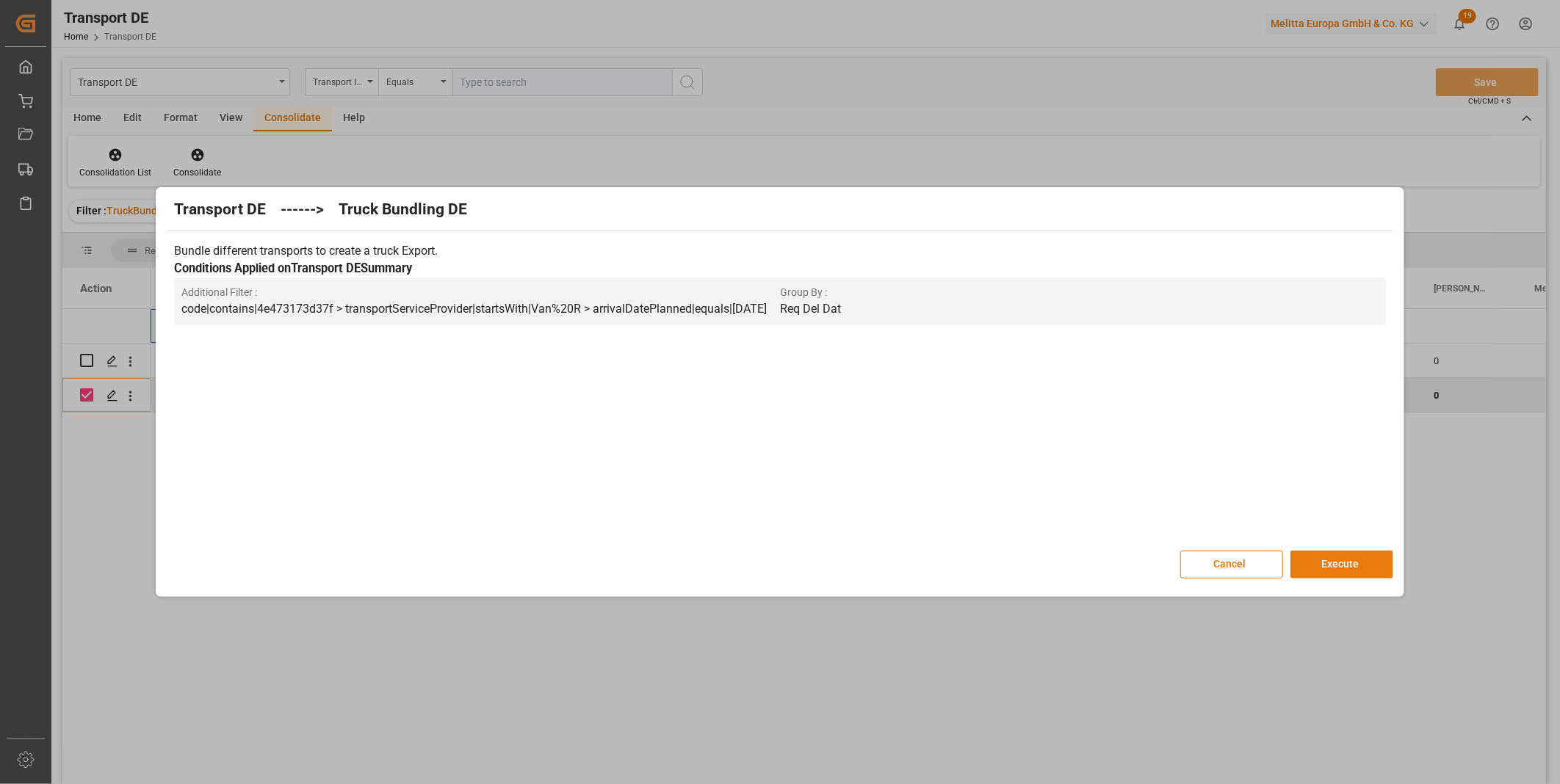
click at [1331, 555] on button "Execute" at bounding box center [1341, 565] width 103 height 28
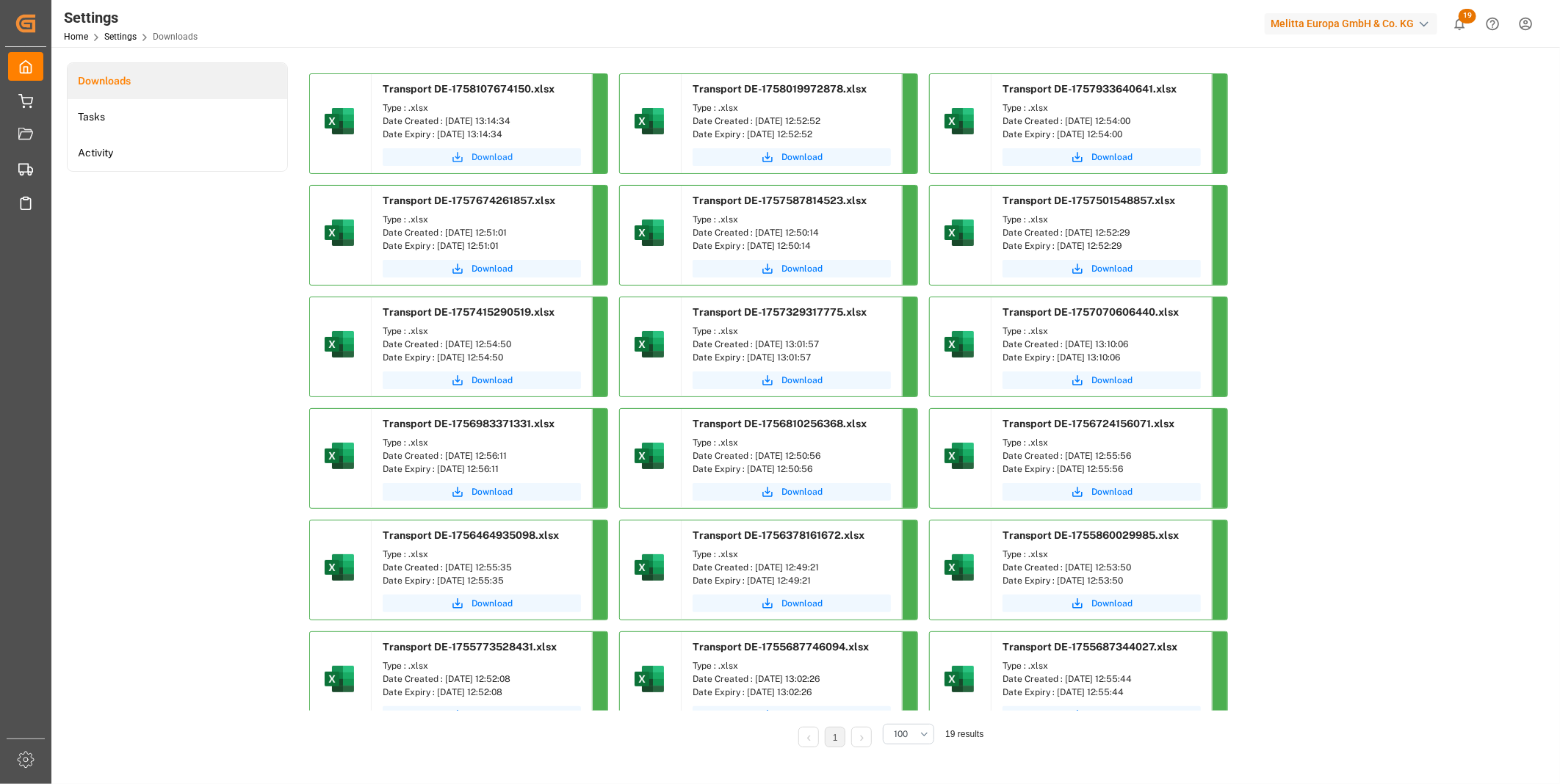
click at [495, 151] on span "Download" at bounding box center [492, 157] width 41 height 13
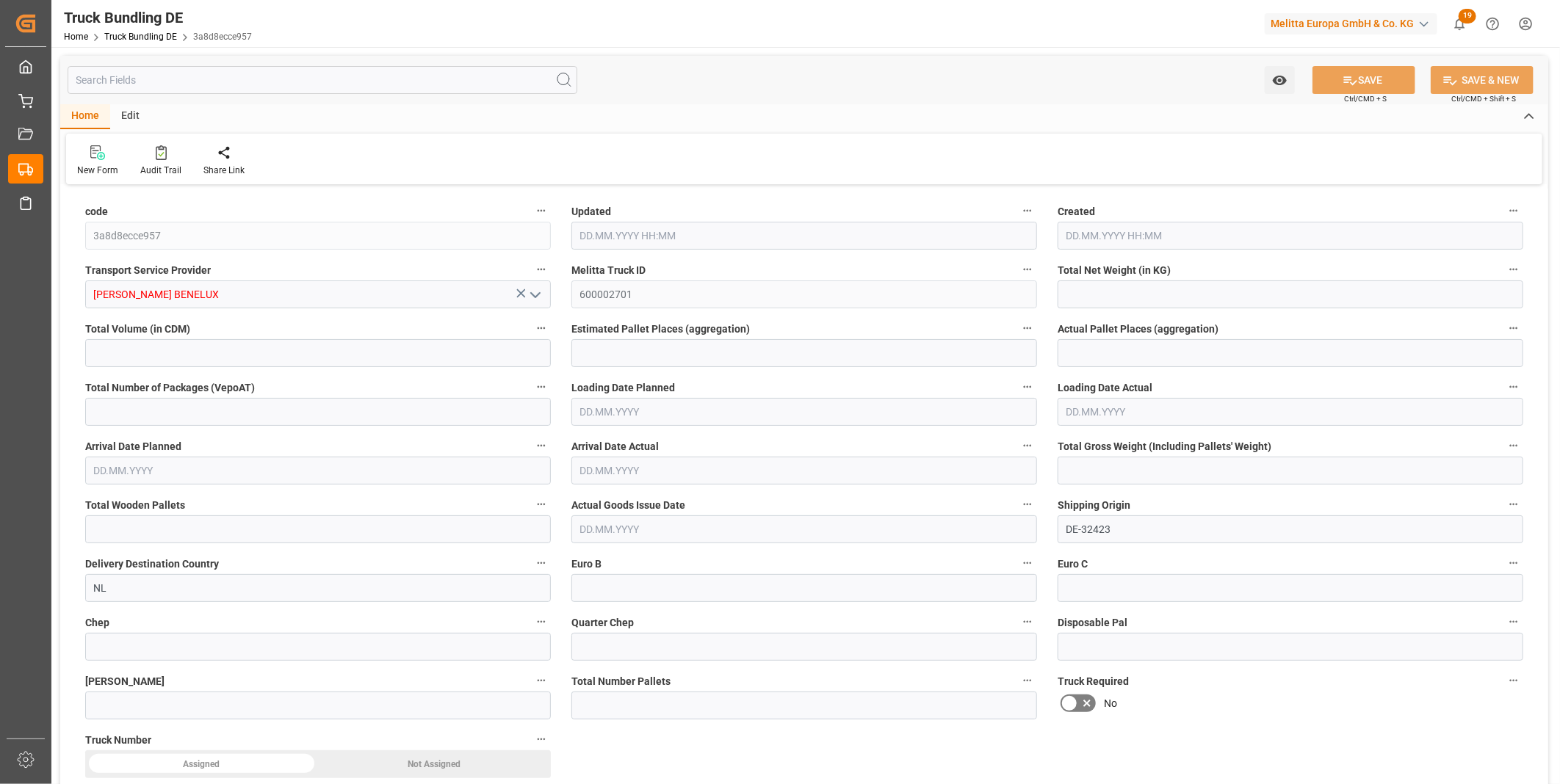
type input "390.29"
type input "4212.681"
type input "5"
type input "0"
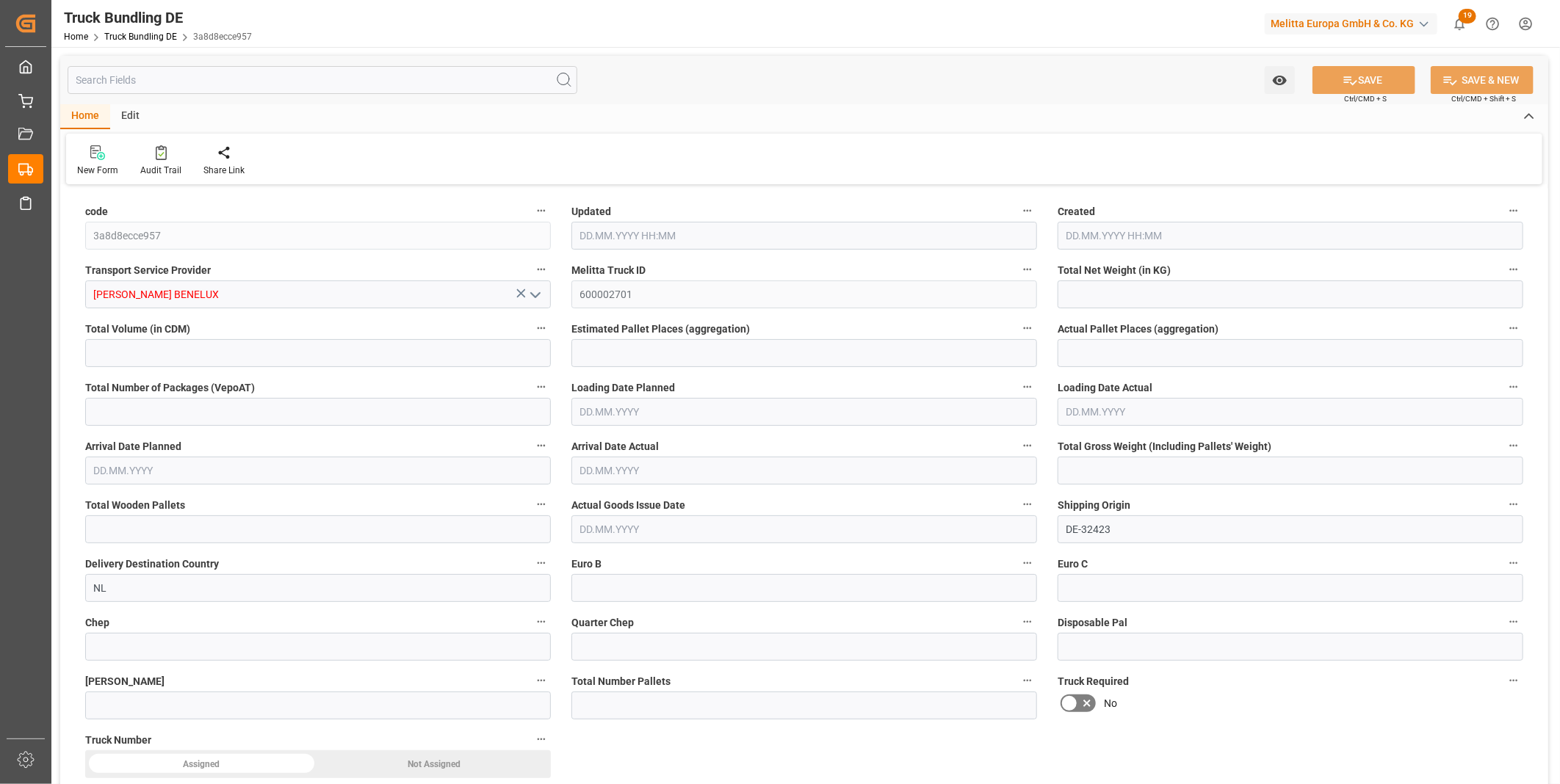
type input "592"
type input "5"
type input "0"
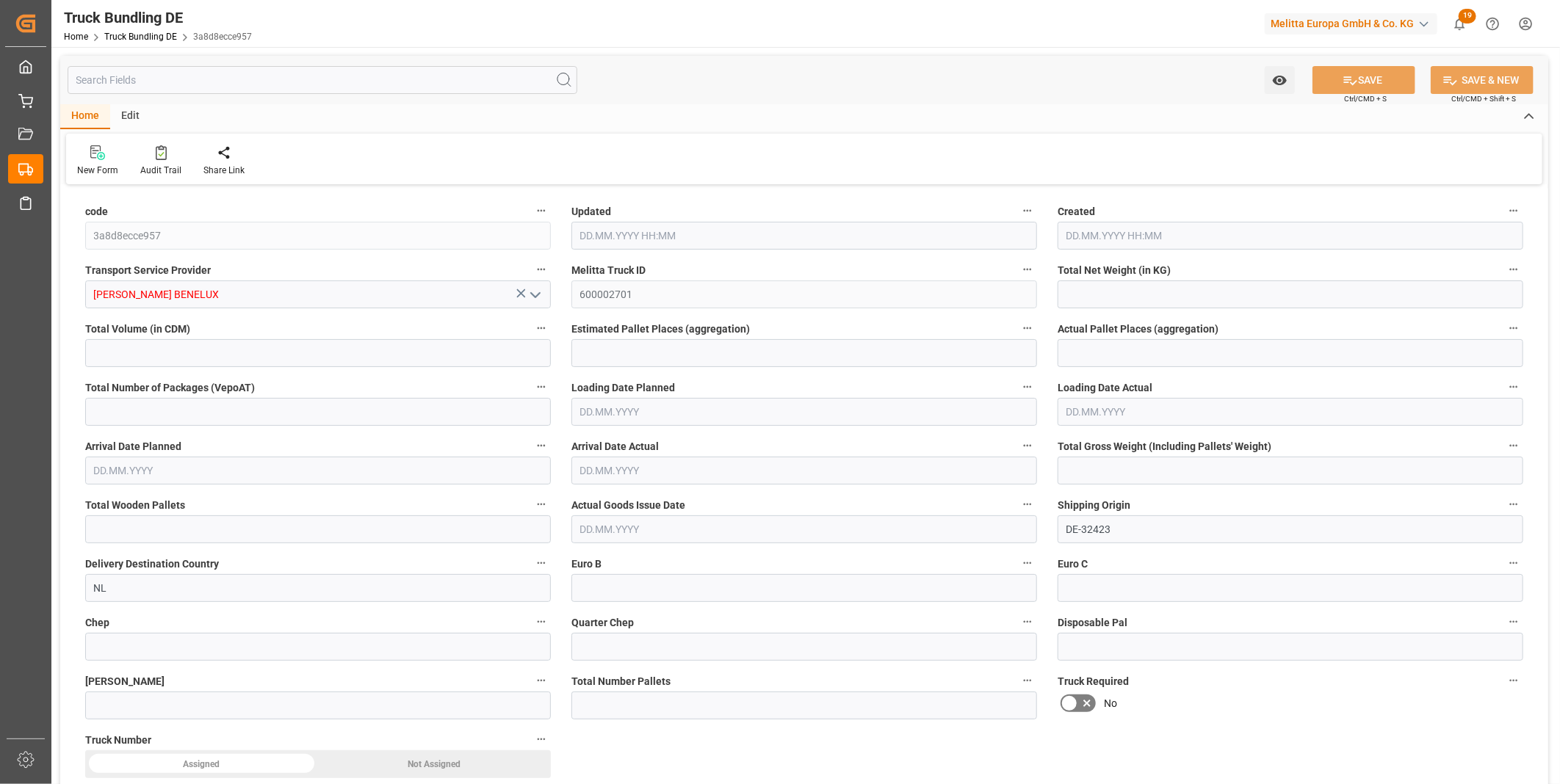
type input "0"
type input "[DATE] 13:23"
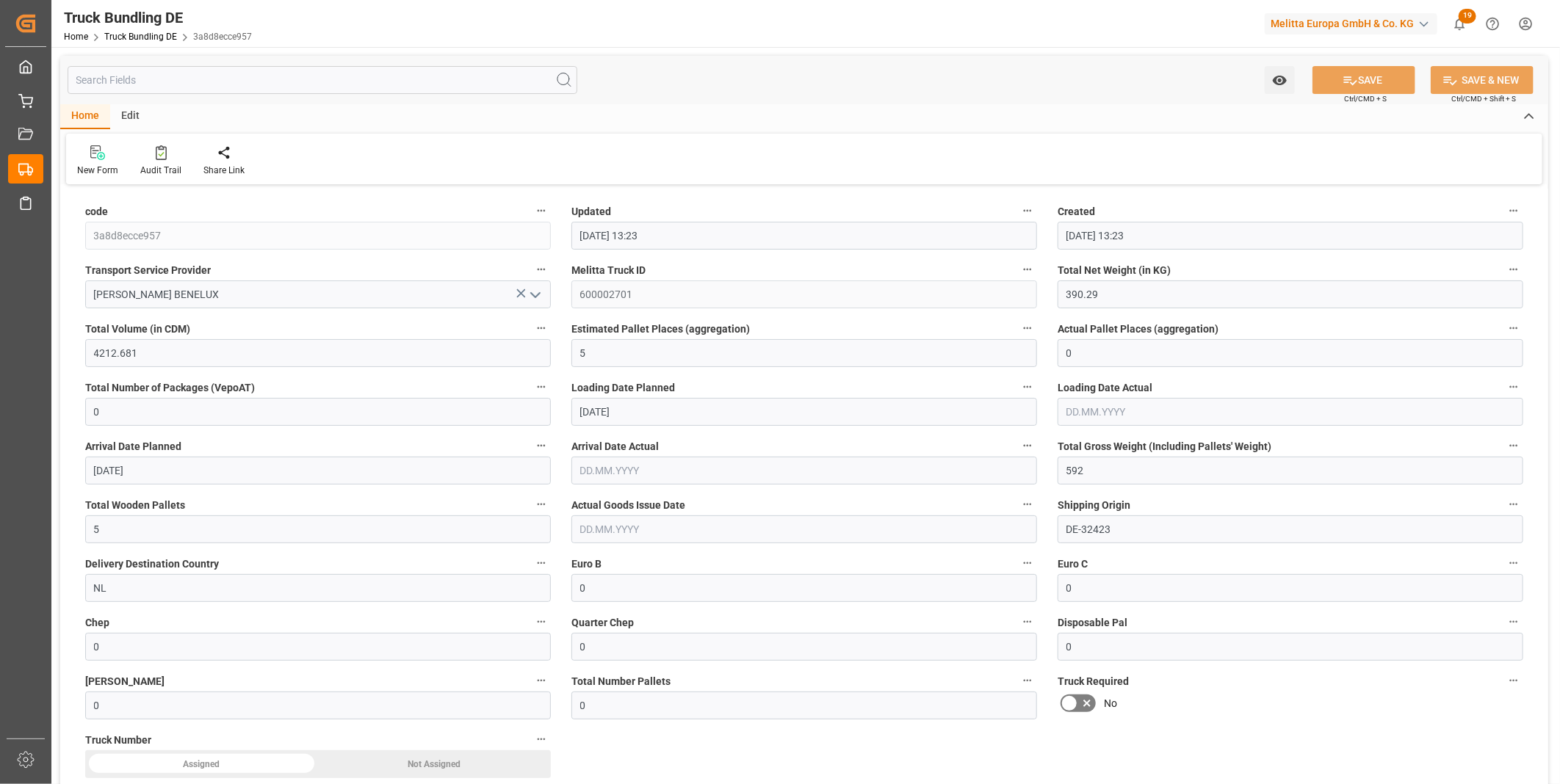
type input "[DATE] 13:23"
type input "[DATE]"
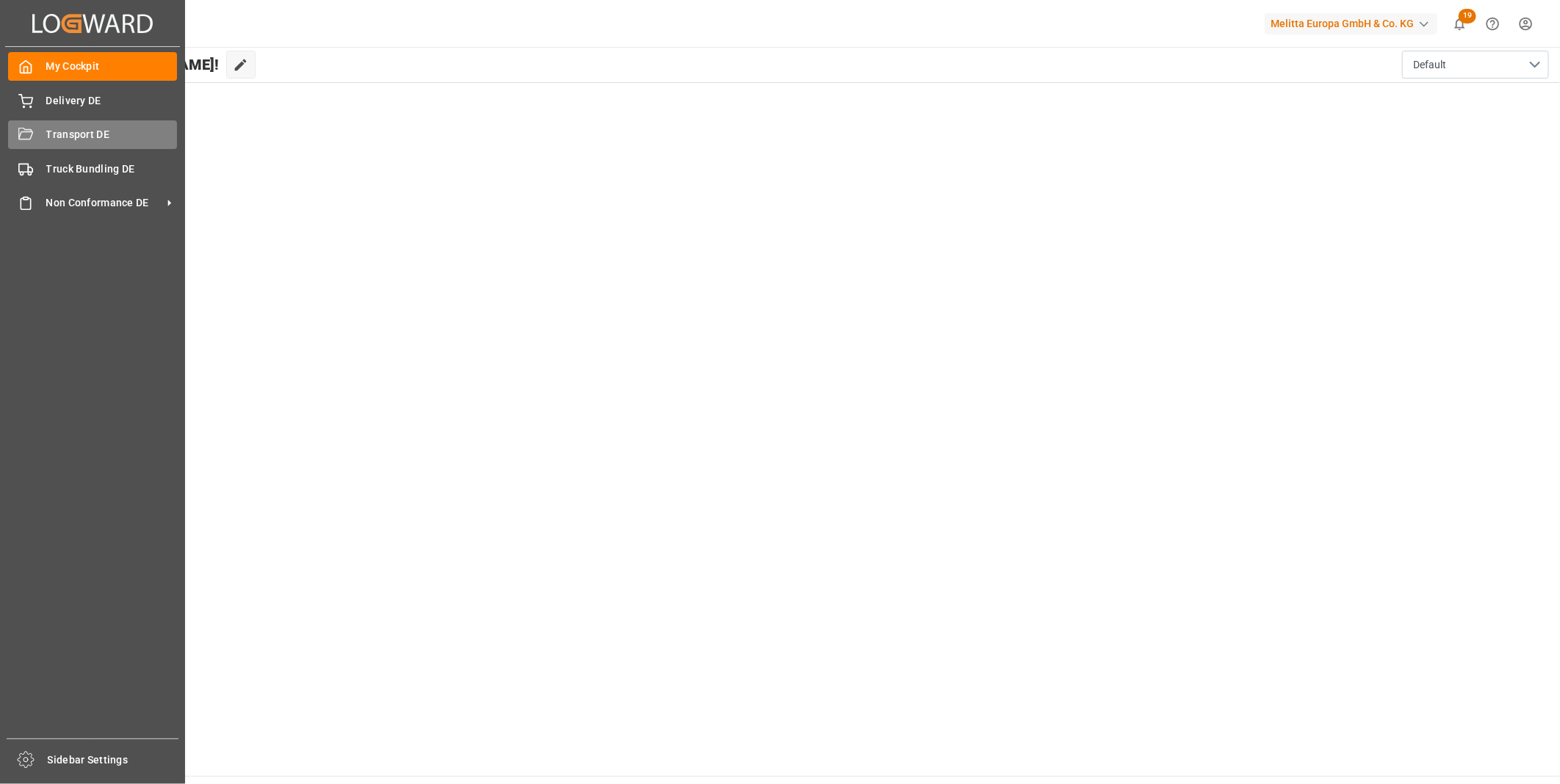
click at [41, 130] on div "Transport DE Transport DE" at bounding box center [93, 134] width 169 height 29
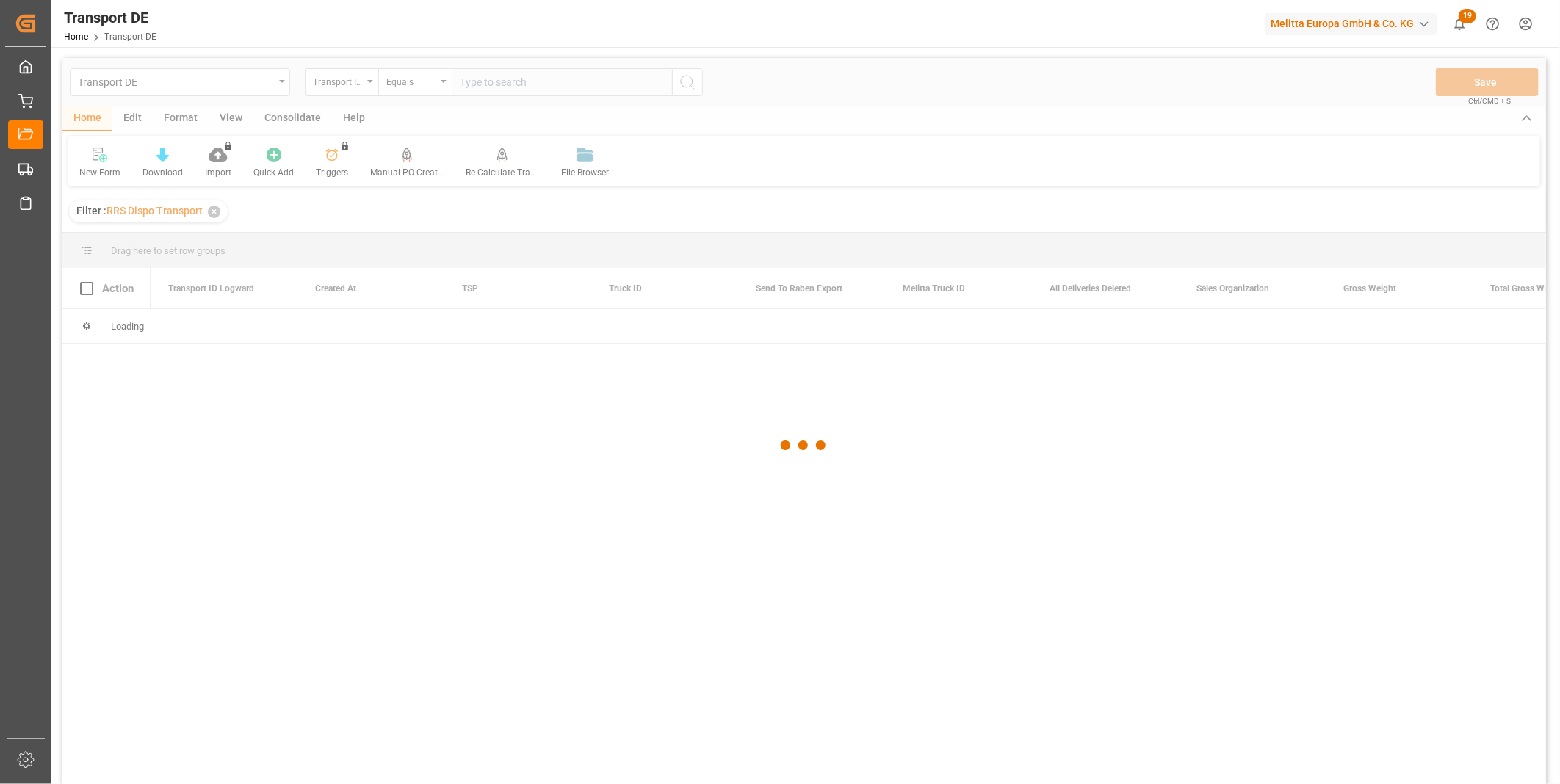
click at [292, 121] on div at bounding box center [804, 445] width 1484 height 775
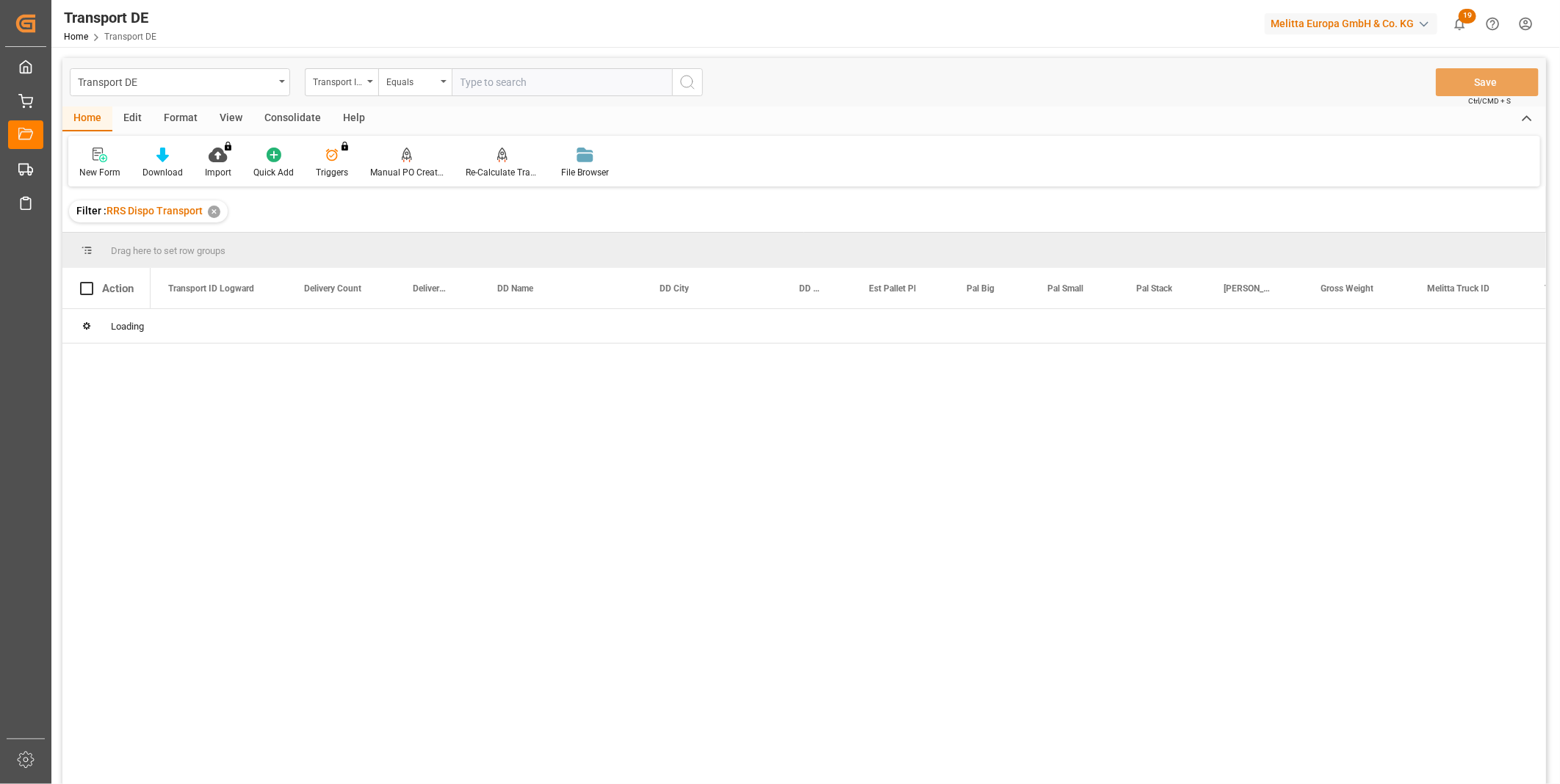
click at [292, 121] on div "Consolidate" at bounding box center [293, 119] width 79 height 25
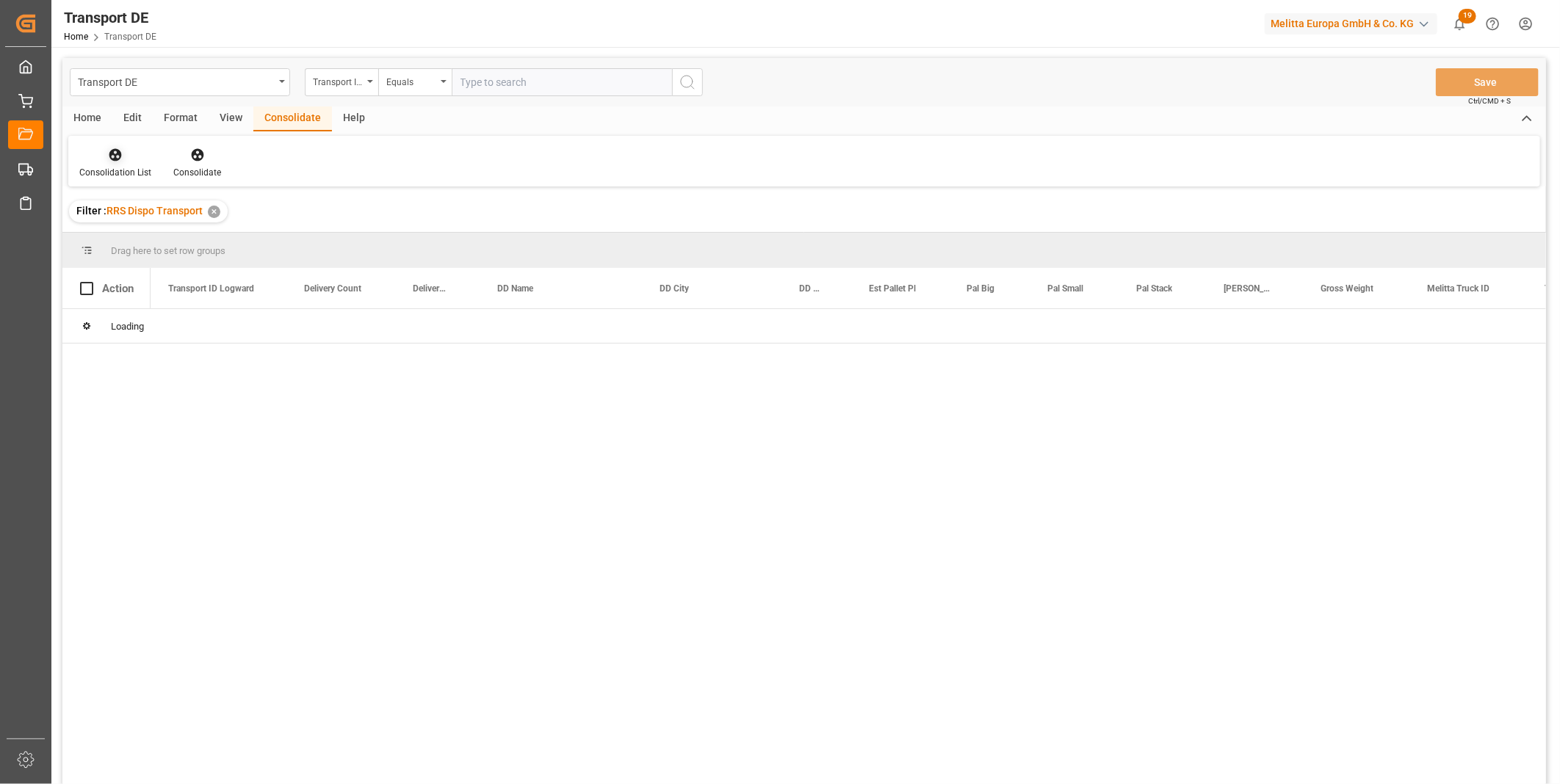
click at [119, 166] on div "Consolidation List" at bounding box center [116, 172] width 72 height 13
click at [171, 255] on div "Transport DE Transport ID Logward Equals Save Ctrl/CMD + S Home Edit Format Vie…" at bounding box center [804, 440] width 1484 height 765
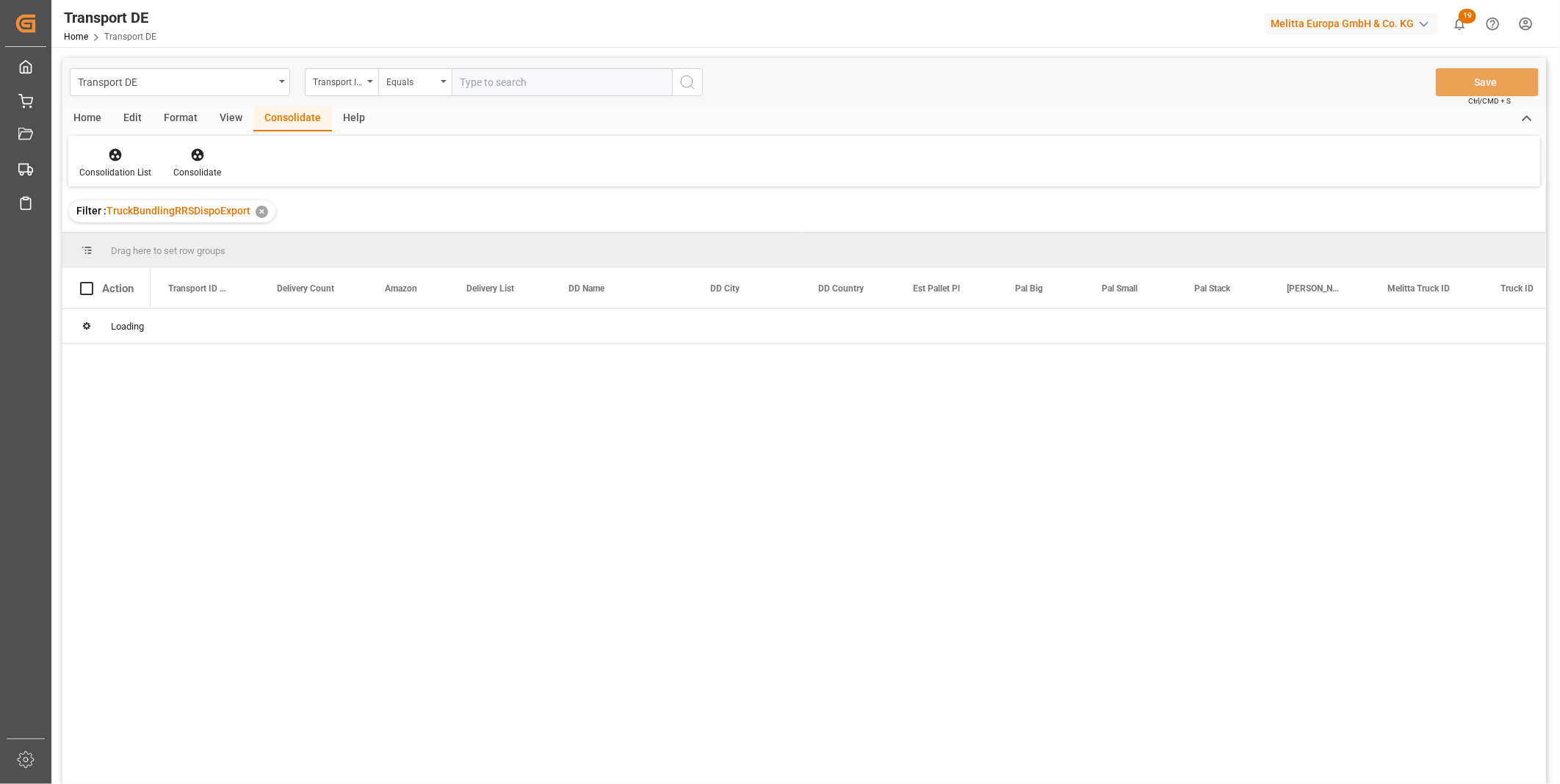
click at [311, 66] on div "Transport DE Transport ID Logward Equals Save Ctrl/CMD + S" at bounding box center [804, 82] width 1484 height 48
click at [312, 68] on div "Transport DE Transport ID Logward Equals Save Ctrl/CMD + S Home Edit Format Vie…" at bounding box center [804, 440] width 1484 height 765
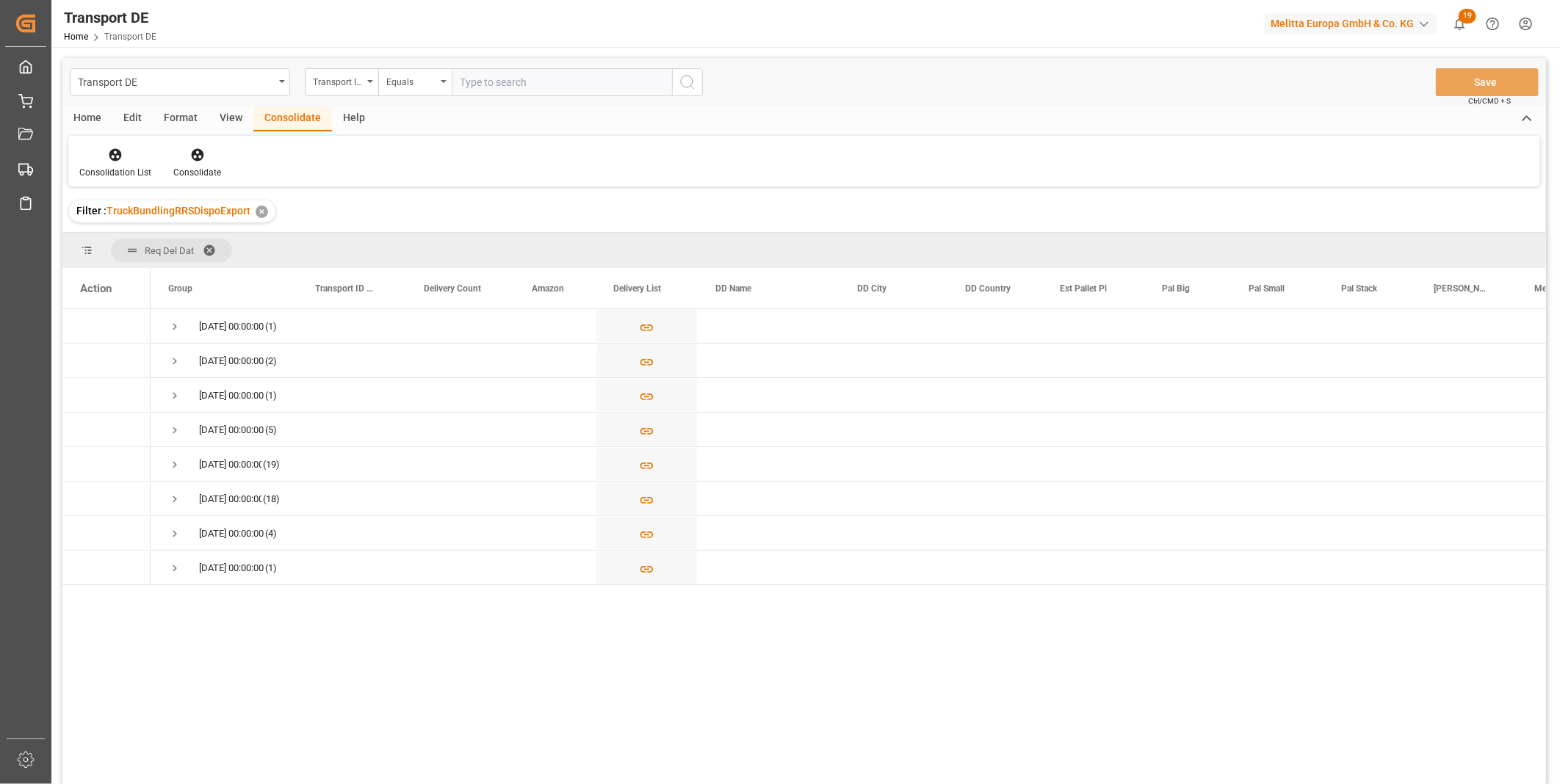
click at [329, 83] on div "Transport ID Logward" at bounding box center [337, 80] width 50 height 17
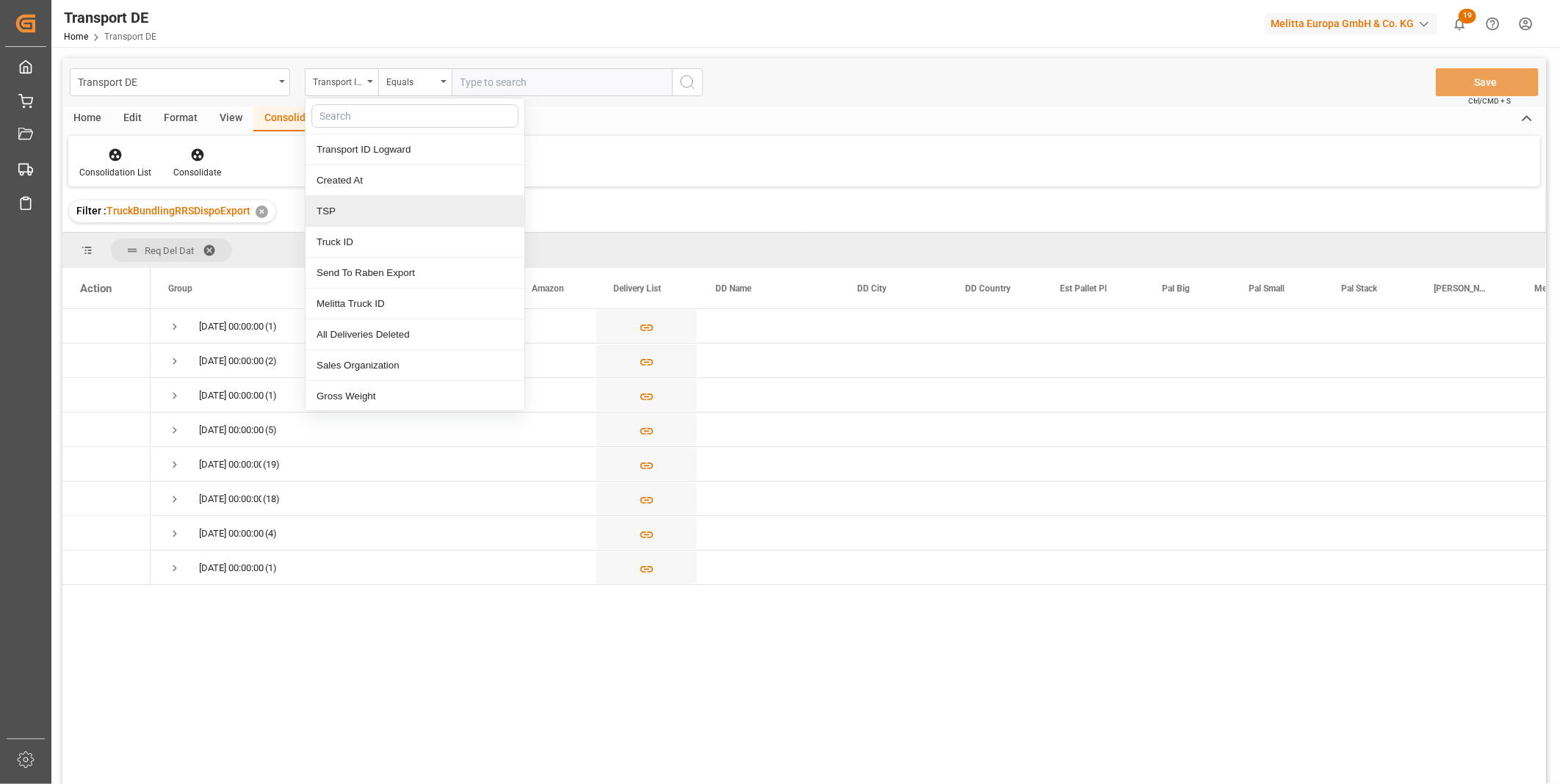
drag, startPoint x: 342, startPoint y: 221, endPoint x: 357, endPoint y: 188, distance: 36.2
click at [342, 221] on div "TSP" at bounding box center [414, 212] width 219 height 31
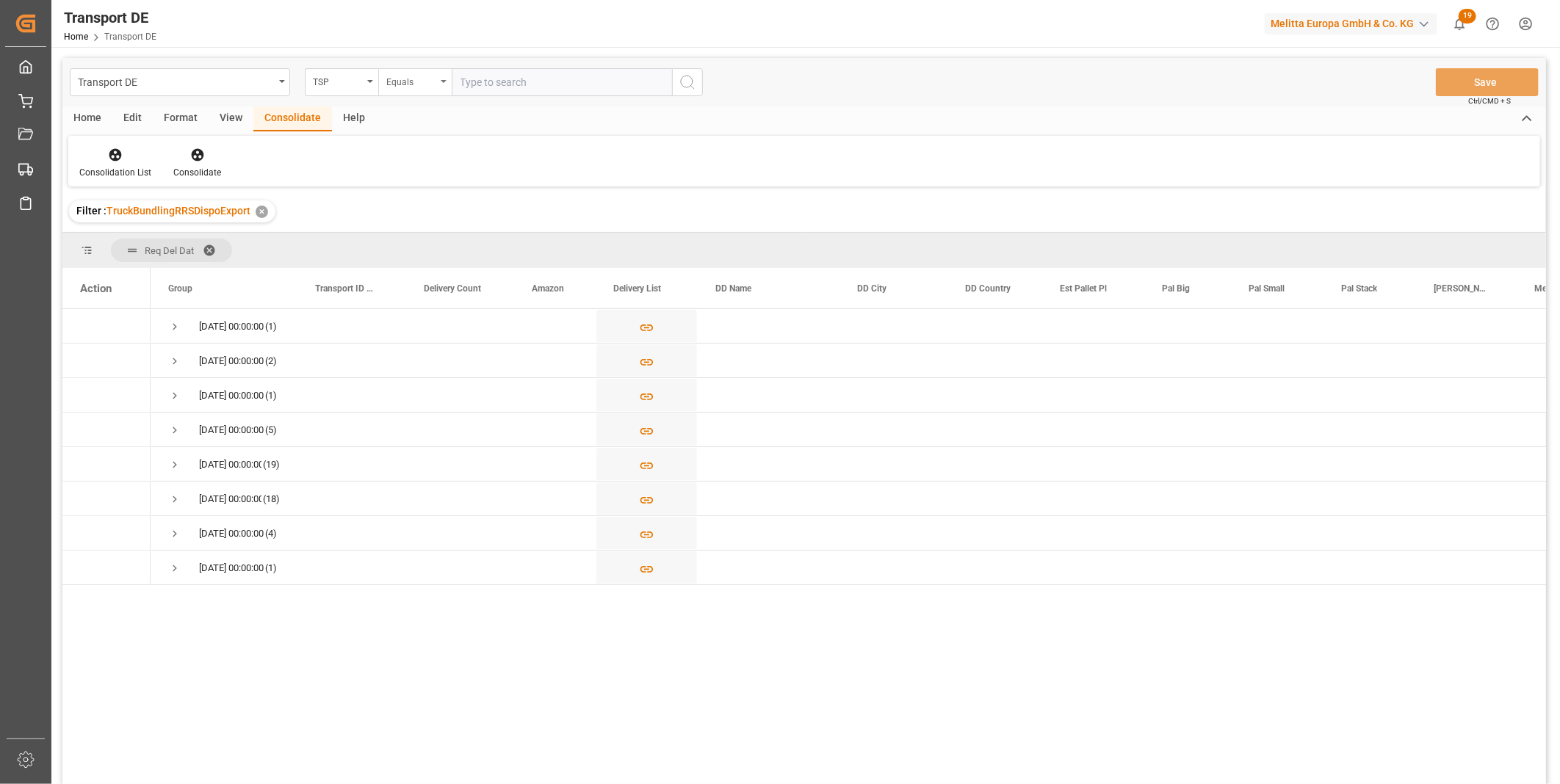
click at [417, 79] on div "Equals" at bounding box center [411, 80] width 50 height 17
click at [409, 243] on div "Starts with" at bounding box center [488, 243] width 219 height 31
type input "Van R"
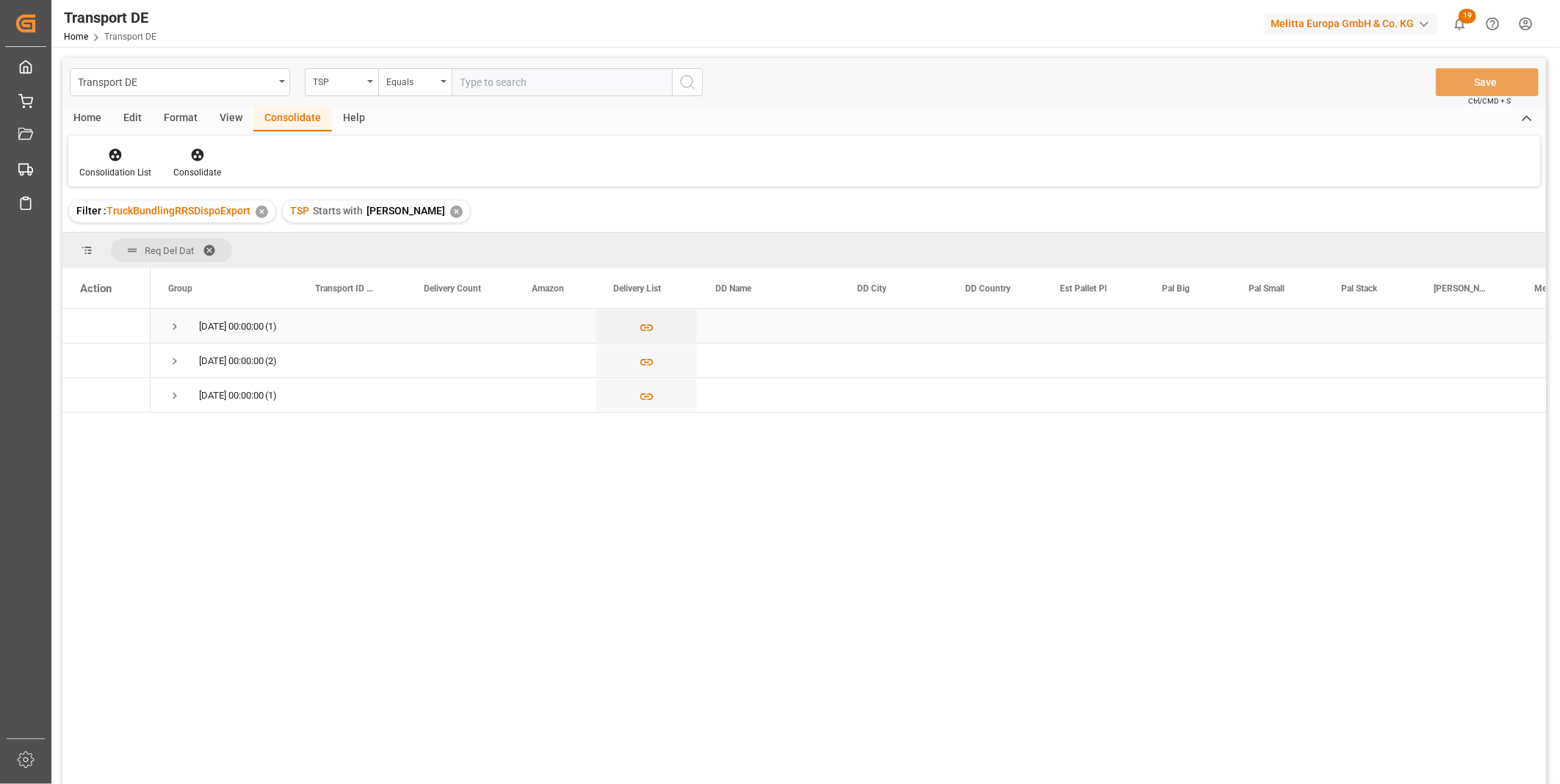
click at [179, 326] on span "Press SPACE to select this row." at bounding box center [175, 326] width 13 height 13
click at [70, 362] on div "Press SPACE to select this row." at bounding box center [106, 360] width 88 height 34
click at [85, 362] on input "Press Space to toggle row selection (unchecked)" at bounding box center [87, 361] width 13 height 13
checkbox input "true"
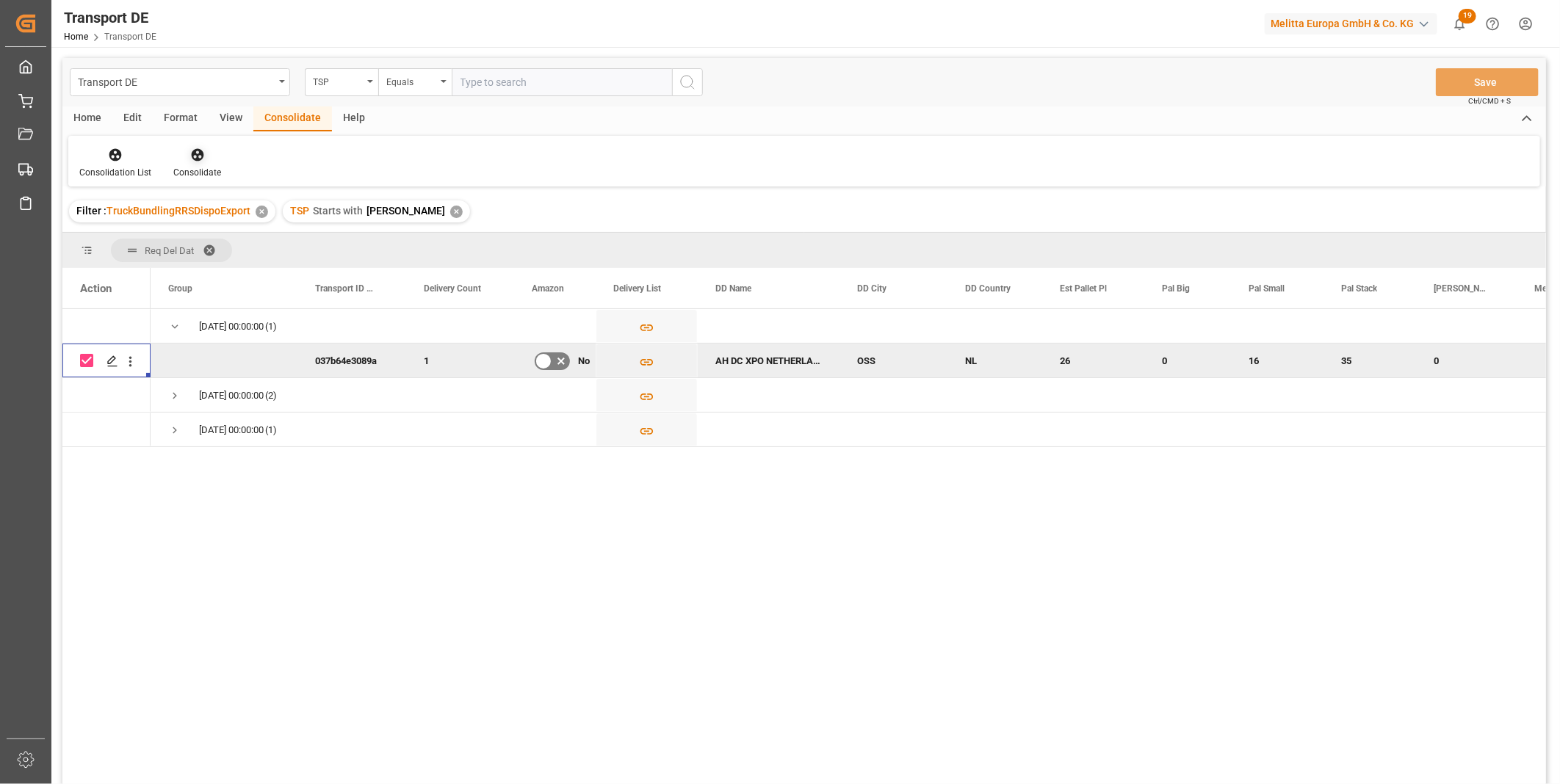
click at [198, 148] on icon at bounding box center [198, 155] width 15 height 15
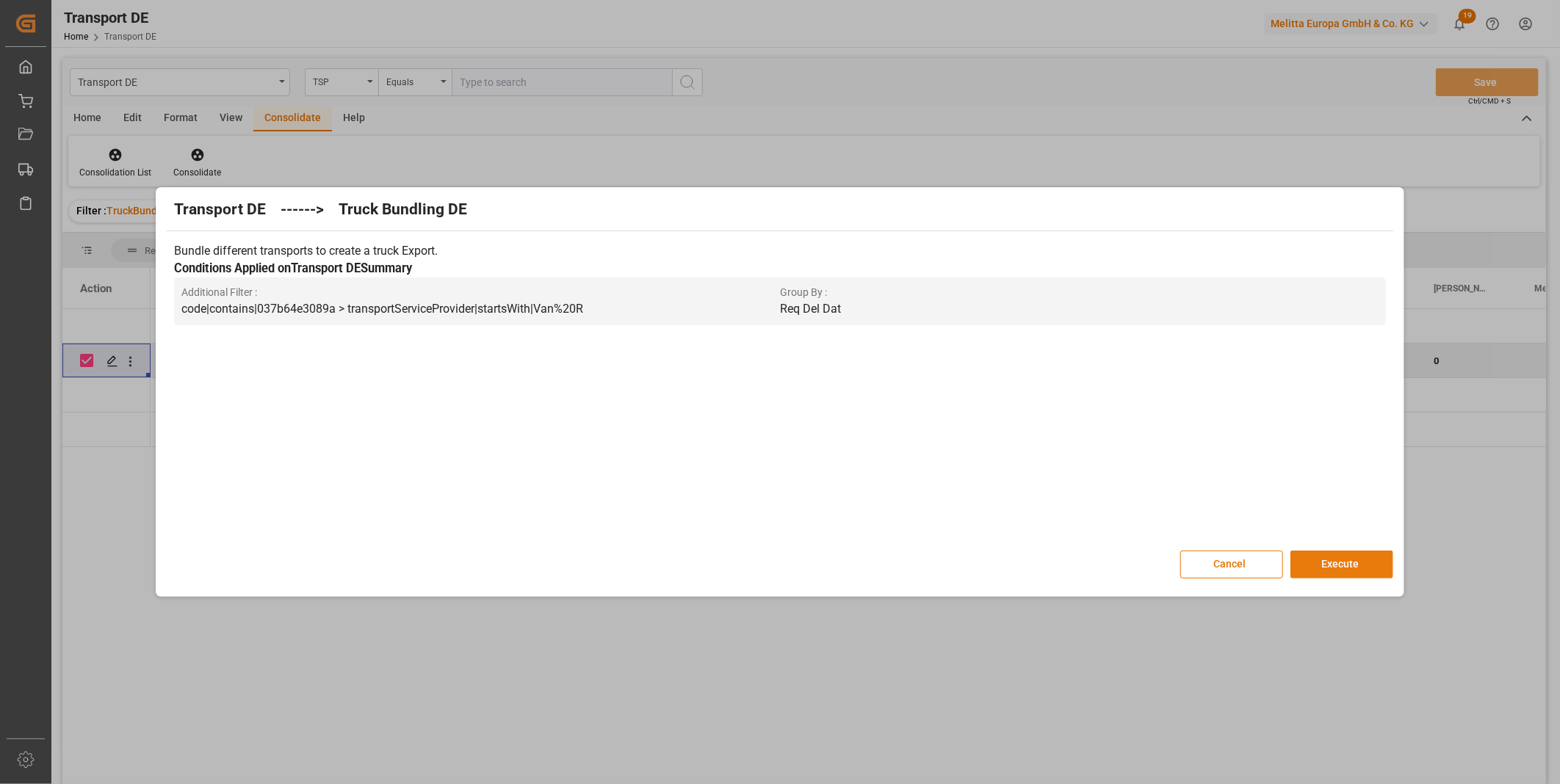
click at [1333, 570] on button "Execute" at bounding box center [1341, 565] width 103 height 28
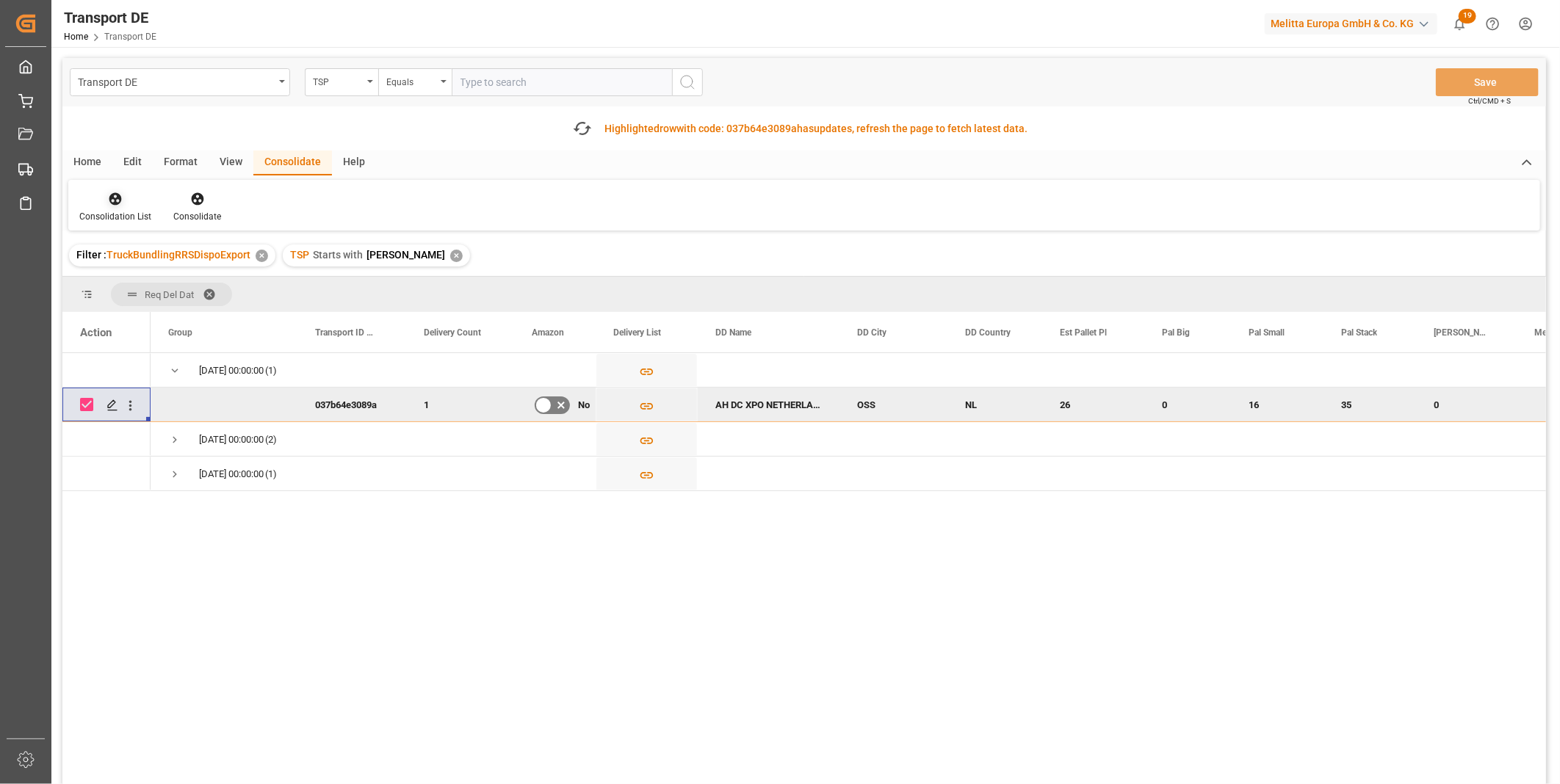
click at [115, 201] on icon at bounding box center [115, 198] width 12 height 12
click at [162, 310] on div "Transport DE TSP Equals Save Ctrl/CMD + S Fetch latest updates Highlighted row …" at bounding box center [804, 463] width 1484 height 809
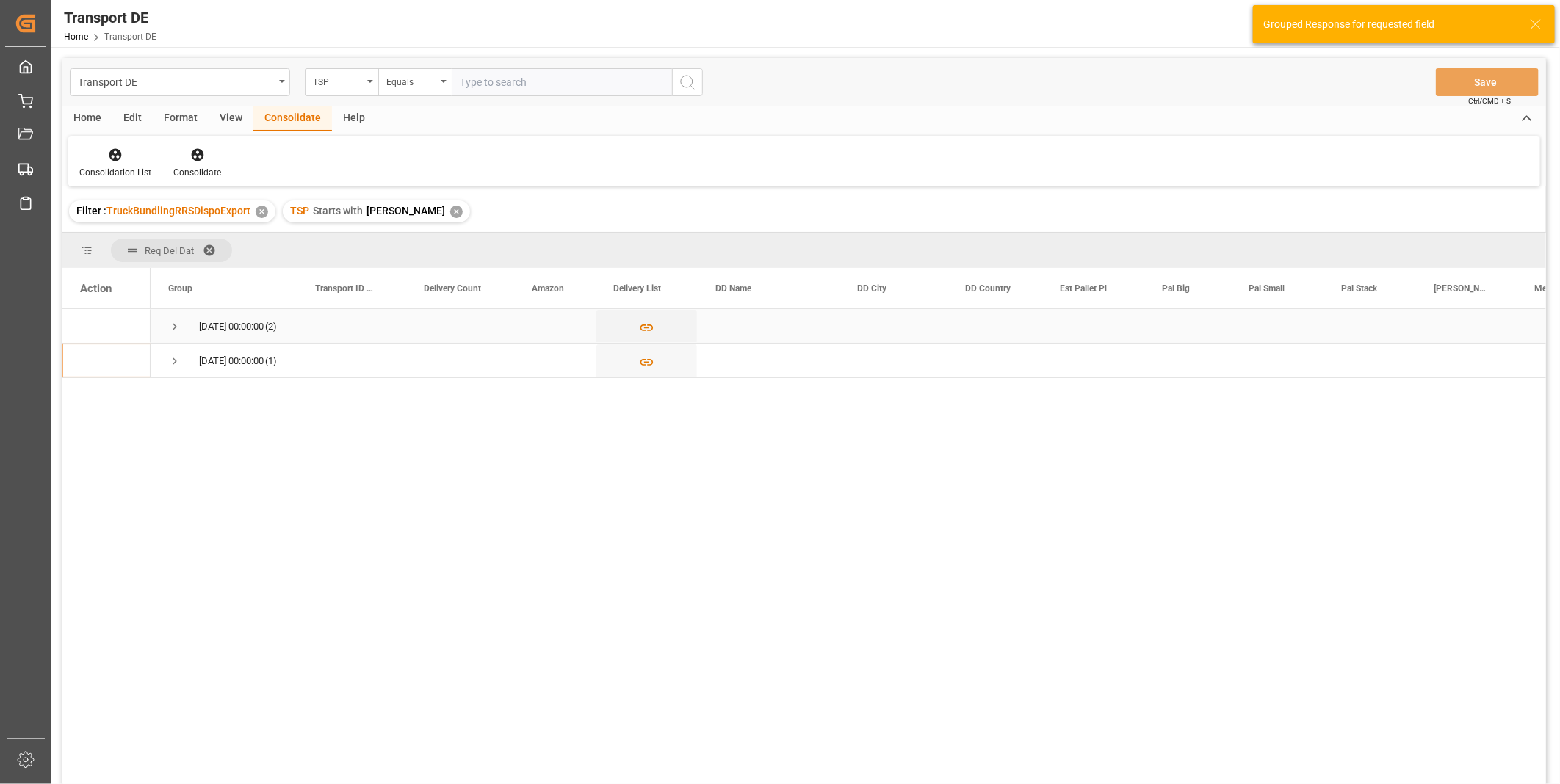
click at [164, 317] on div "23.09.2025 00:00:00 (2)" at bounding box center [224, 326] width 147 height 34
click at [171, 321] on span "Press SPACE to select this row." at bounding box center [175, 326] width 13 height 13
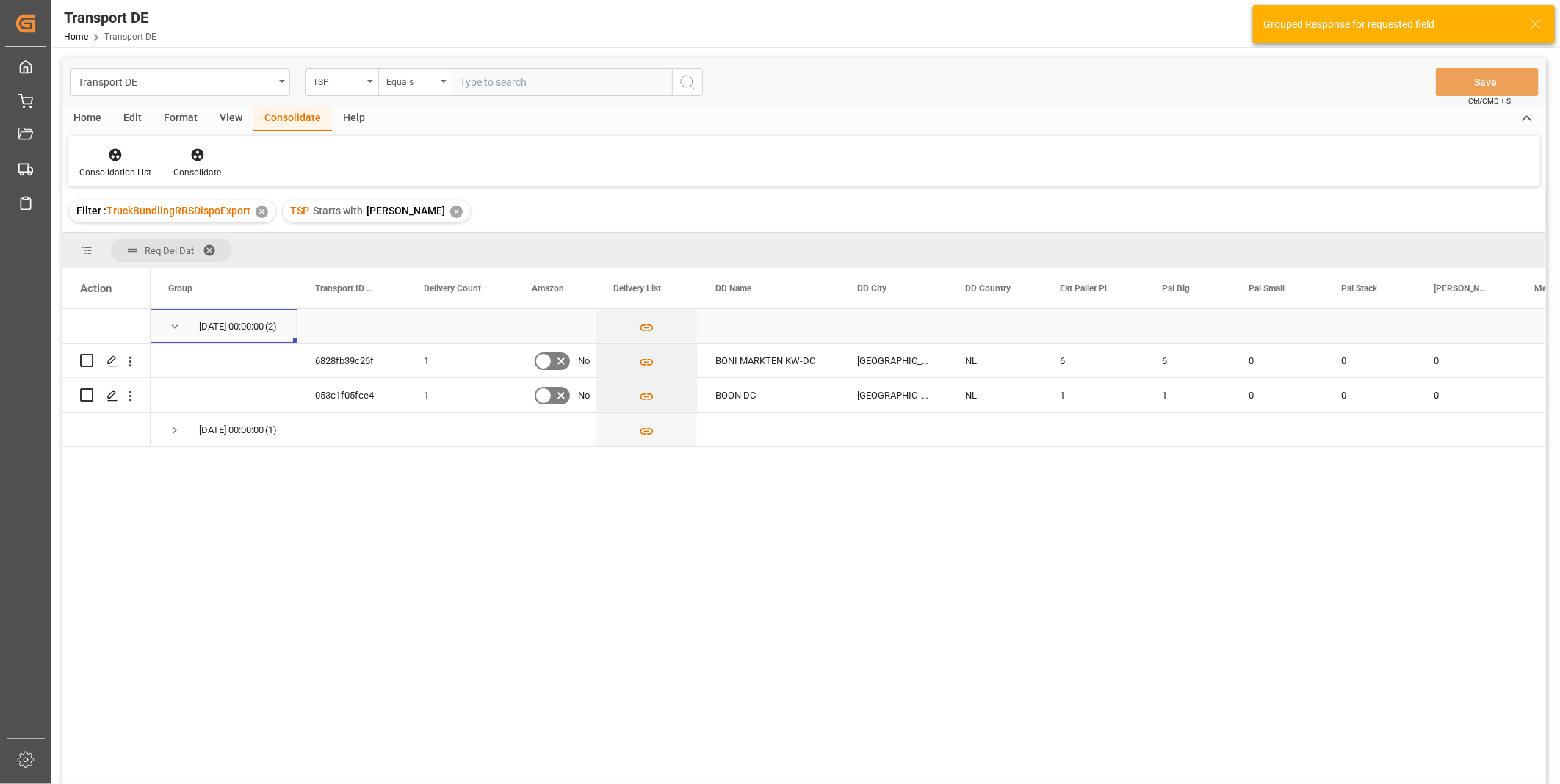
click at [172, 323] on span "Press SPACE to select this row." at bounding box center [175, 326] width 13 height 13
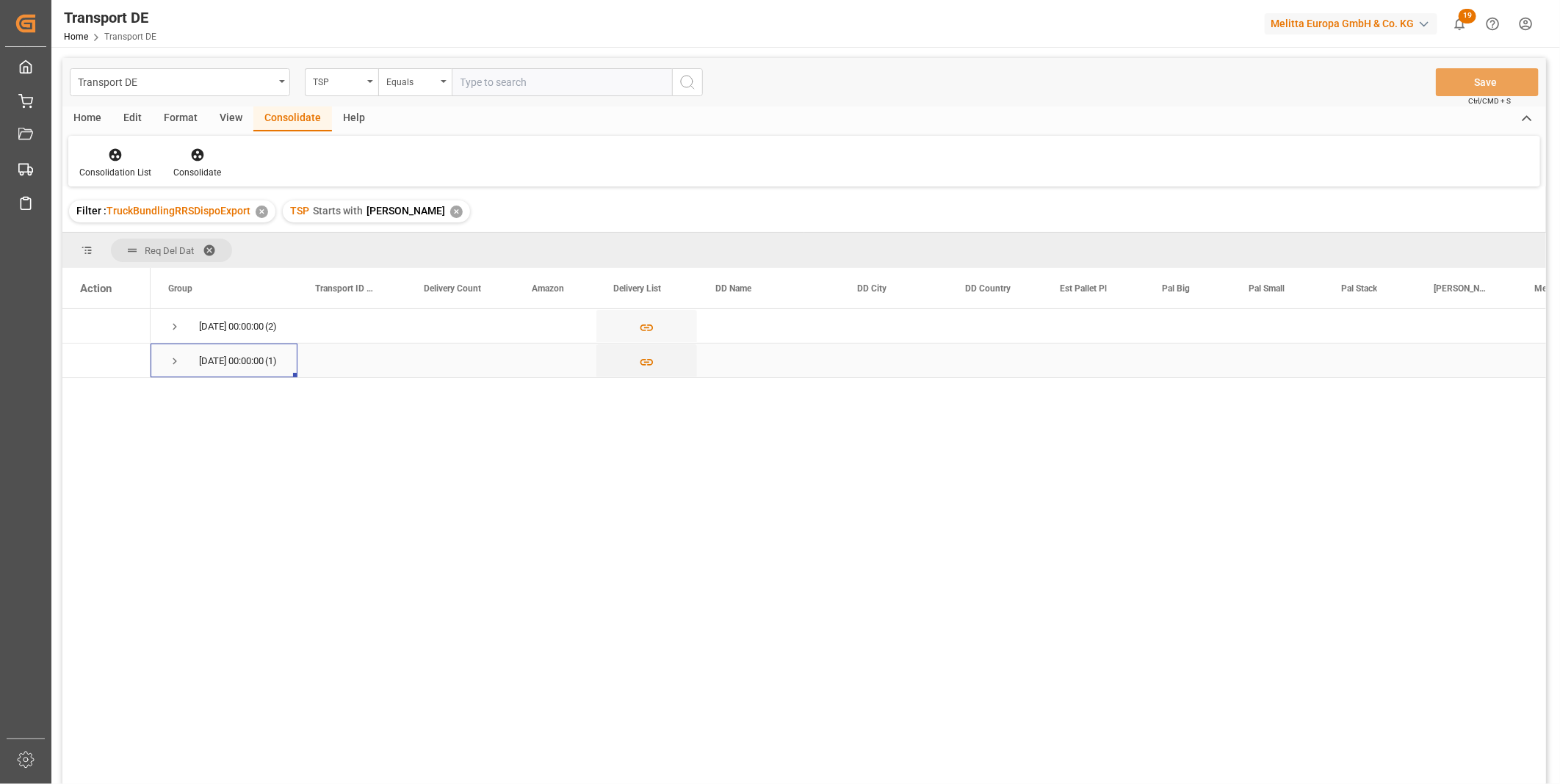
click at [171, 353] on span "Press SPACE to select this row." at bounding box center [175, 361] width 13 height 34
drag, startPoint x: 635, startPoint y: 619, endPoint x: 624, endPoint y: 613, distance: 12.5
click at [634, 621] on div "23.09.2025 00:00:00 (2) 03.10.2025 00:00:00 (1) 33b3f26a9193 2 No ID LOGISTICS …" at bounding box center [848, 551] width 1395 height 485
click at [174, 357] on span "Press SPACE to select this row." at bounding box center [175, 361] width 13 height 13
